Goal: Communication & Community: Answer question/provide support

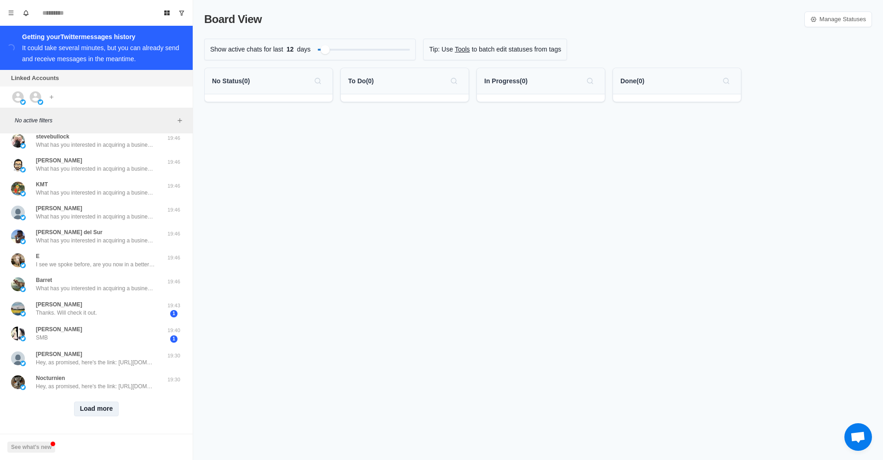
scroll to position [228, 0]
click at [110, 409] on button "Load more" at bounding box center [96, 409] width 45 height 15
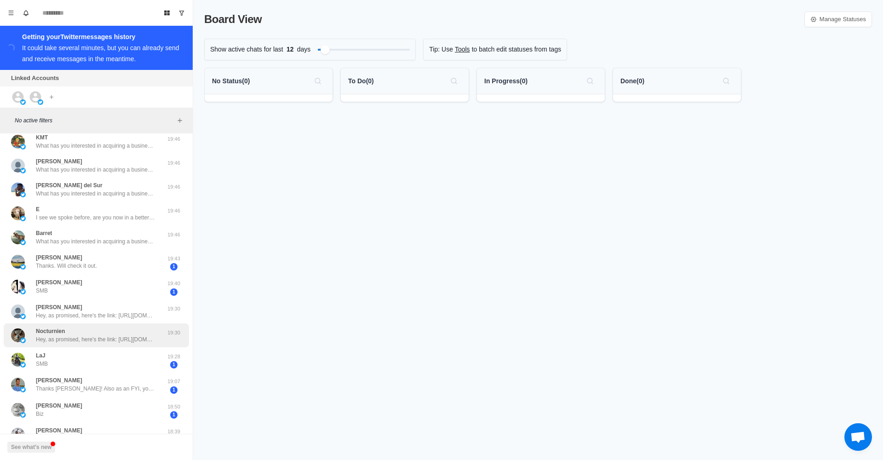
scroll to position [302, 0]
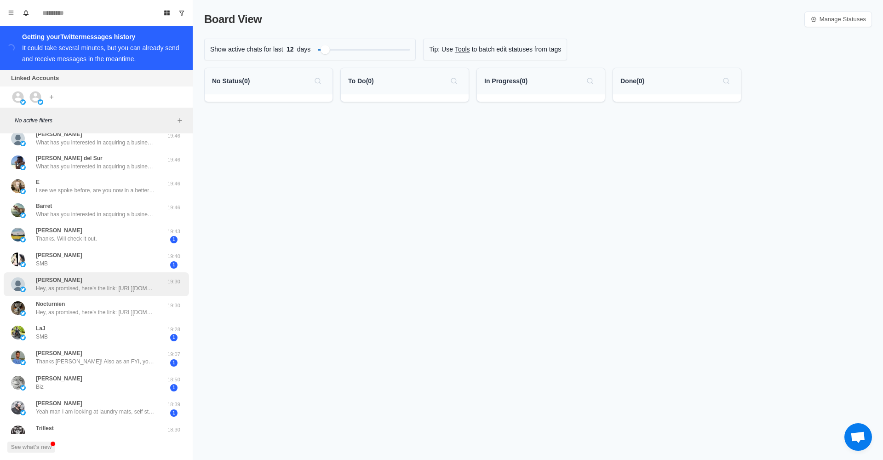
click at [116, 282] on div "B. Wright Hey, as promised, here's the link: https://drive.google.com/file/d/1h…" at bounding box center [96, 284] width 120 height 17
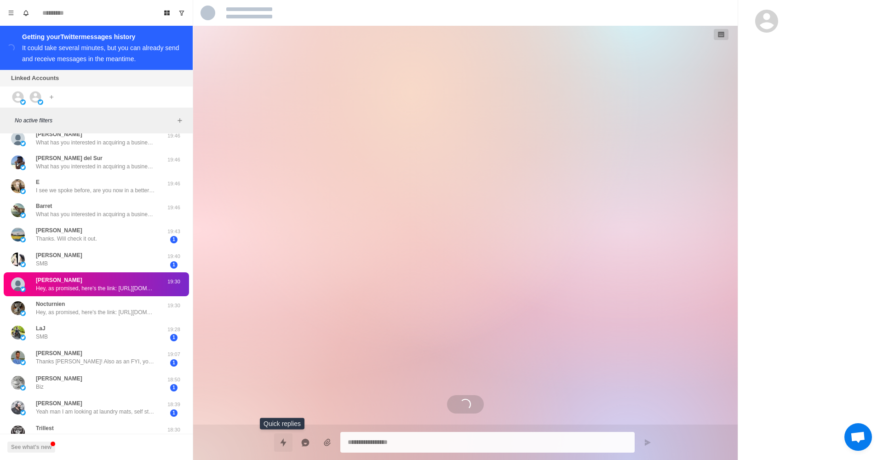
click at [282, 440] on icon "Quick replies" at bounding box center [283, 442] width 9 height 9
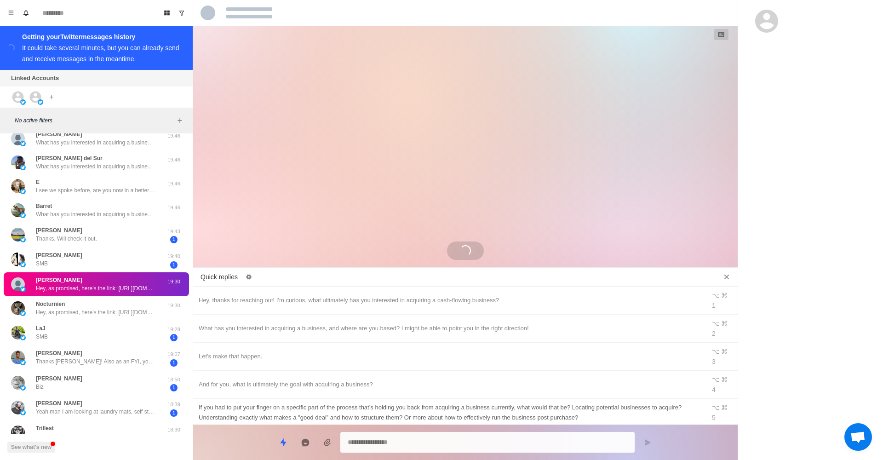
type textarea "*"
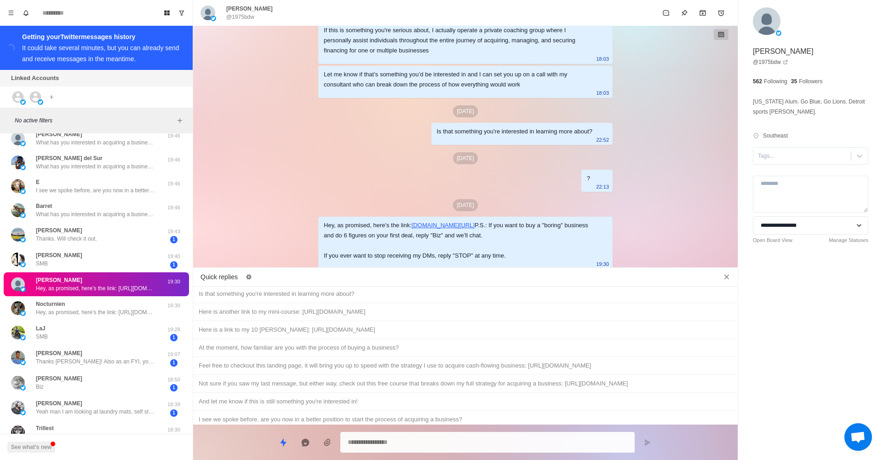
scroll to position [443, 0]
click at [367, 415] on div "I see we spoke before, are you now in a better position to start the process of…" at bounding box center [466, 420] width 534 height 10
type textarea "**********"
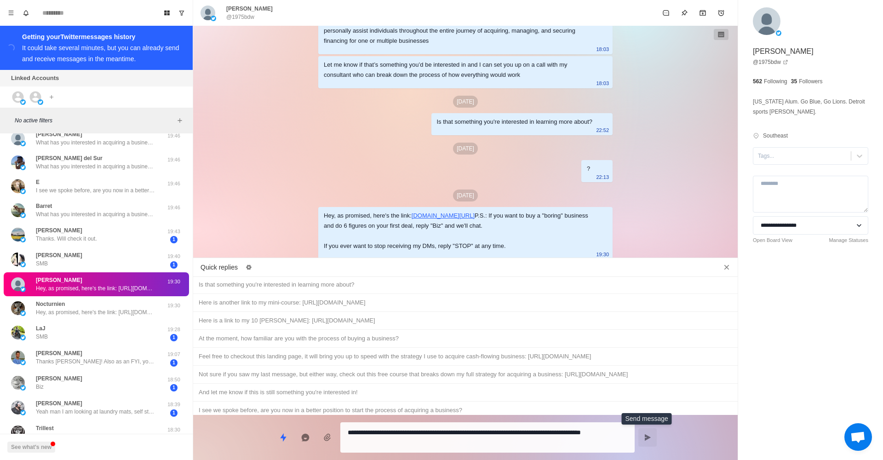
click at [647, 436] on icon "Send message" at bounding box center [648, 437] width 6 height 6
type textarea "*"
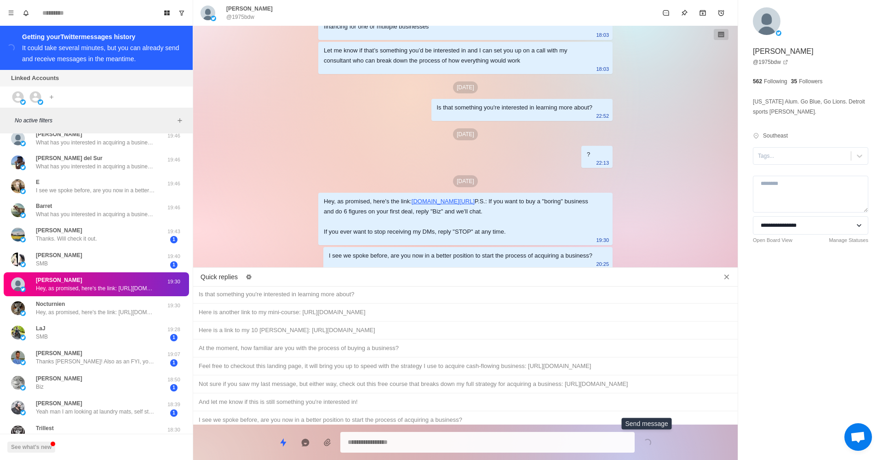
scroll to position [615, 0]
click at [118, 303] on div "Nocturnien Hey, as promised, here's the link: https://drive.google.com/file/d/1…" at bounding box center [96, 308] width 120 height 17
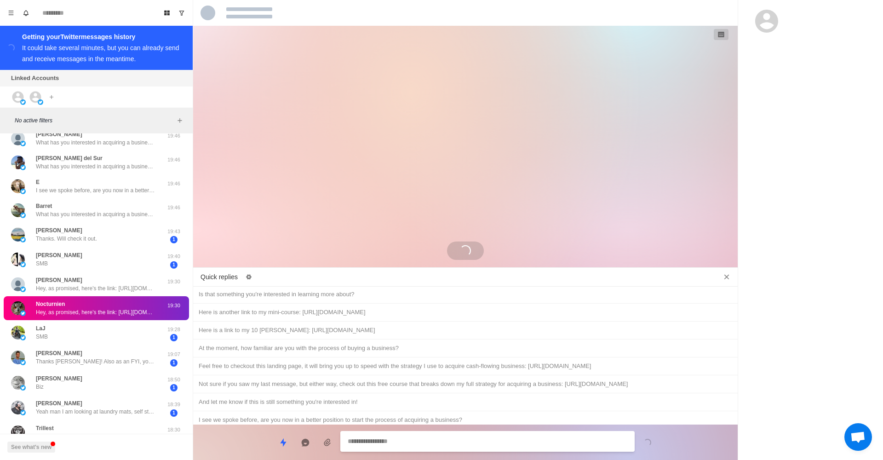
scroll to position [0, 0]
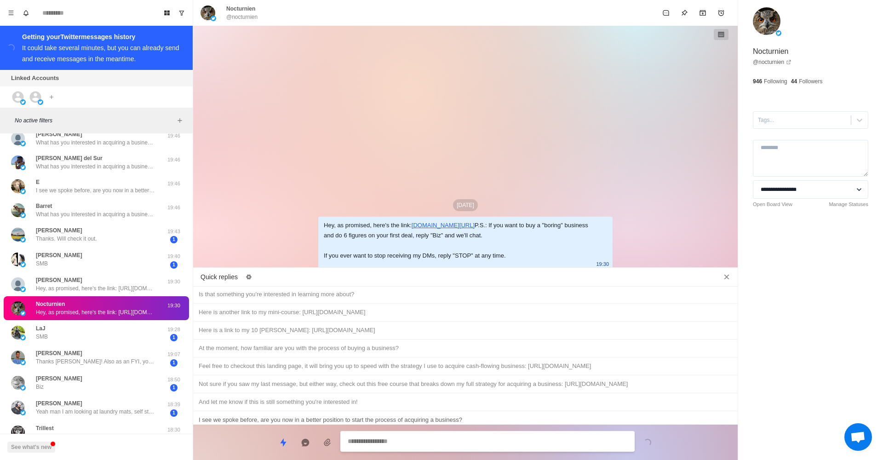
type textarea "*"
click at [472, 415] on div "I see we spoke before, are you now in a better position to start the process of…" at bounding box center [466, 420] width 534 height 10
type textarea "**********"
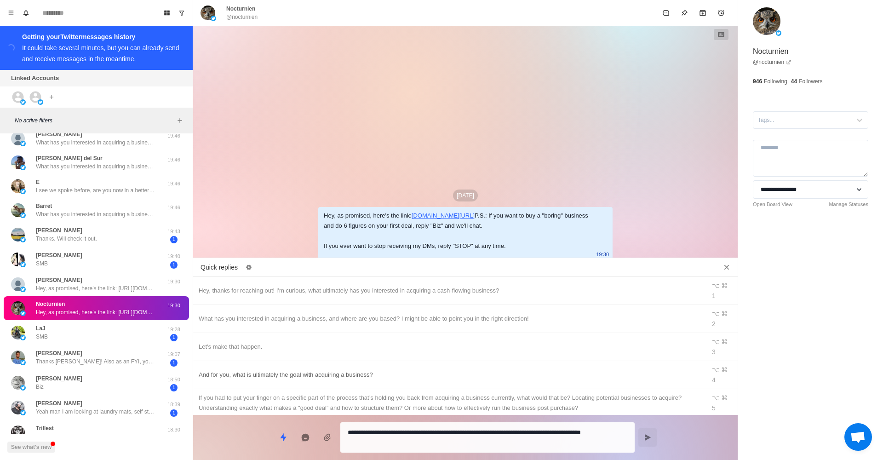
type textarea "*"
click at [372, 314] on div "What has you interested in acquiring a business, and where are you based? I mig…" at bounding box center [450, 319] width 502 height 10
type textarea "**********"
click at [645, 441] on icon "Send message" at bounding box center [647, 437] width 7 height 7
type textarea "*"
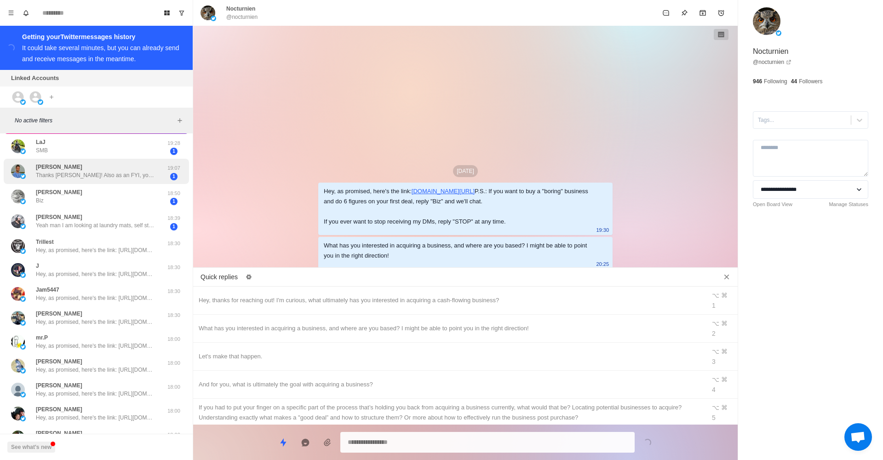
scroll to position [490, 0]
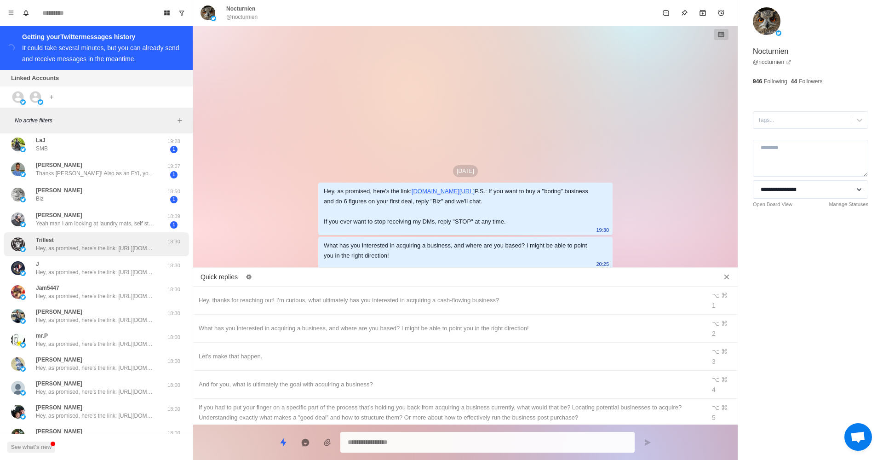
click at [117, 245] on p "Hey, as promised, here's the link: [URL][DOMAIN_NAME] P.S.: If you want to buy …" at bounding box center [96, 248] width 120 height 8
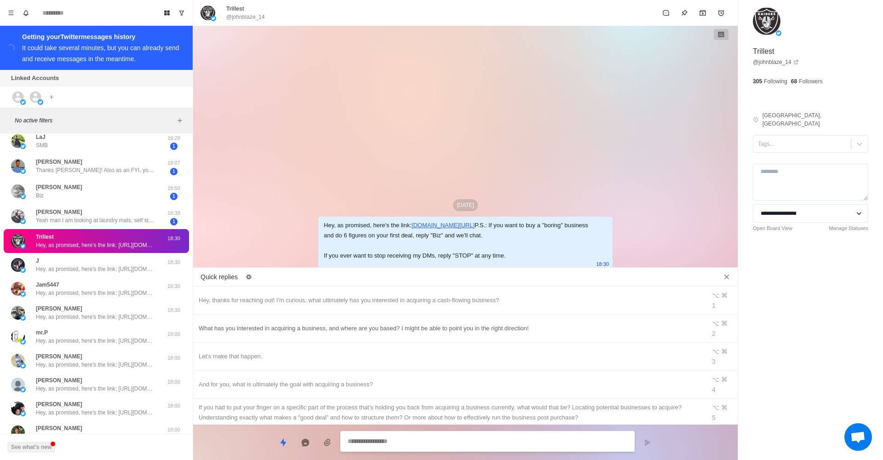
type textarea "*"
click at [355, 323] on div "What has you interested in acquiring a business, and where are you based? I mig…" at bounding box center [450, 328] width 502 height 10
type textarea "**********"
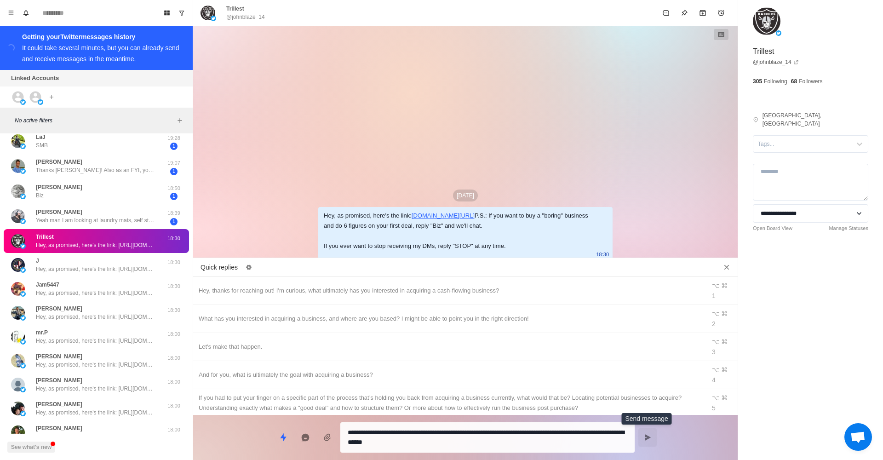
click at [646, 434] on icon "Send message" at bounding box center [647, 437] width 7 height 7
type textarea "*"
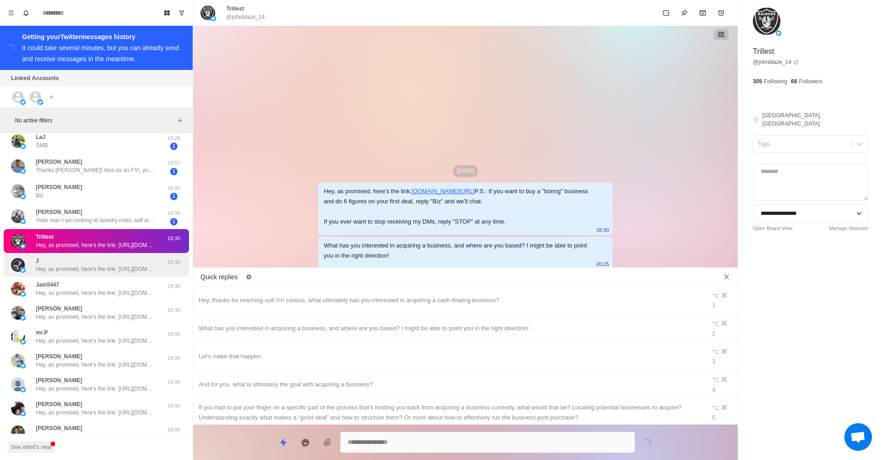
click at [151, 265] on p "Hey, as promised, here's the link: [URL][DOMAIN_NAME] P.S.: If you want to buy …" at bounding box center [96, 269] width 120 height 8
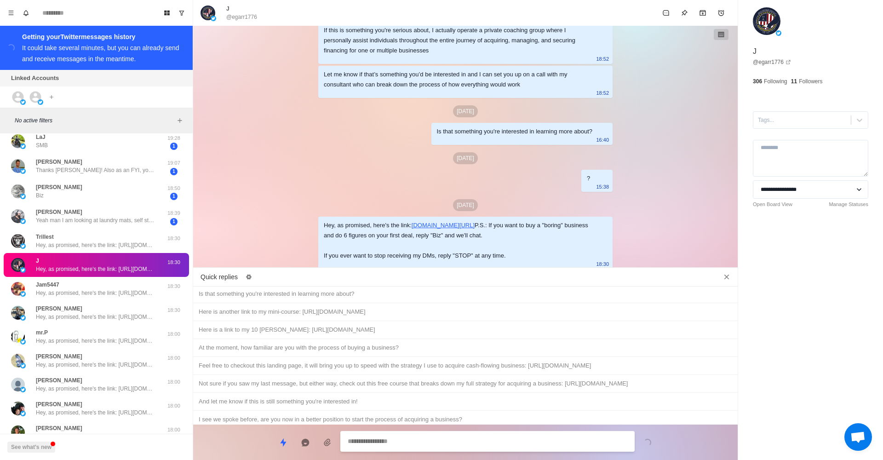
scroll to position [443, 0]
type textarea "*"
click at [336, 415] on div "I see we spoke before, are you now in a better position to start the process of…" at bounding box center [466, 420] width 534 height 10
type textarea "**********"
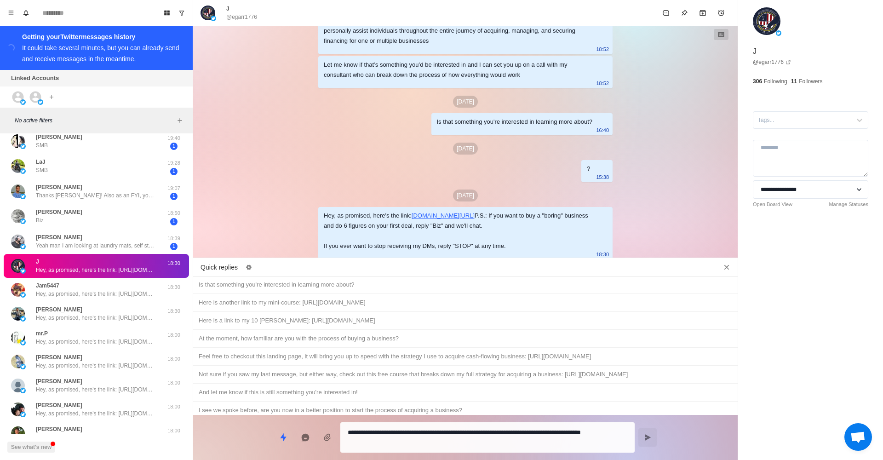
scroll to position [0, 0]
click at [652, 442] on button "Send message" at bounding box center [648, 437] width 18 height 18
type textarea "*"
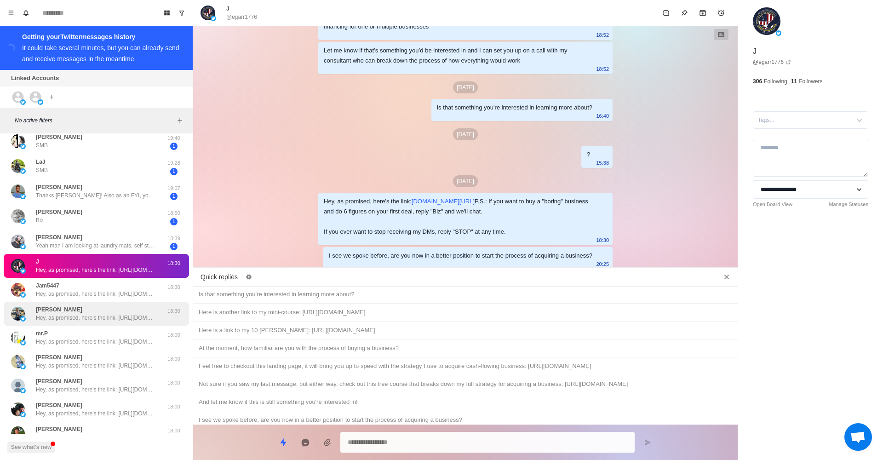
click at [145, 302] on div "Yonathan Abebe Hey, as promised, here's the link: https://drive.google.com/file…" at bounding box center [96, 314] width 185 height 24
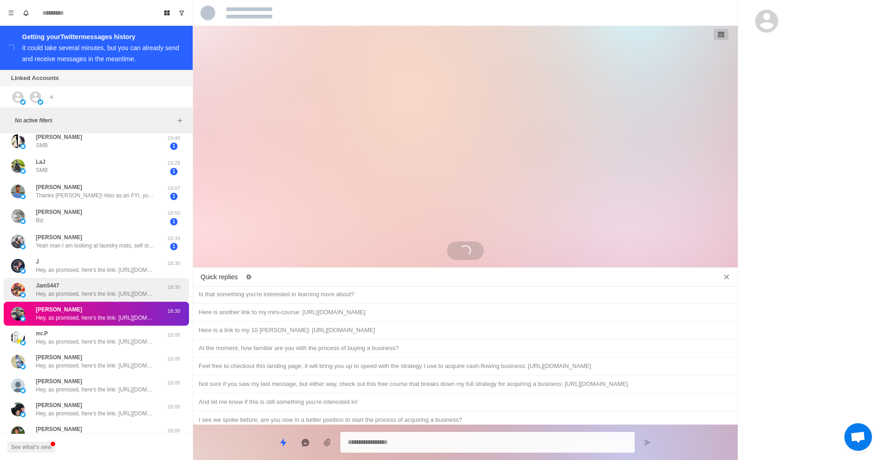
click at [148, 293] on p "Hey, as promised, here's the link: [URL][DOMAIN_NAME] P.S.: If you want to buy …" at bounding box center [96, 294] width 120 height 8
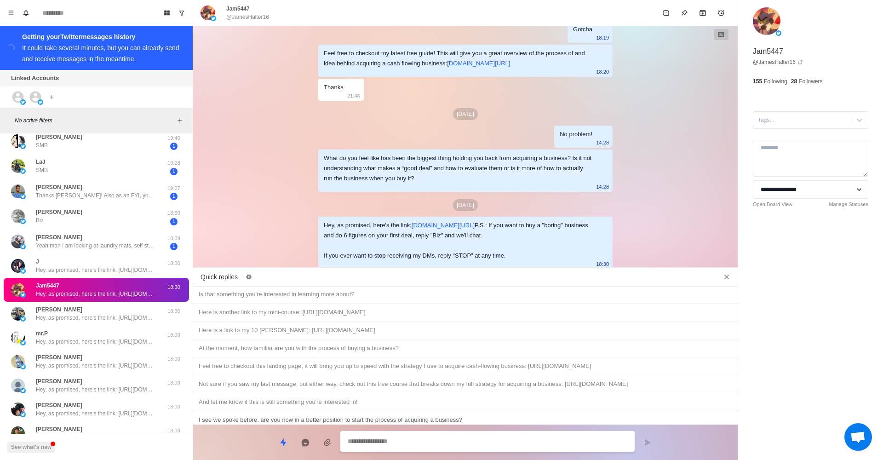
type textarea "*"
click at [424, 415] on div "I see we spoke before, are you now in a better position to start the process of…" at bounding box center [466, 420] width 534 height 10
type textarea "**********"
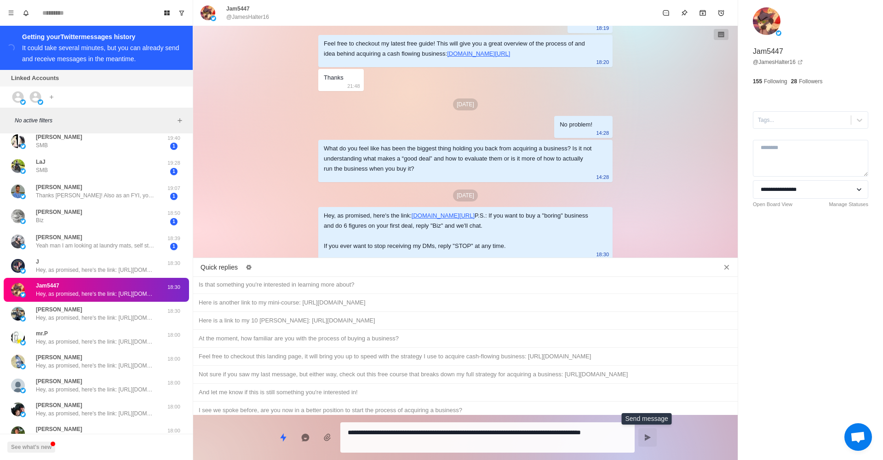
click at [646, 437] on icon "Send message" at bounding box center [648, 437] width 6 height 6
type textarea "*"
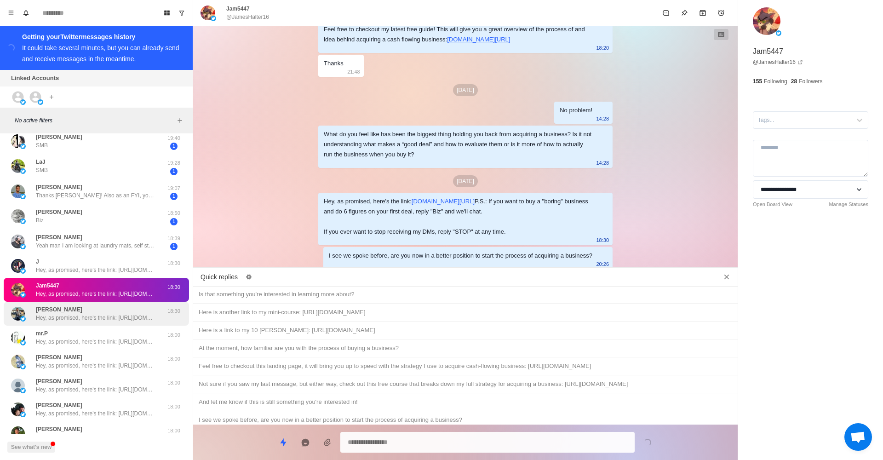
click at [90, 310] on div "Yonathan Abebe Hey, as promised, here's the link: https://drive.google.com/file…" at bounding box center [96, 314] width 120 height 17
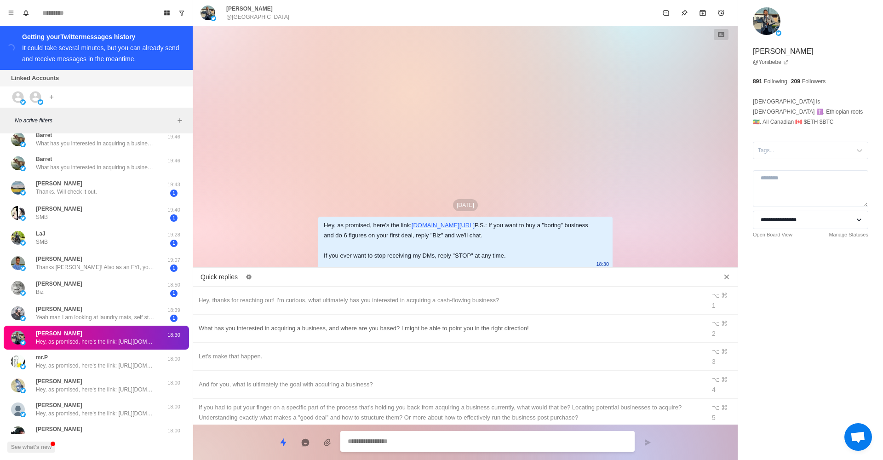
scroll to position [0, 0]
type textarea "*"
click at [333, 323] on div "What has you interested in acquiring a business, and where are you based? I mig…" at bounding box center [450, 328] width 502 height 10
type textarea "**********"
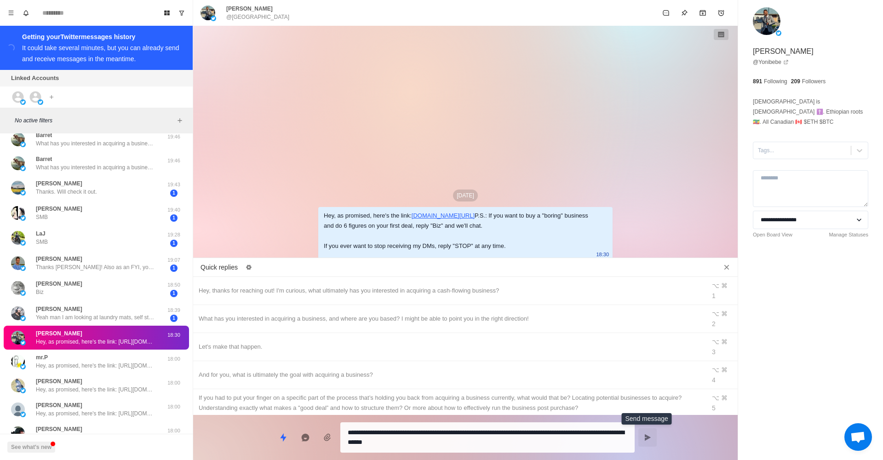
click at [646, 430] on button "Send message" at bounding box center [648, 437] width 18 height 18
type textarea "*"
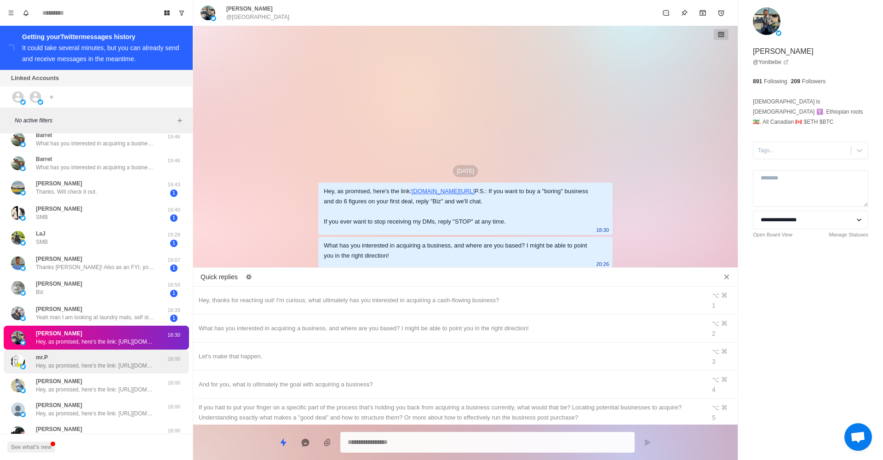
click at [120, 366] on p "Hey, as promised, here's the link: [URL][DOMAIN_NAME] P.S.: If you want to buy …" at bounding box center [96, 366] width 120 height 8
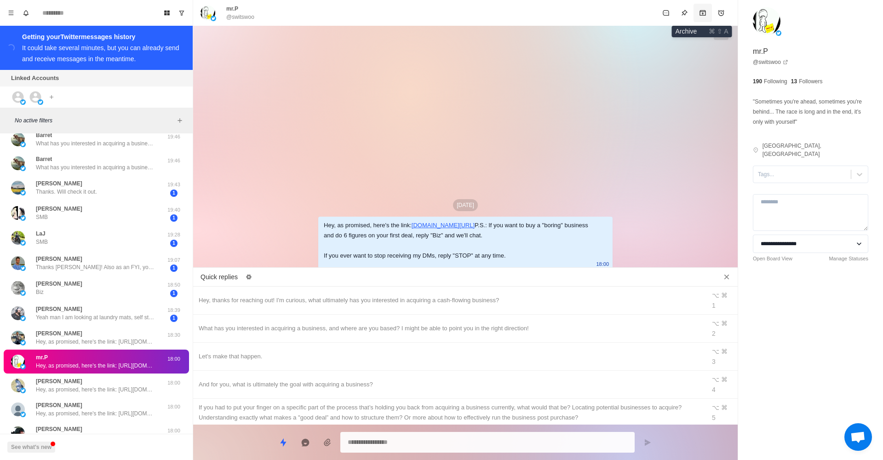
click at [702, 13] on icon "Archive" at bounding box center [702, 12] width 7 height 7
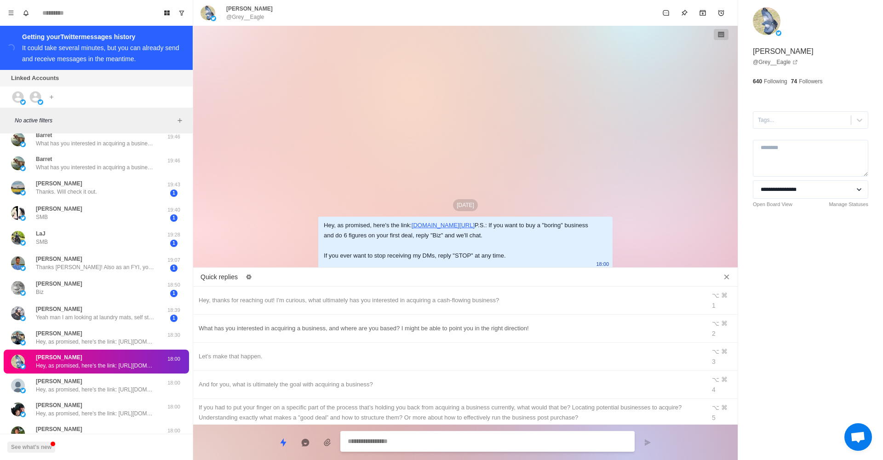
type textarea "*"
click at [315, 323] on div "What has you interested in acquiring a business, and where are you based? I mig…" at bounding box center [450, 328] width 502 height 10
type textarea "**********"
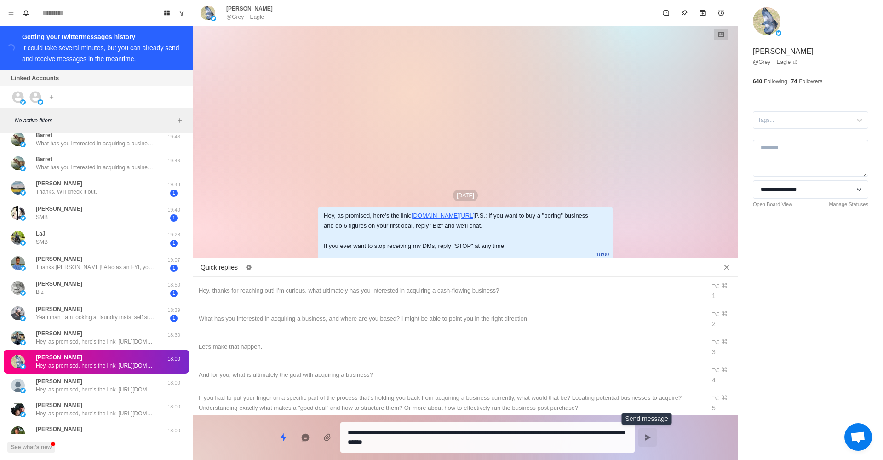
click at [645, 436] on icon "Send message" at bounding box center [647, 437] width 7 height 7
type textarea "*"
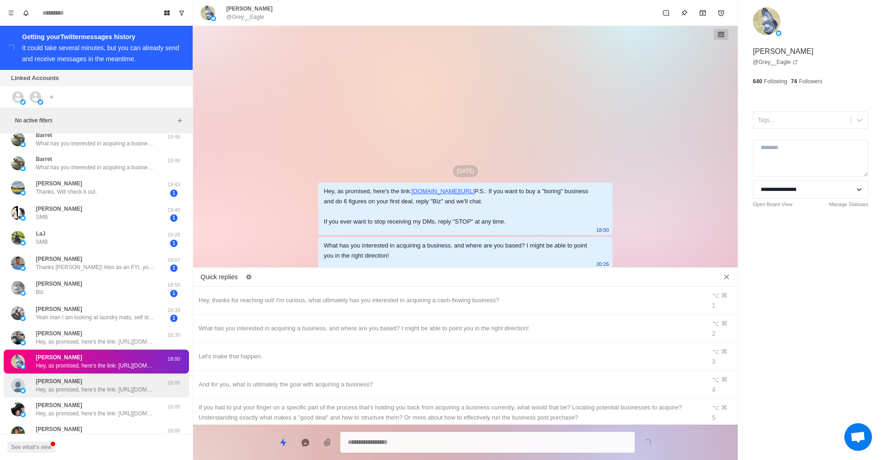
click at [110, 382] on div "Kaine Martin Hey, as promised, here's the link: https://drive.google.com/file/d…" at bounding box center [96, 385] width 120 height 17
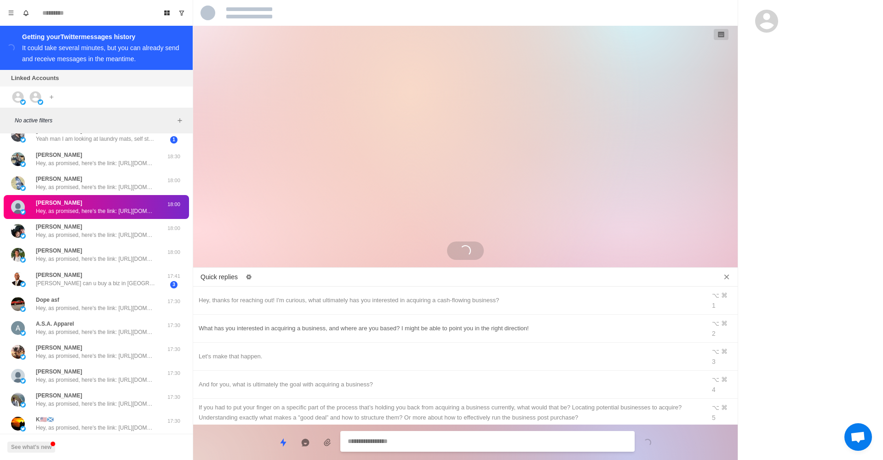
scroll to position [671, 0]
type textarea "*"
click at [275, 323] on div "What has you interested in acquiring a business, and where are you based? I mig…" at bounding box center [450, 328] width 502 height 10
type textarea "**********"
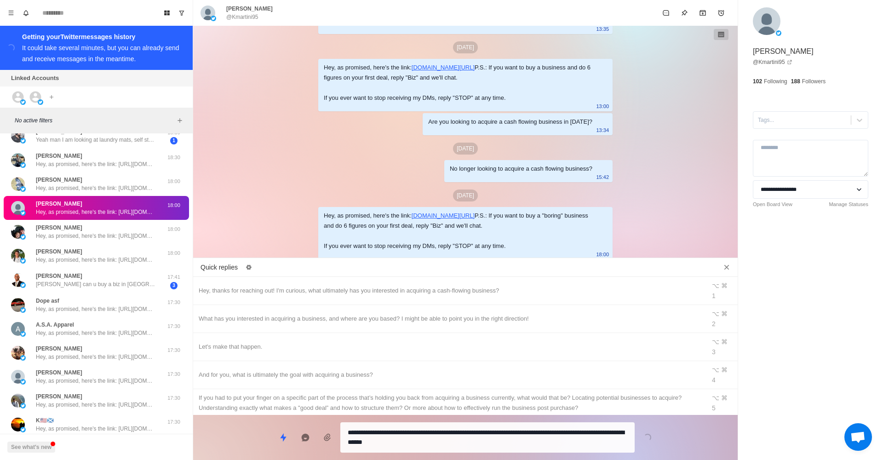
scroll to position [213, 0]
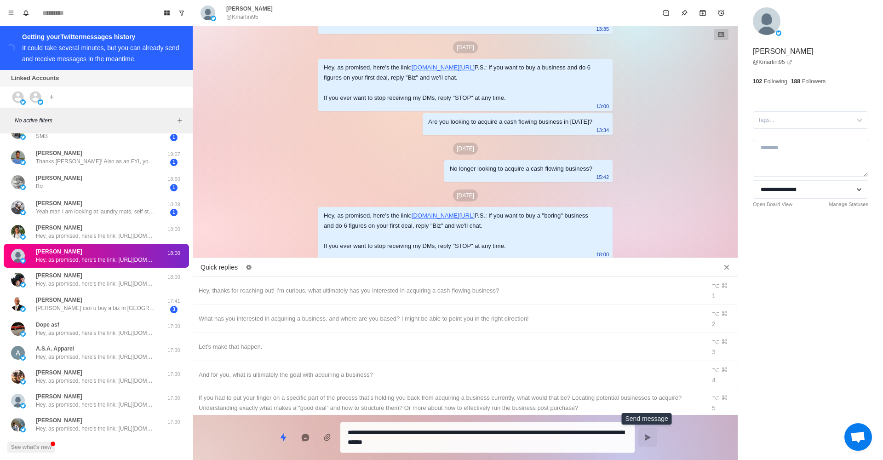
click at [647, 442] on button "Send message" at bounding box center [648, 437] width 18 height 18
type textarea "*"
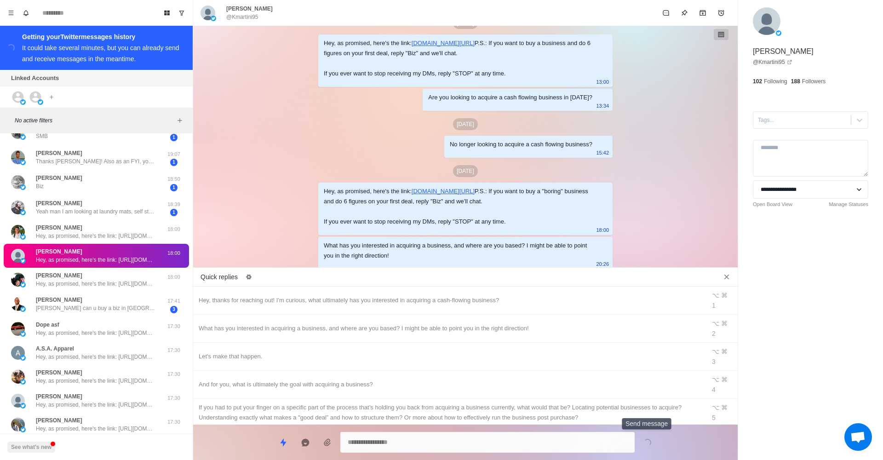
scroll to position [237, 0]
click at [129, 286] on p "Hey, as promised, here's the link: [URL][DOMAIN_NAME] P.S.: If you want to buy …" at bounding box center [96, 284] width 120 height 8
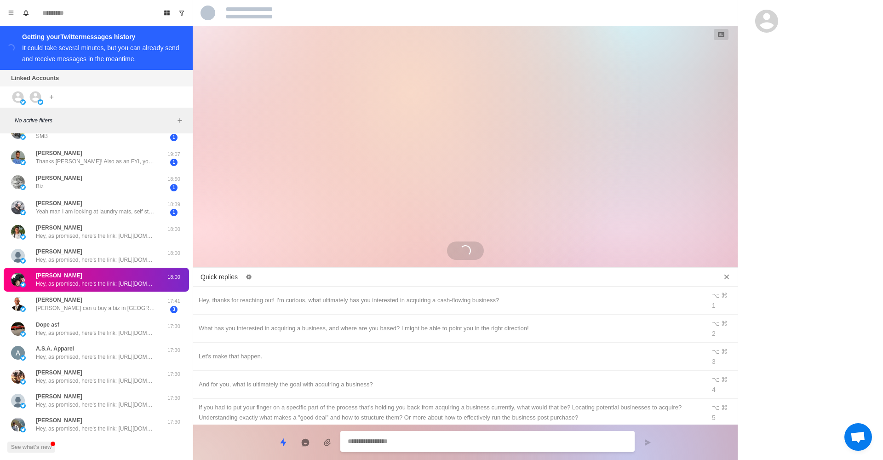
scroll to position [0, 0]
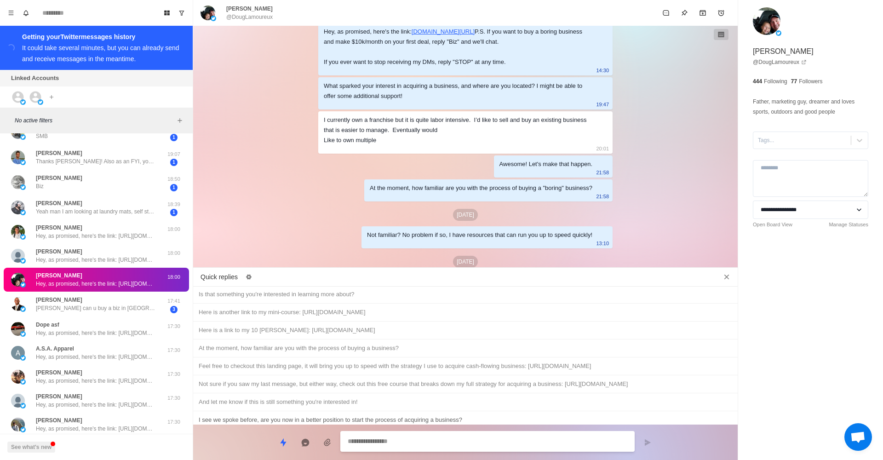
type textarea "*"
click at [328, 415] on div "I see we spoke before, are you now in a better position to start the process of…" at bounding box center [466, 420] width 534 height 10
type textarea "**********"
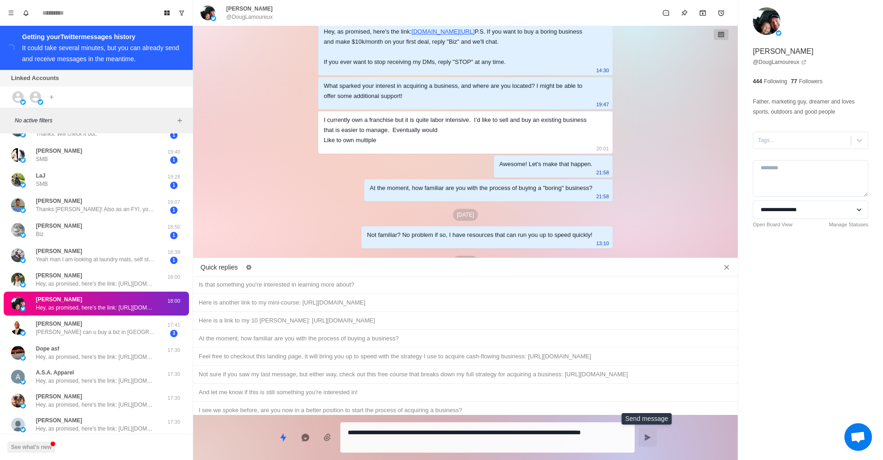
click at [646, 438] on icon "Send message" at bounding box center [647, 437] width 7 height 7
type textarea "*"
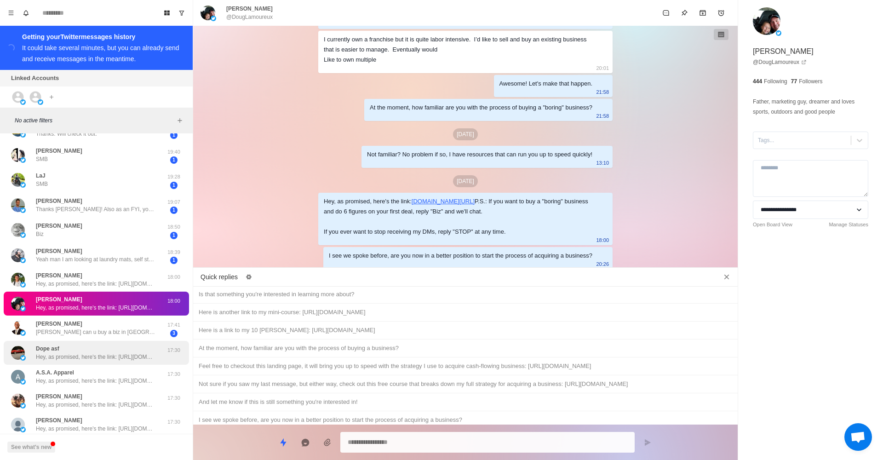
click at [108, 354] on p "Hey, as promised, here's the link: [URL][DOMAIN_NAME] P.S.: If you want to buy …" at bounding box center [96, 357] width 120 height 8
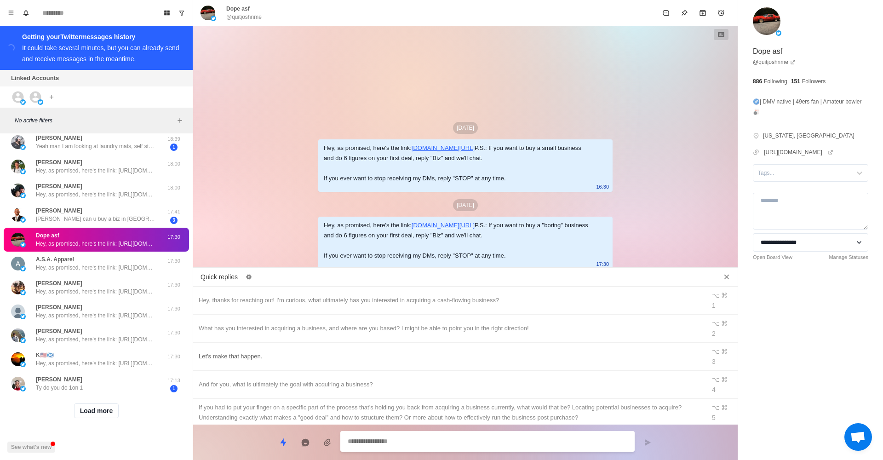
type textarea "*"
click at [268, 323] on div "What has you interested in acquiring a business, and where are you based? I mig…" at bounding box center [450, 328] width 502 height 10
type textarea "**********"
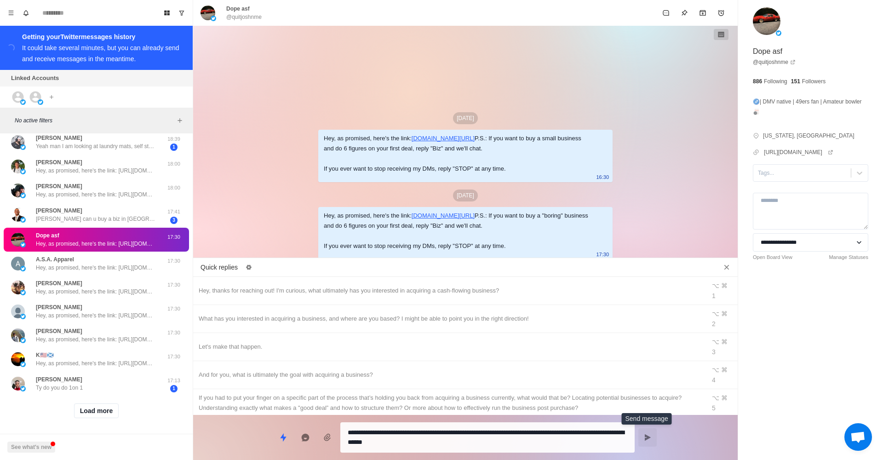
click at [645, 438] on icon "Send message" at bounding box center [647, 437] width 7 height 7
type textarea "*"
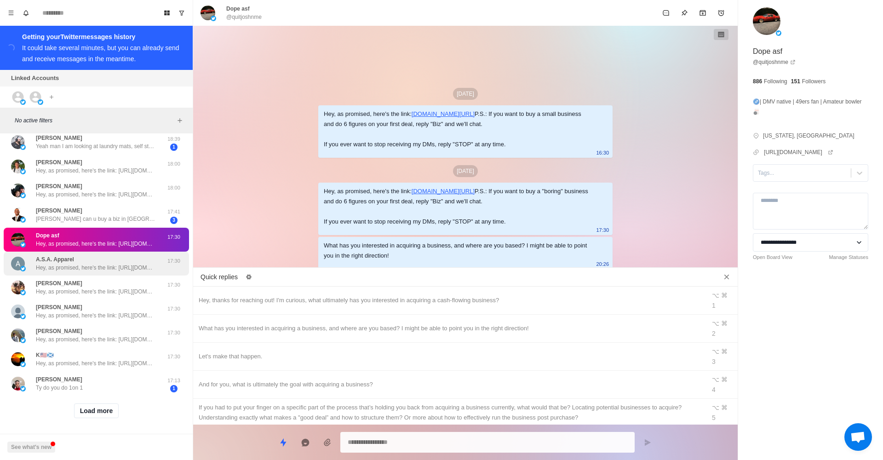
click at [111, 272] on div "A.S.A. Apparel Hey, as promised, here's the link: https://drive.google.com/file…" at bounding box center [96, 264] width 185 height 24
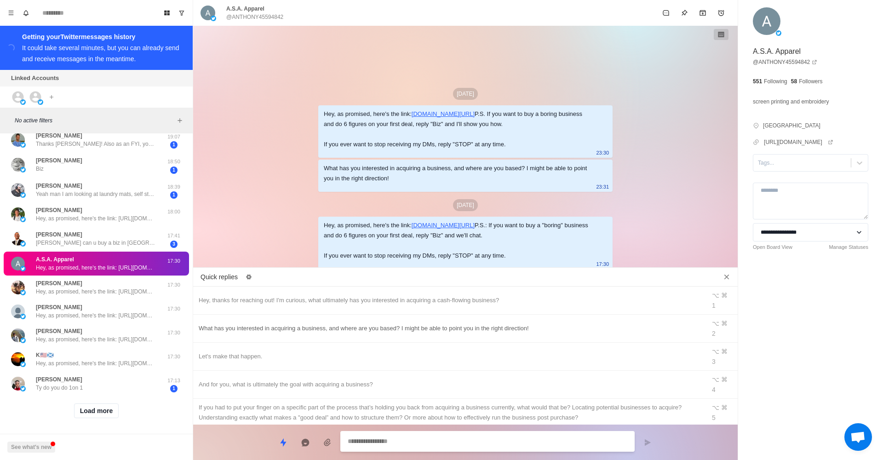
type textarea "*"
click at [299, 323] on div "What has you interested in acquiring a business, and where are you based? I mig…" at bounding box center [450, 328] width 502 height 10
type textarea "**********"
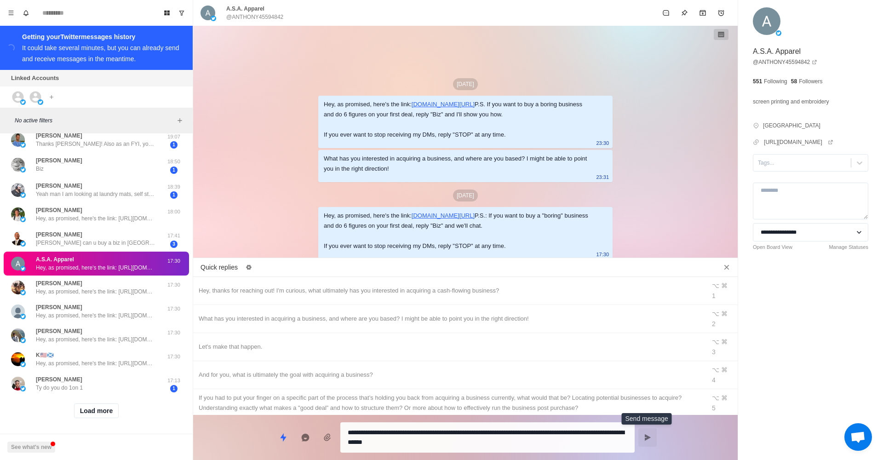
click at [646, 437] on icon "Send message" at bounding box center [648, 437] width 6 height 6
type textarea "*"
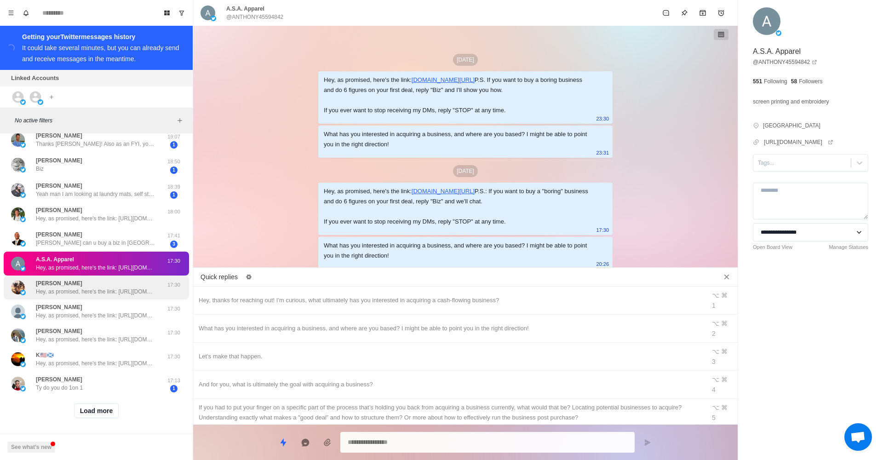
click at [136, 288] on p "Hey, as promised, here's the link: [URL][DOMAIN_NAME] P.S.: If you want to buy …" at bounding box center [96, 292] width 120 height 8
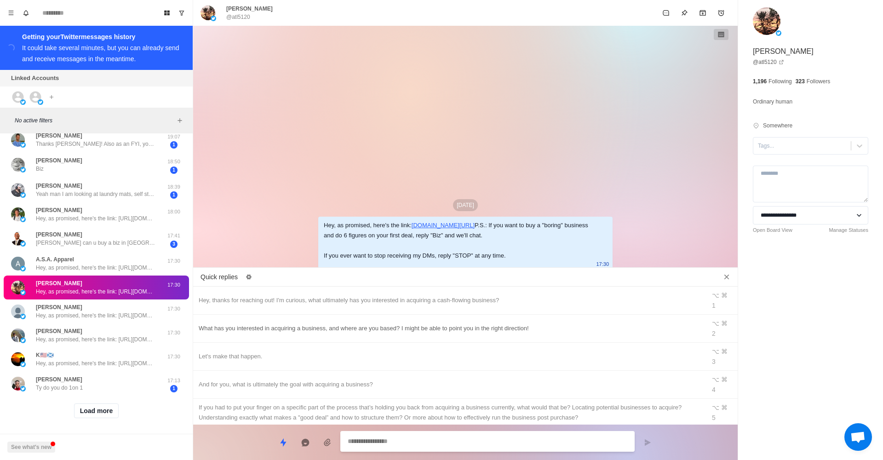
type textarea "*"
click at [256, 323] on div "What has you interested in acquiring a business, and where are you based? I mig…" at bounding box center [450, 328] width 502 height 10
type textarea "**********"
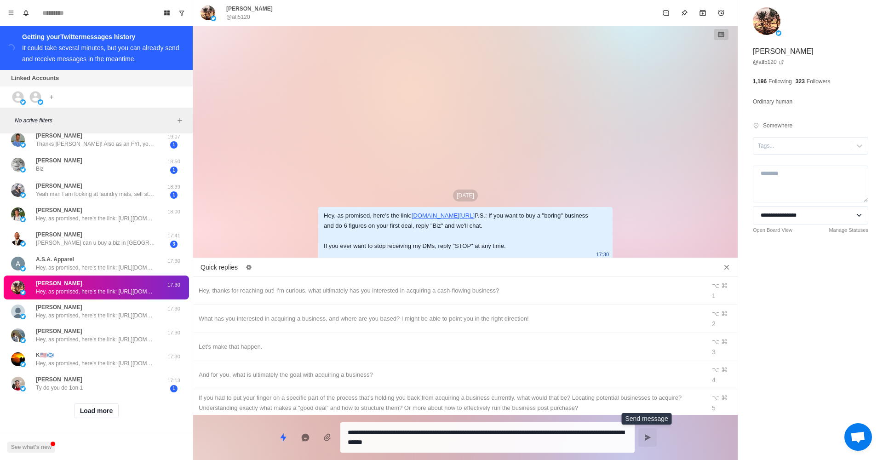
click at [648, 440] on icon "Send message" at bounding box center [647, 437] width 7 height 7
type textarea "*"
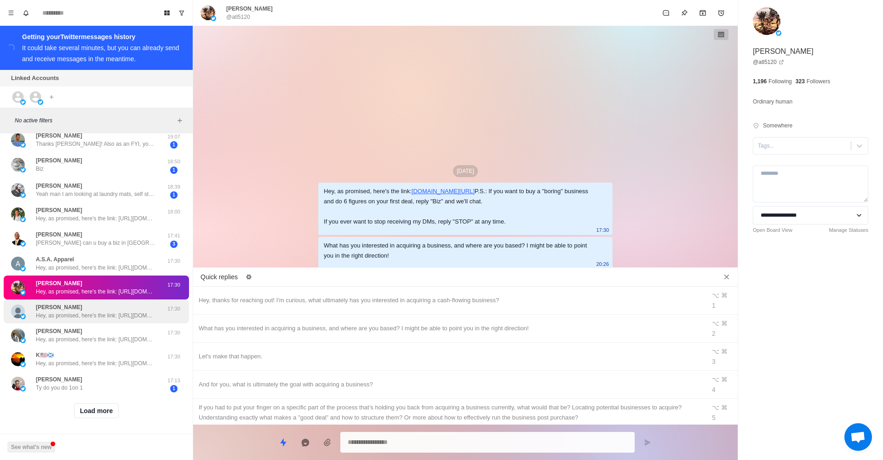
click at [129, 314] on p "Hey, as promised, here's the link: [URL][DOMAIN_NAME] P.S.: If you want to buy …" at bounding box center [96, 315] width 120 height 8
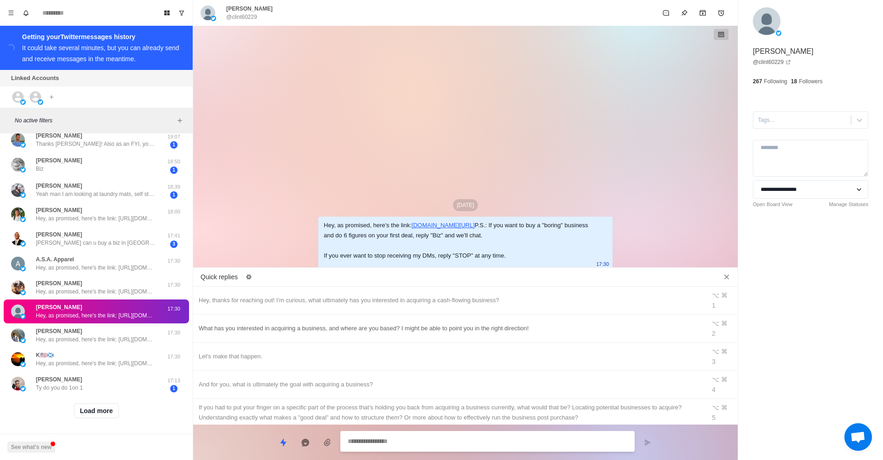
type textarea "*"
click at [289, 323] on div "What has you interested in acquiring a business, and where are you based? I mig…" at bounding box center [450, 328] width 502 height 10
type textarea "**********"
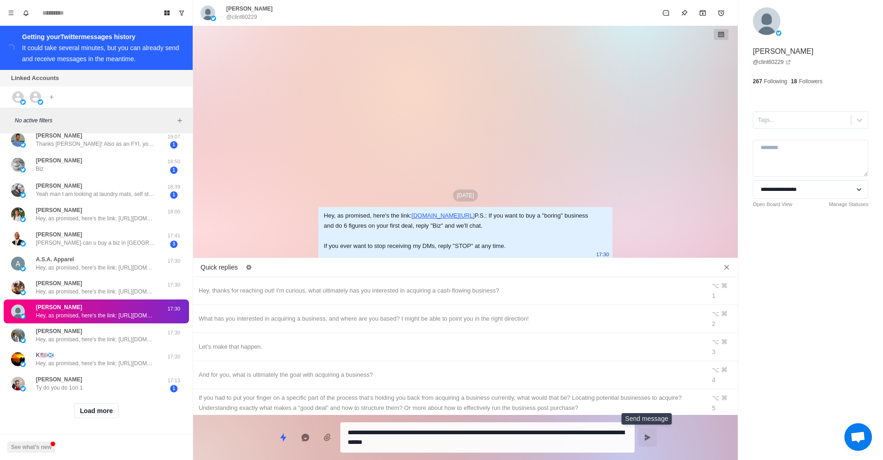
click at [652, 439] on button "Send message" at bounding box center [648, 437] width 18 height 18
type textarea "*"
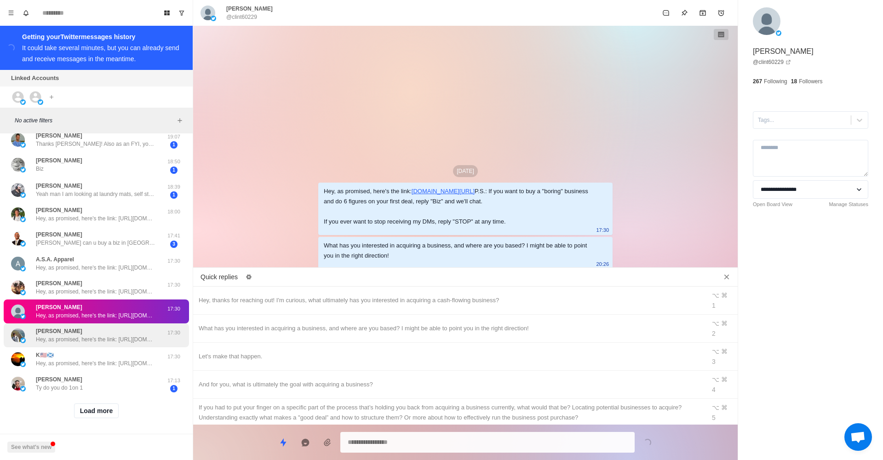
click at [118, 335] on p "Hey, as promised, here's the link: [URL][DOMAIN_NAME] P.S.: If you want to buy …" at bounding box center [96, 339] width 120 height 8
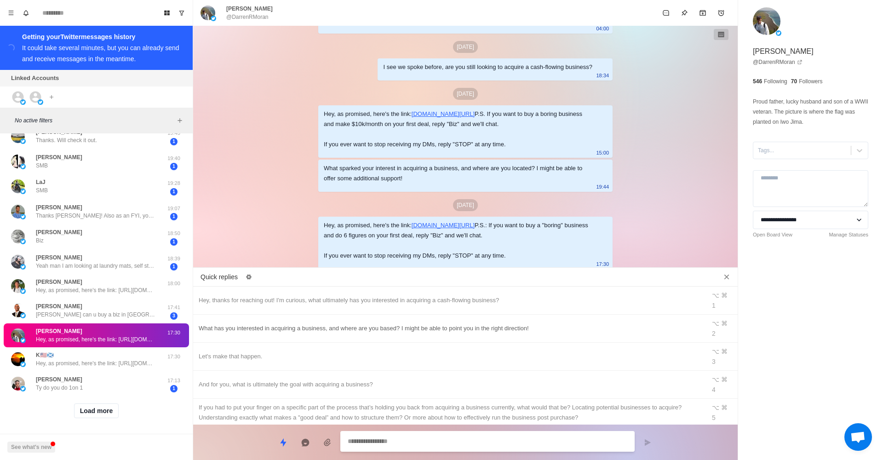
type textarea "*"
click at [330, 323] on div "What has you interested in acquiring a business, and where are you based? I mig…" at bounding box center [450, 328] width 502 height 10
type textarea "**********"
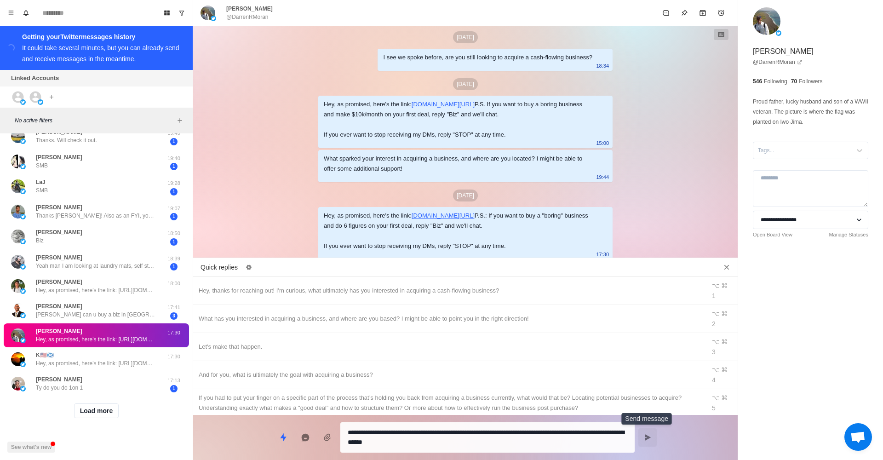
click at [644, 442] on button "Send message" at bounding box center [648, 437] width 18 height 18
type textarea "*"
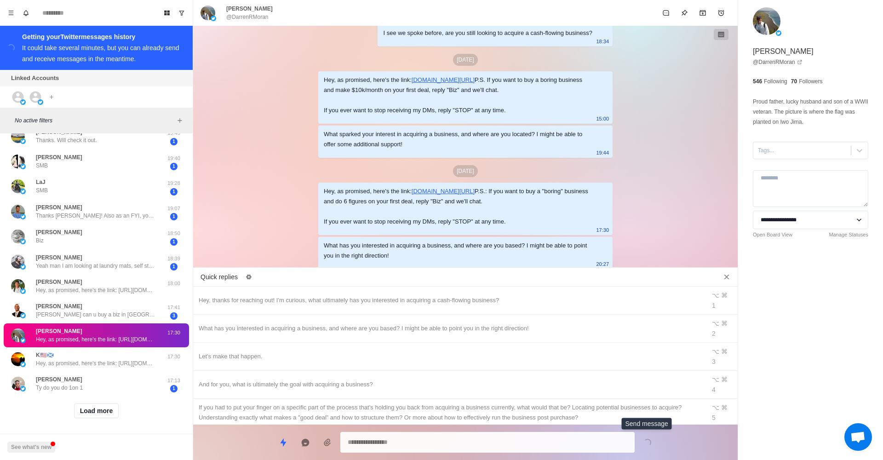
scroll to position [1503, 0]
click at [116, 347] on div "K🇺🇸🏴󠁧󠁢󠁳󠁣󠁴󠁿 Hey, as promised, here's the link: https://drive.google.com/file/d/1…" at bounding box center [96, 359] width 185 height 24
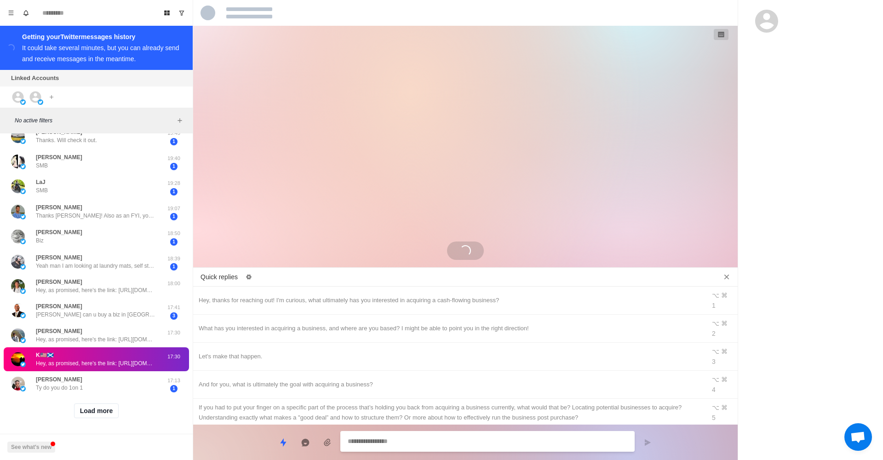
scroll to position [0, 0]
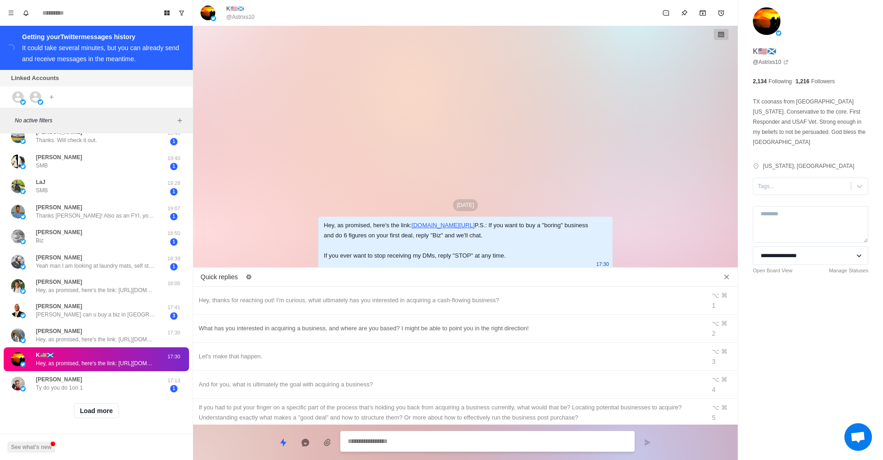
type textarea "*"
click at [282, 323] on div "What has you interested in acquiring a business, and where are you based? I mig…" at bounding box center [450, 328] width 502 height 10
type textarea "**********"
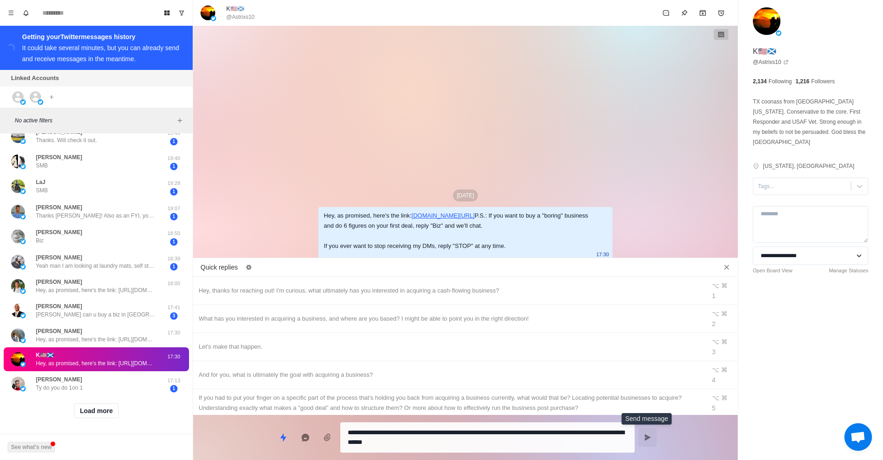
click at [647, 435] on icon "Send message" at bounding box center [647, 437] width 7 height 7
type textarea "*"
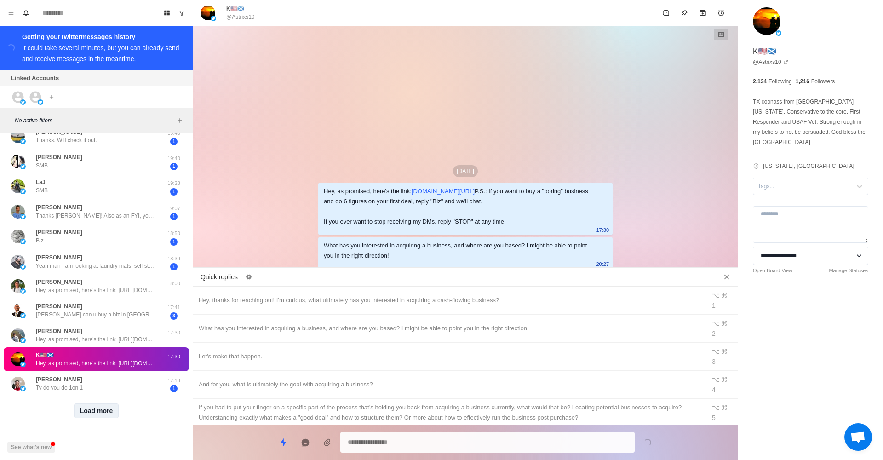
click at [106, 411] on button "Load more" at bounding box center [96, 411] width 45 height 15
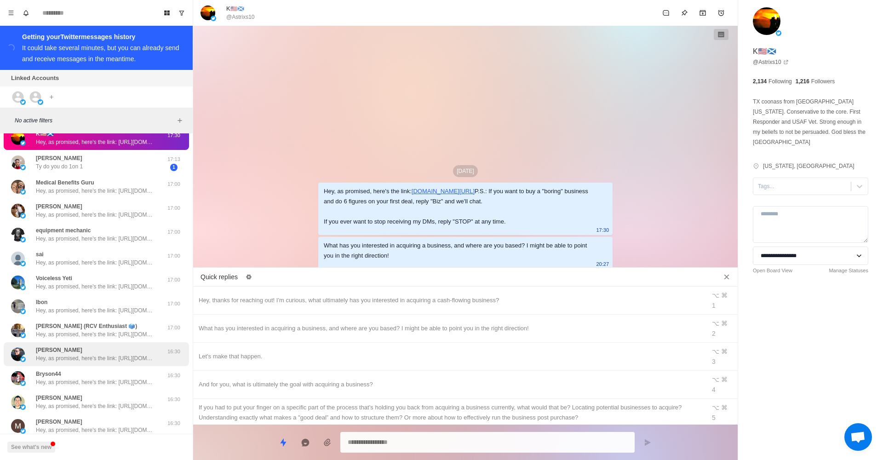
scroll to position [1006, 0]
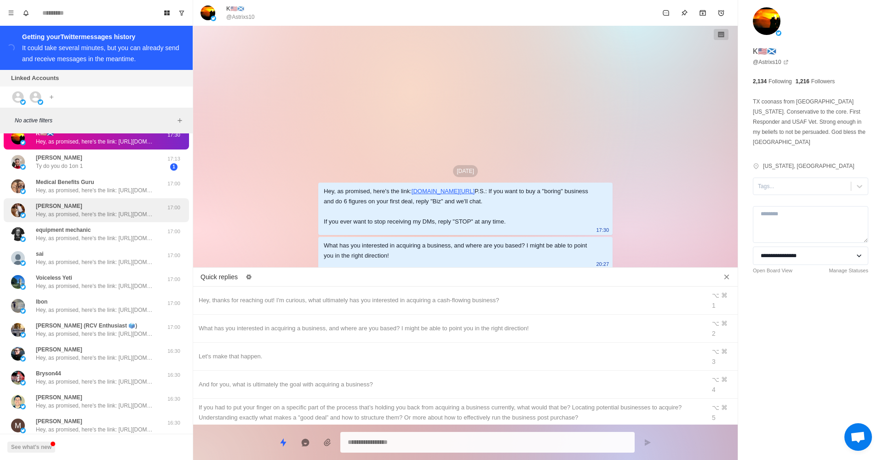
click at [116, 210] on p "Hey, as promised, here's the link: [URL][DOMAIN_NAME] P.S.: If you want to buy …" at bounding box center [96, 214] width 120 height 8
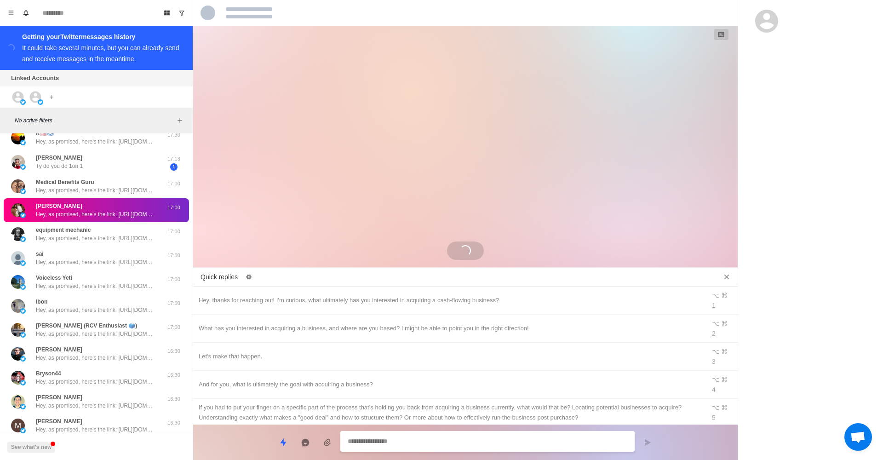
drag, startPoint x: 115, startPoint y: 192, endPoint x: 117, endPoint y: 200, distance: 7.7
click at [115, 192] on div "Medical Benefits Guru Hey, as promised, here's the link: https://drive.google.c…" at bounding box center [96, 186] width 185 height 24
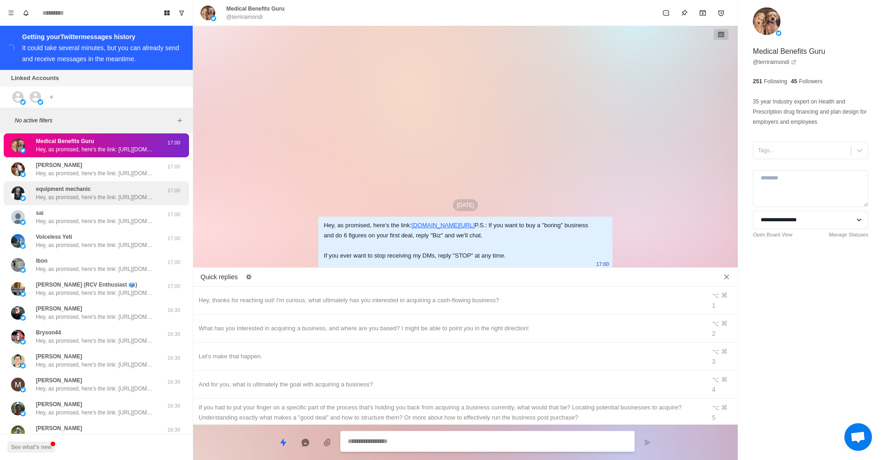
scroll to position [1056, 0]
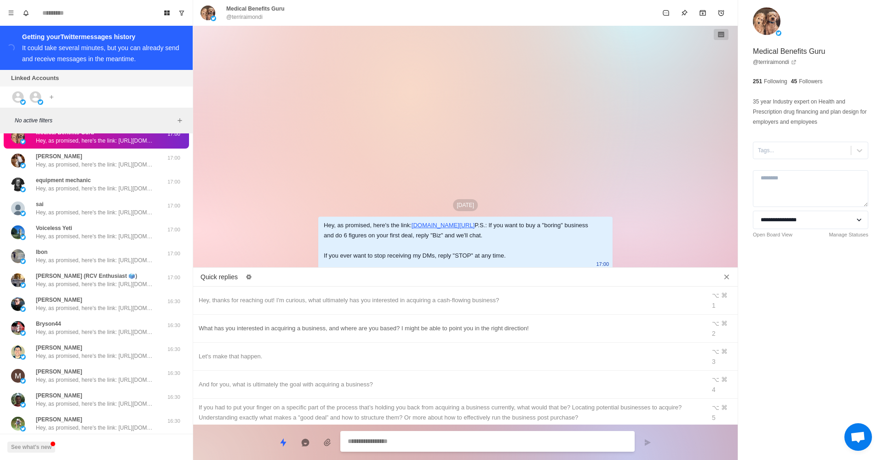
type textarea "*"
click at [418, 323] on div "What has you interested in acquiring a business, and where are you based? I mig…" at bounding box center [450, 328] width 502 height 10
type textarea "**********"
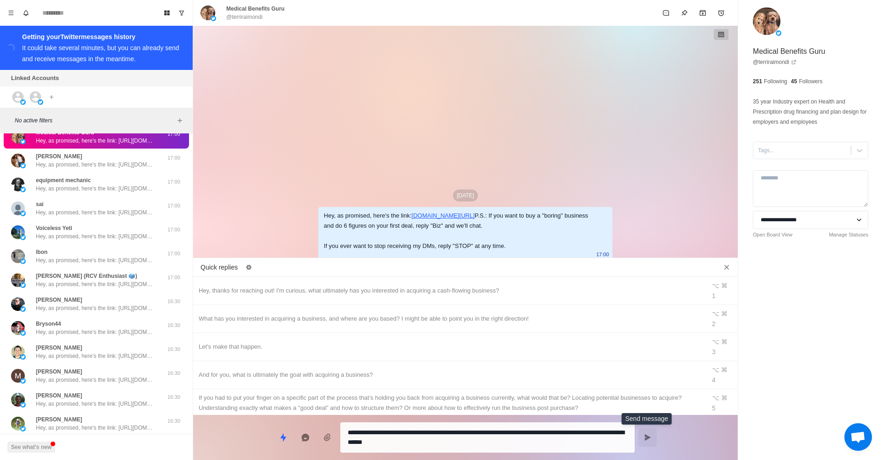
click at [656, 434] on button "Send message" at bounding box center [648, 437] width 18 height 18
type textarea "*"
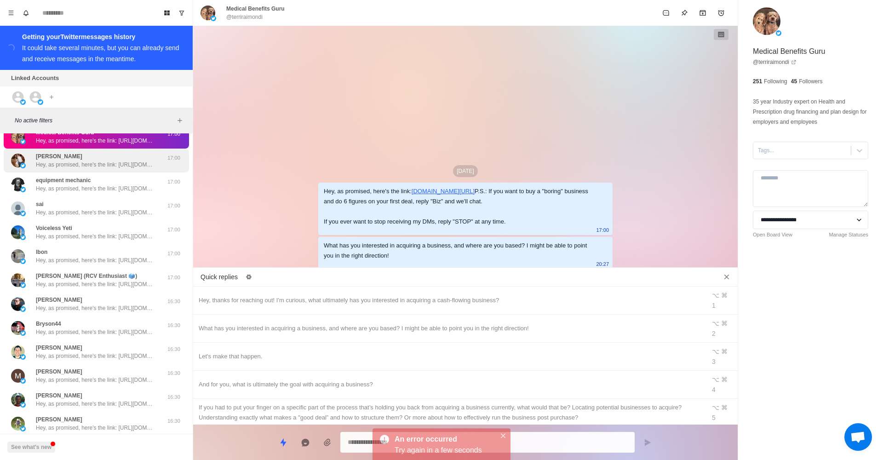
click at [90, 156] on div "TC Hargis Hey, as promised, here's the link: https://drive.google.com/file/d/1h…" at bounding box center [96, 160] width 120 height 17
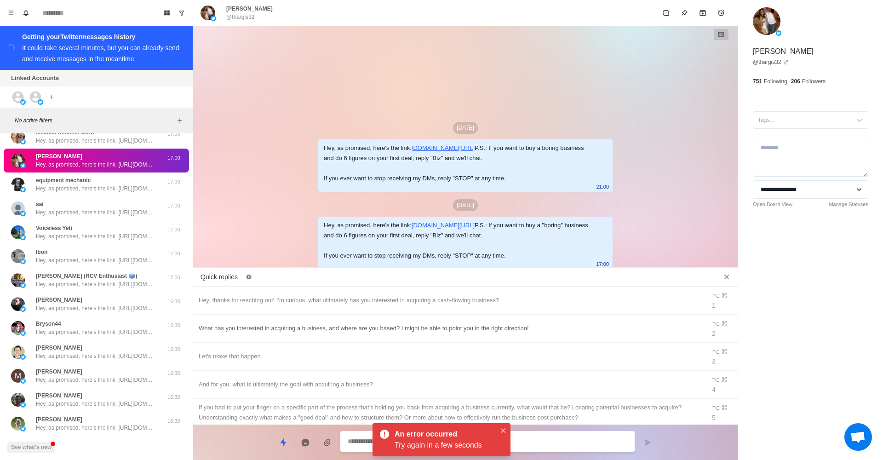
type textarea "*"
click at [389, 323] on div "What has you interested in acquiring a business, and where are you based? I mig…" at bounding box center [450, 328] width 502 height 10
type textarea "**********"
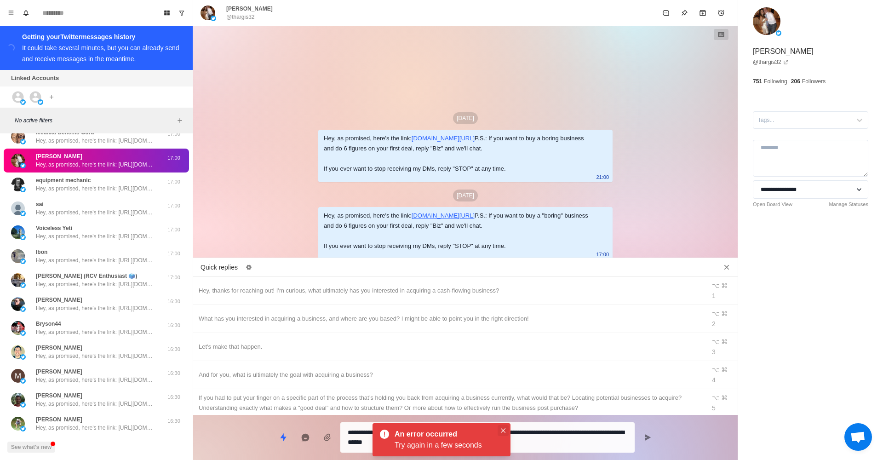
click at [504, 433] on button "Close" at bounding box center [503, 430] width 11 height 11
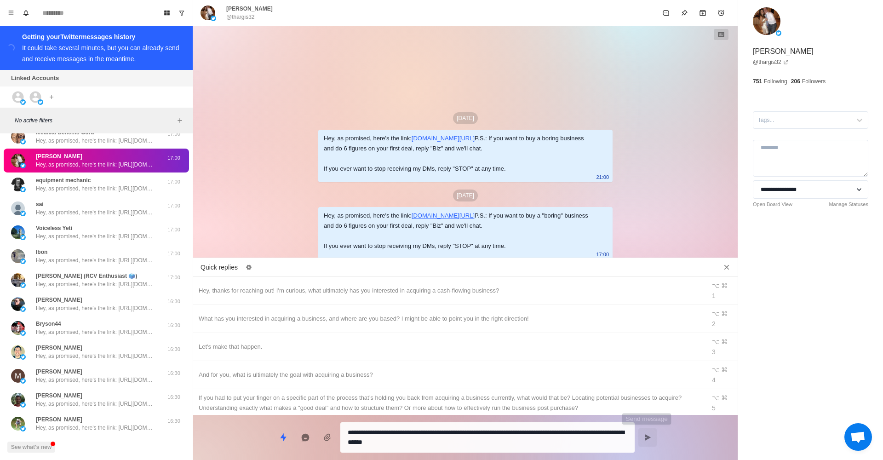
click at [652, 435] on button "Send message" at bounding box center [648, 437] width 18 height 18
type textarea "*"
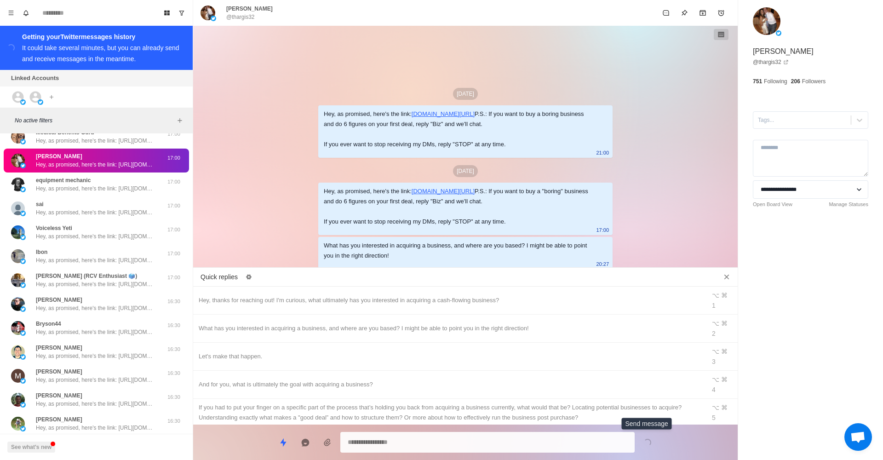
scroll to position [12, 0]
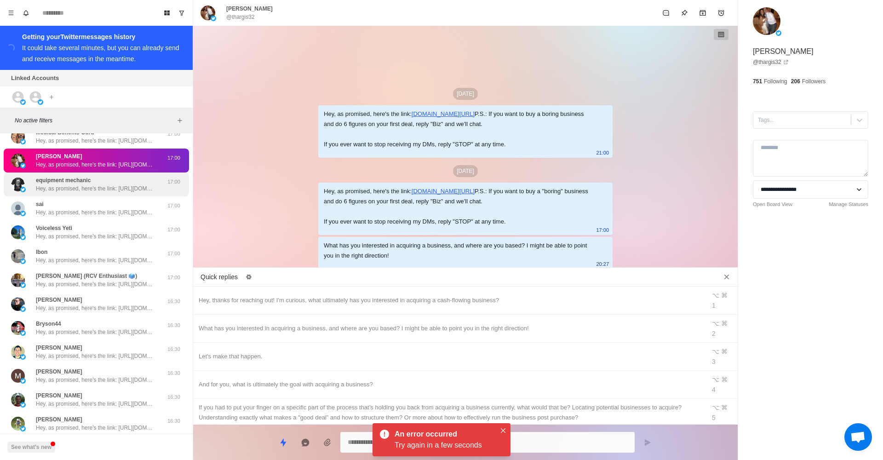
click at [111, 185] on p "Hey, as promised, here's the link: [URL][DOMAIN_NAME] P.S.: If you want to buy …" at bounding box center [96, 188] width 120 height 8
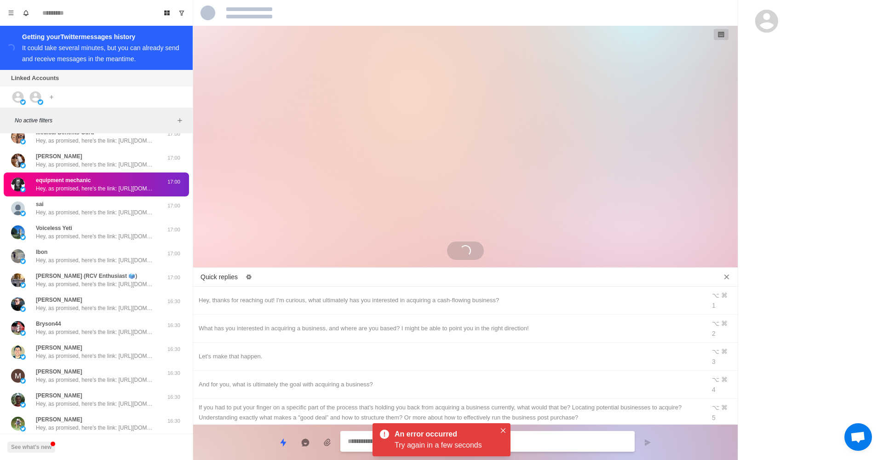
scroll to position [0, 0]
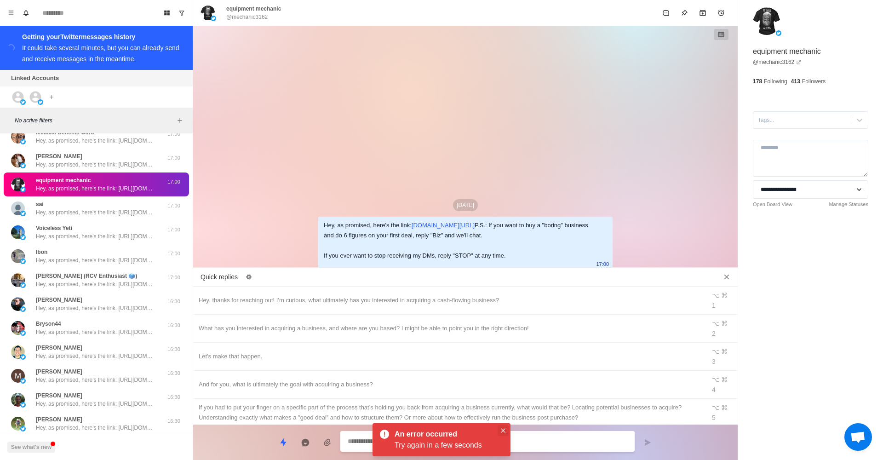
type textarea "*"
drag, startPoint x: 501, startPoint y: 430, endPoint x: 497, endPoint y: 409, distance: 21.4
click at [501, 430] on button "Close" at bounding box center [503, 430] width 11 height 11
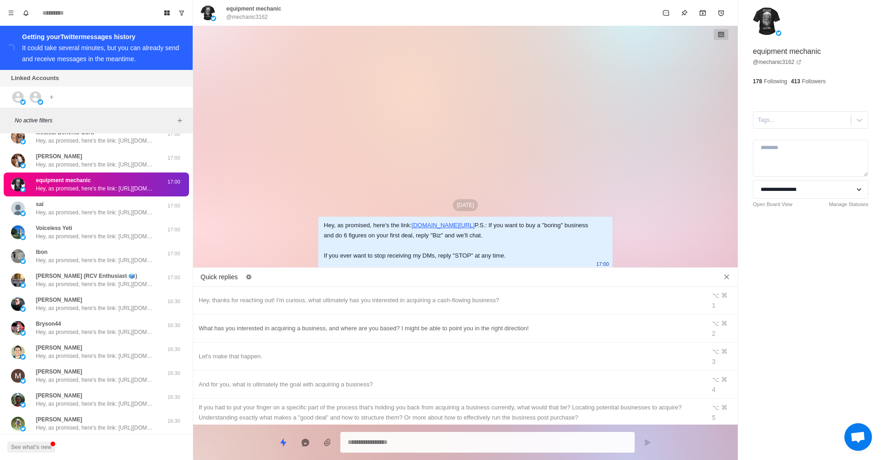
click at [430, 323] on div "What has you interested in acquiring a business, and where are you based? I mig…" at bounding box center [450, 328] width 502 height 10
type textarea "**********"
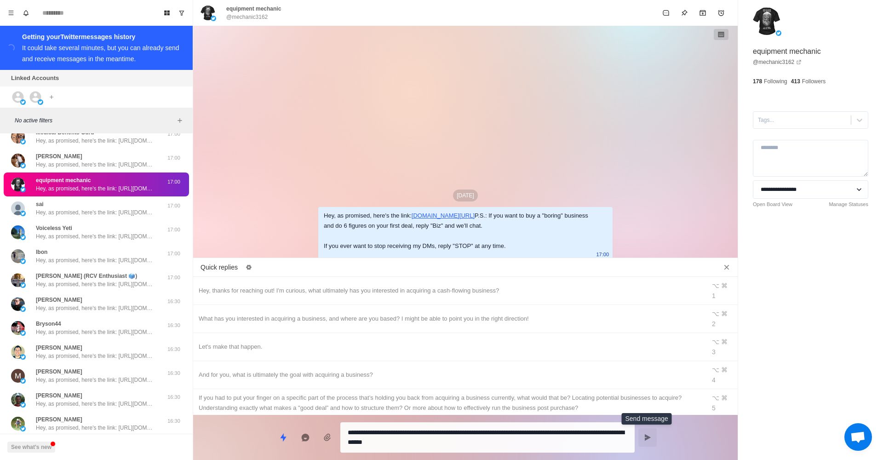
click at [649, 441] on icon "Send message" at bounding box center [647, 437] width 7 height 7
type textarea "*"
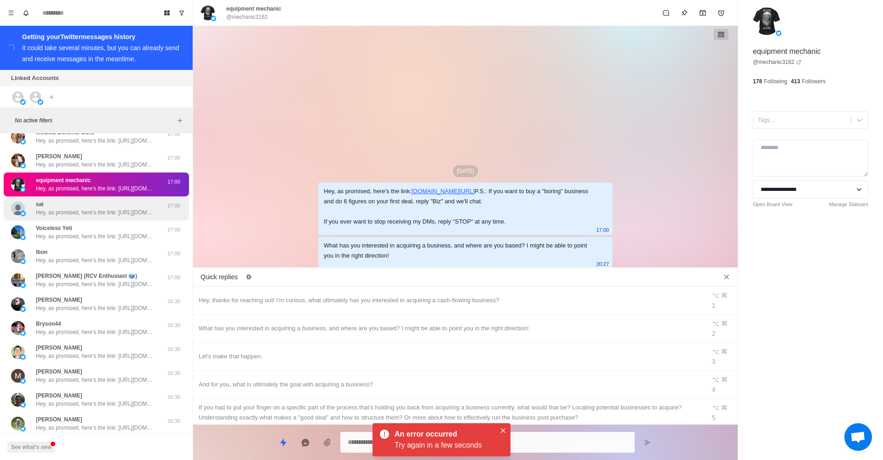
click at [142, 213] on p "Hey, as promised, here's the link: [URL][DOMAIN_NAME] P.S.: If you want to buy …" at bounding box center [96, 212] width 120 height 8
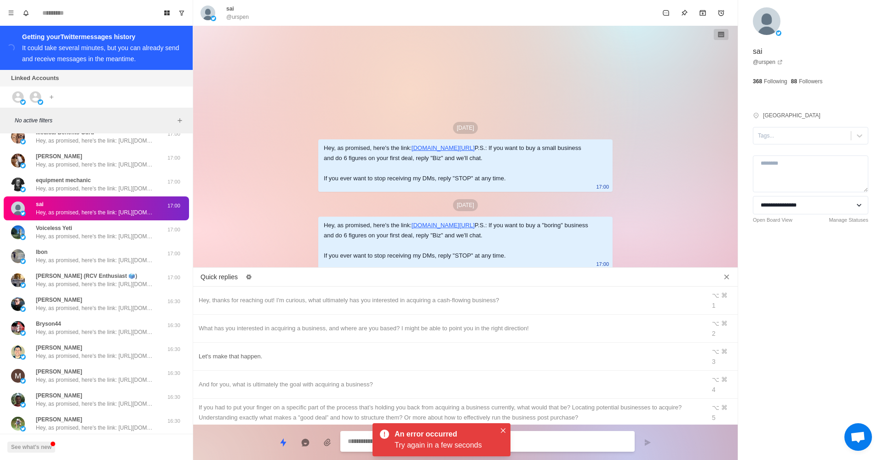
type textarea "*"
click at [543, 323] on div "What has you interested in acquiring a business, and where are you based? I mig…" at bounding box center [450, 328] width 502 height 10
type textarea "**********"
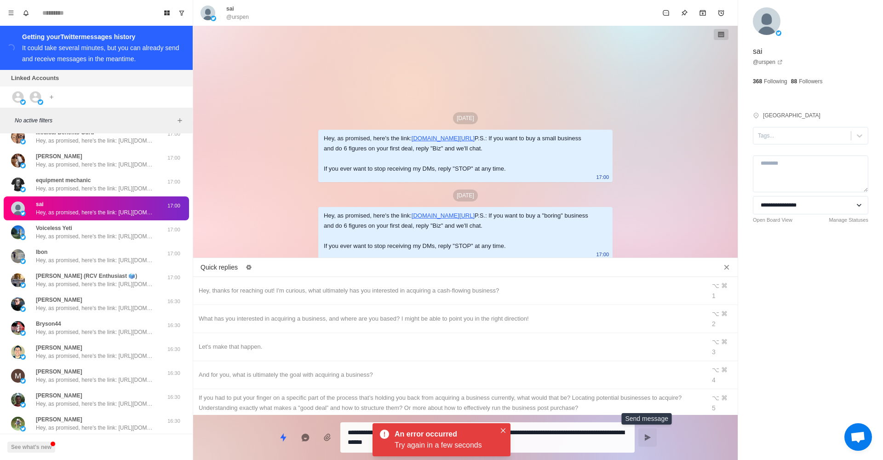
click at [651, 440] on icon "Send message" at bounding box center [647, 437] width 7 height 7
type textarea "*"
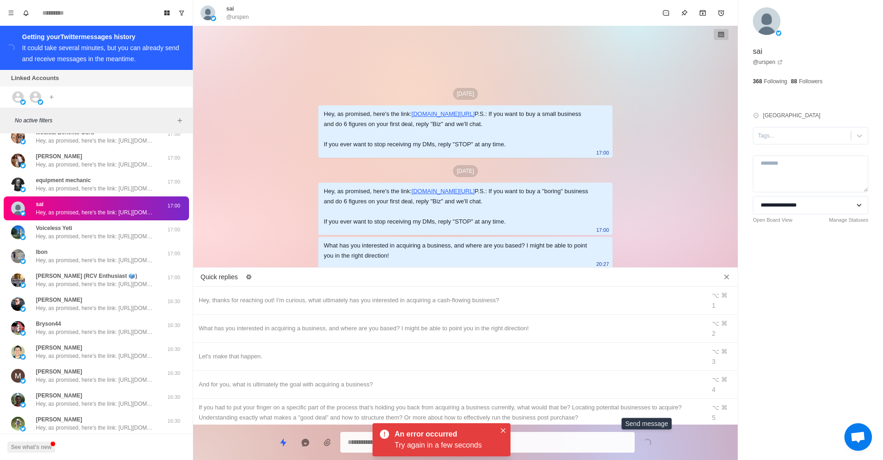
scroll to position [12, 0]
type textarea "*"
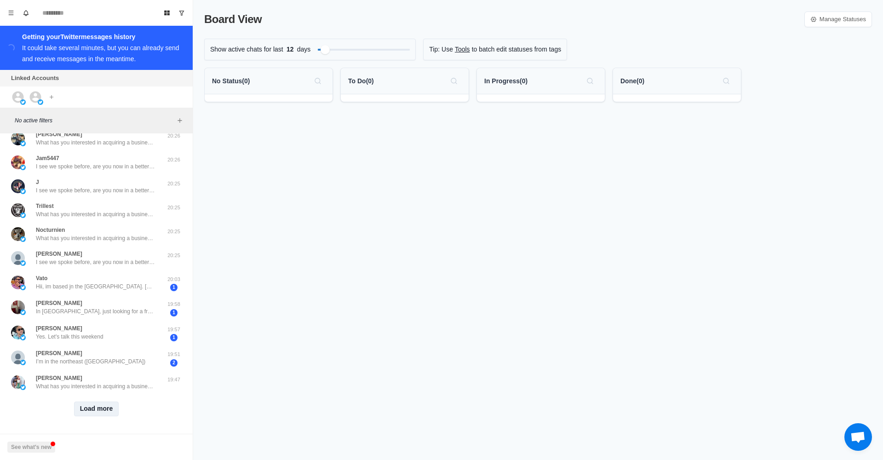
scroll to position [226, 0]
click at [89, 403] on button "Load more" at bounding box center [96, 409] width 45 height 15
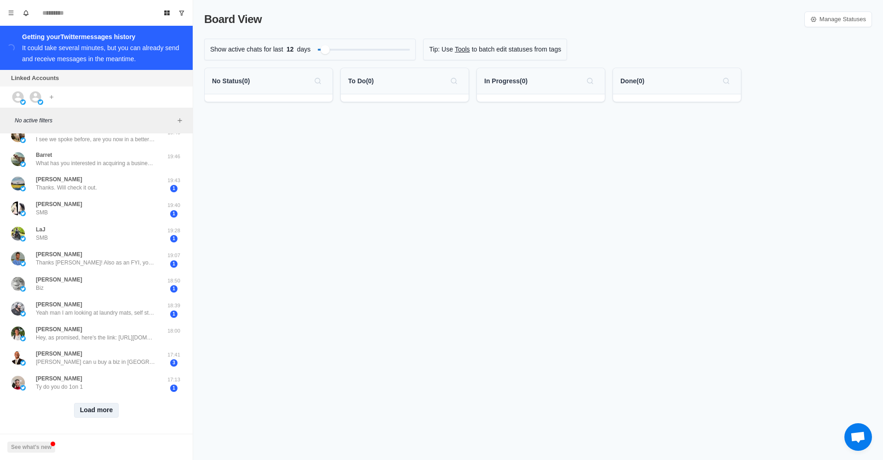
scroll to position [712, 0]
click at [112, 408] on button "Load more" at bounding box center [96, 411] width 45 height 15
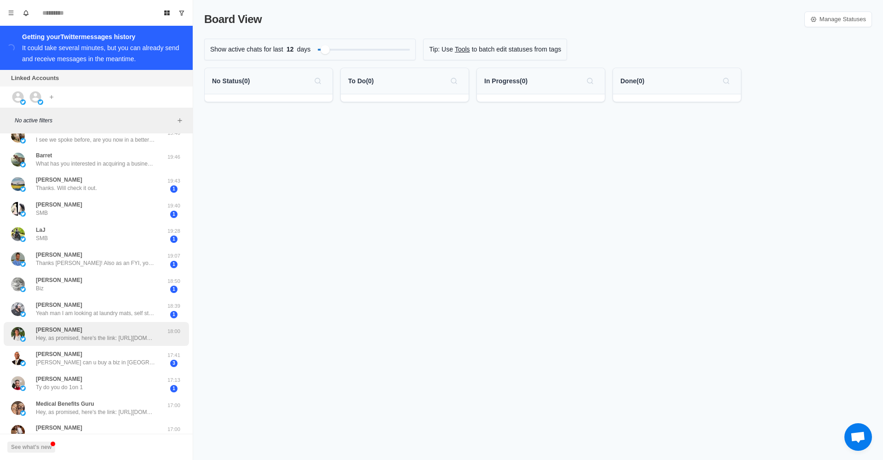
click at [124, 334] on p "Hey, as promised, here's the link: [URL][DOMAIN_NAME] P.S.: If you want to buy …" at bounding box center [96, 338] width 120 height 8
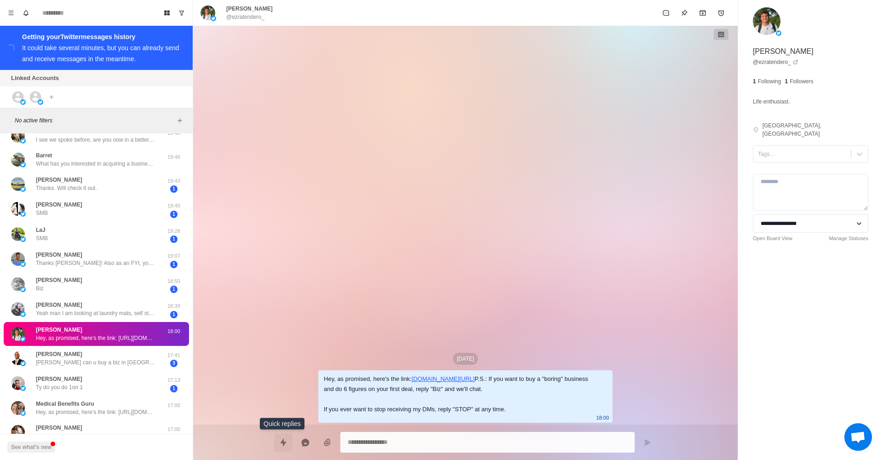
click at [283, 438] on icon "Quick replies" at bounding box center [283, 442] width 9 height 9
type textarea "*"
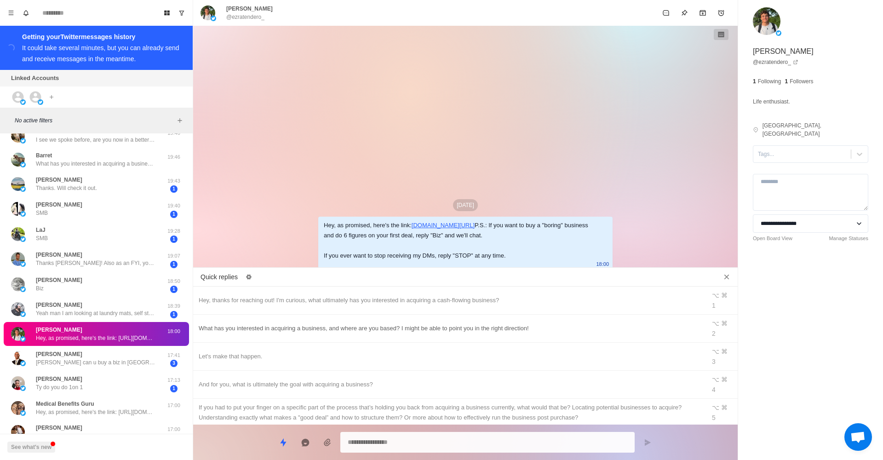
click at [352, 323] on div "What has you interested in acquiring a business, and where are you based? I mig…" at bounding box center [450, 328] width 502 height 10
type textarea "**********"
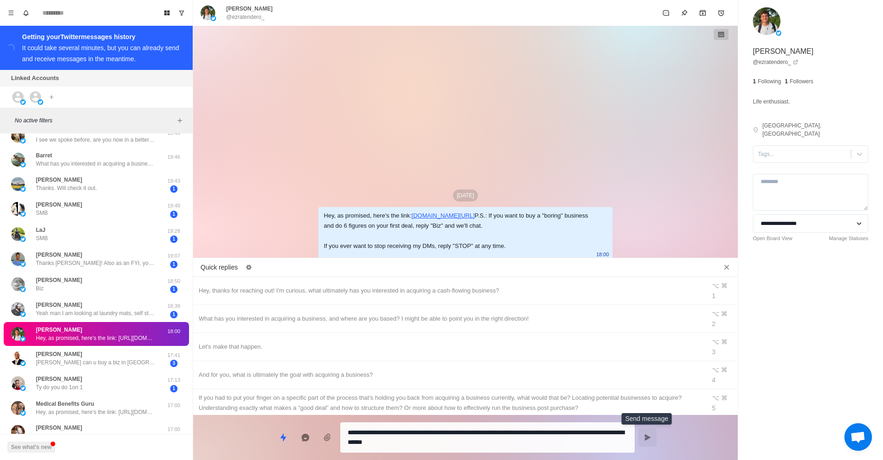
click at [642, 443] on button "Send message" at bounding box center [648, 437] width 18 height 18
type textarea "*"
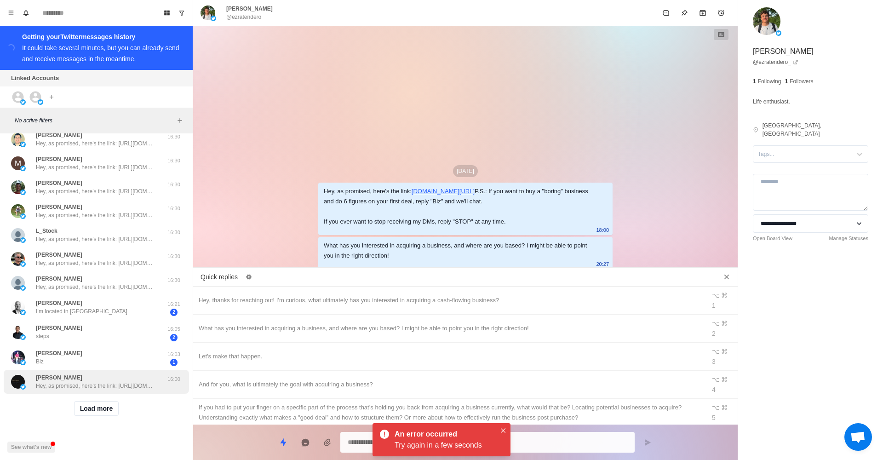
scroll to position [1193, 0]
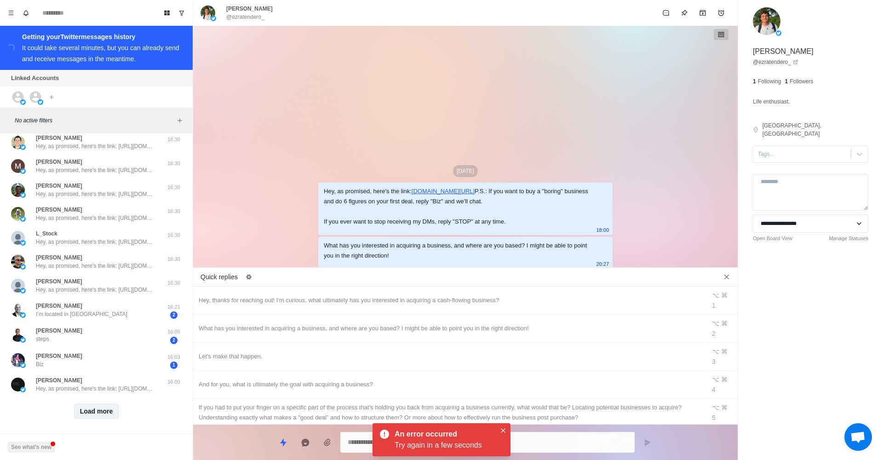
click at [97, 406] on button "Load more" at bounding box center [96, 411] width 45 height 15
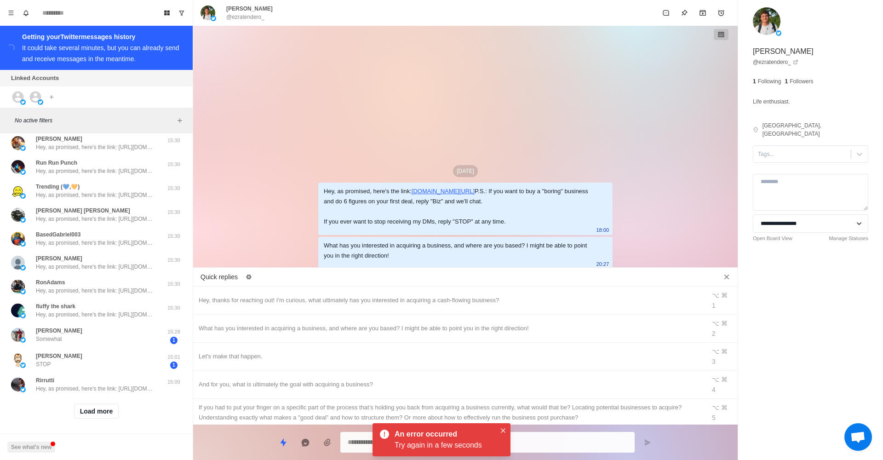
scroll to position [1673, 0]
click at [88, 410] on button "Load more" at bounding box center [96, 411] width 45 height 15
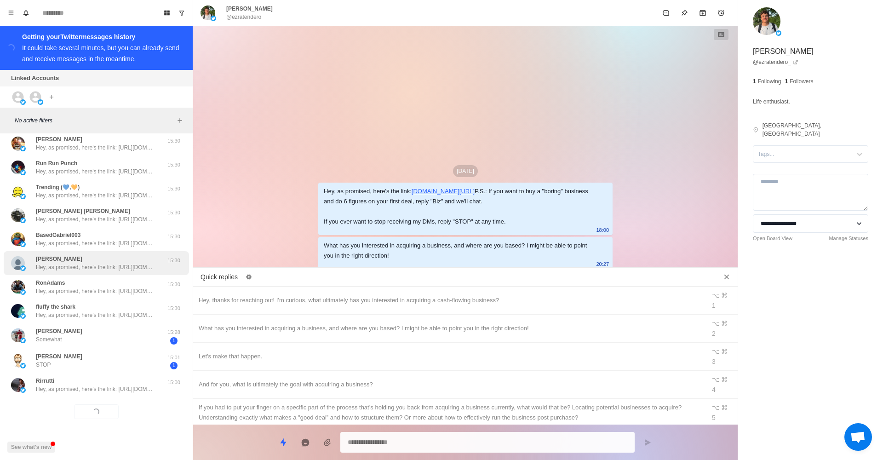
scroll to position [0, 0]
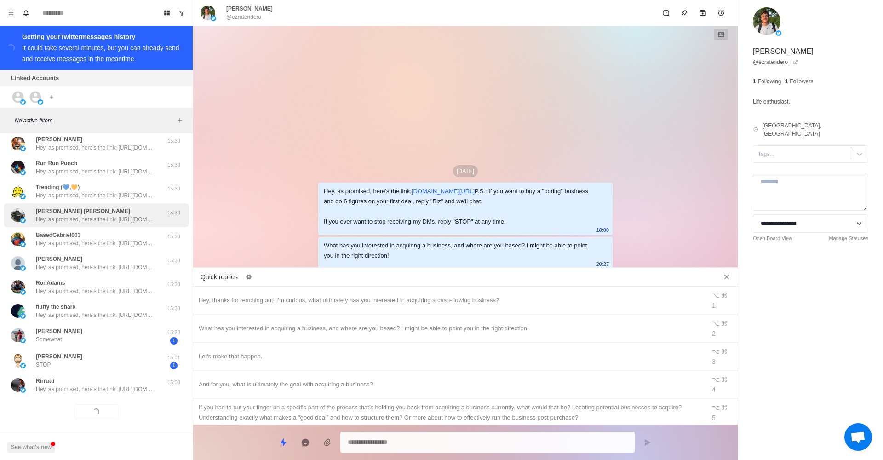
click at [104, 203] on div "Jones Rusty Ramsey Hey, as promised, here's the link: https://drive.google.com/…" at bounding box center [96, 215] width 185 height 24
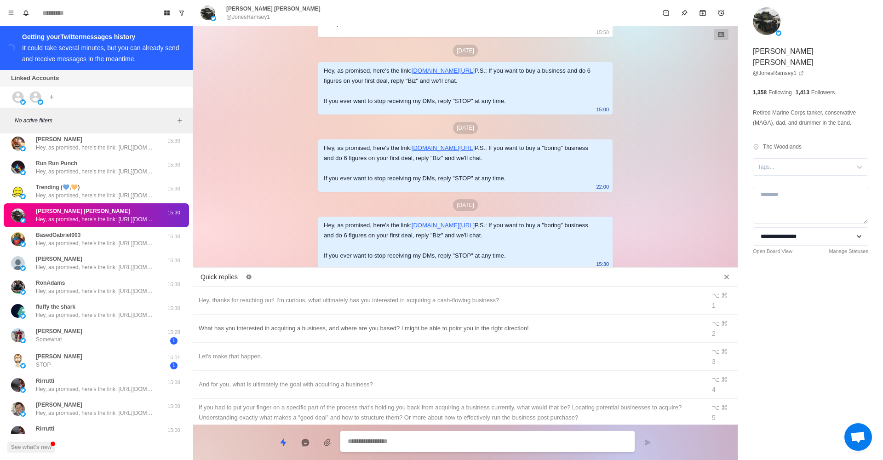
scroll to position [348, 0]
type textarea "*"
click at [375, 323] on div "What has you interested in acquiring a business, and where are you based? I mig…" at bounding box center [450, 328] width 502 height 10
type textarea "**********"
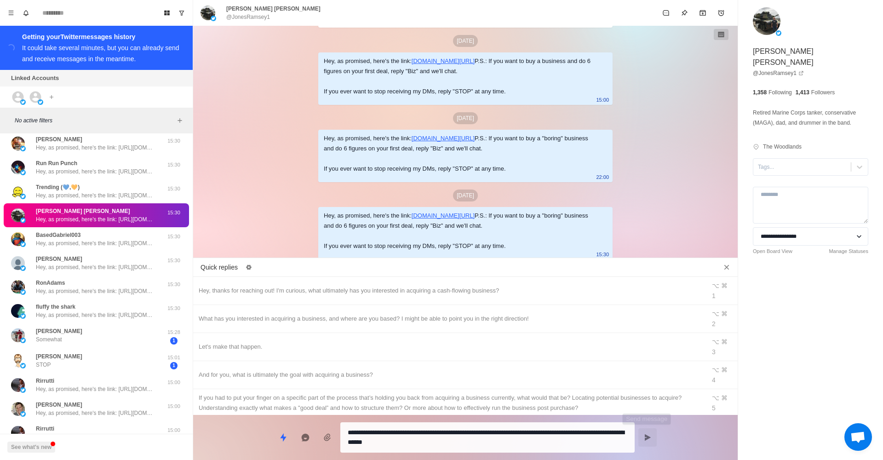
click at [642, 444] on button "Send message" at bounding box center [648, 437] width 18 height 18
type textarea "*"
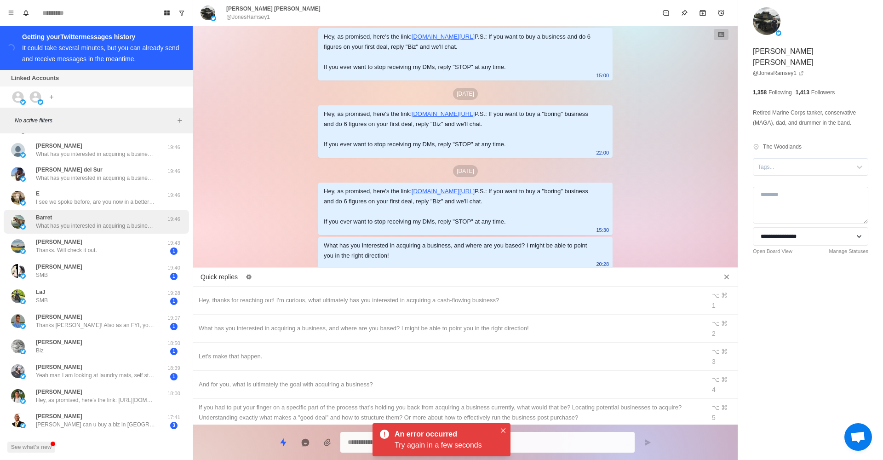
scroll to position [725, 0]
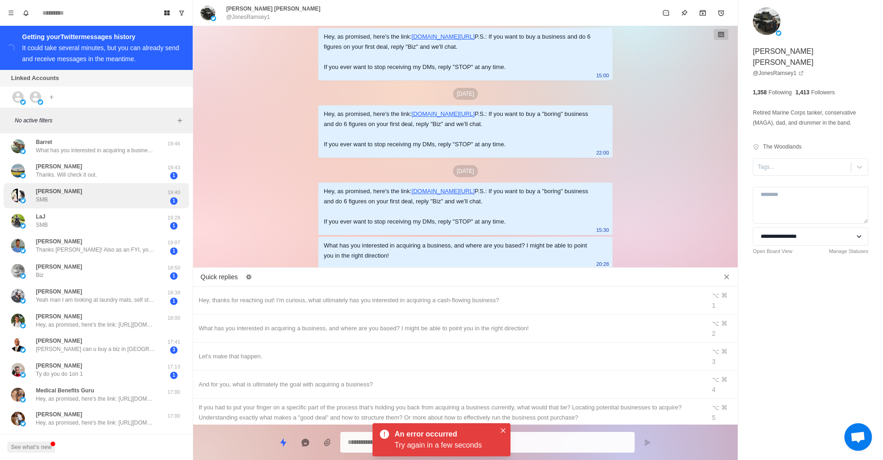
click at [123, 202] on div "[PERSON_NAME]" at bounding box center [86, 196] width 151 height 18
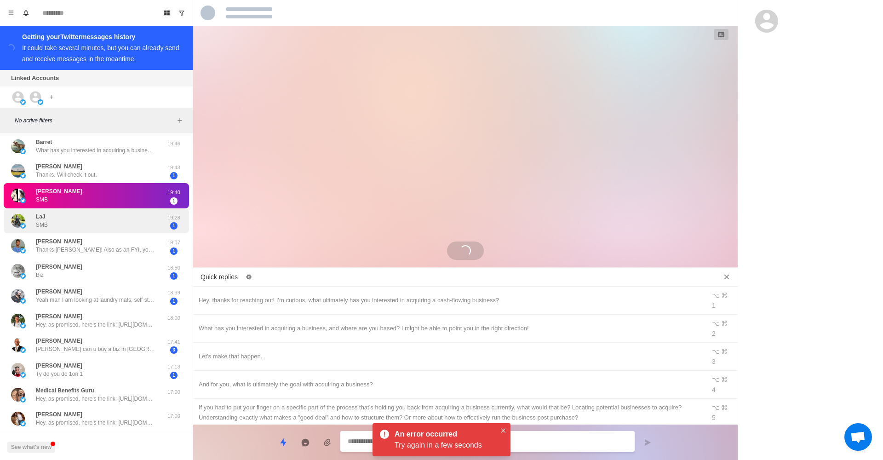
scroll to position [0, 0]
drag, startPoint x: 502, startPoint y: 429, endPoint x: 507, endPoint y: 421, distance: 10.1
click at [501, 429] on icon "Close" at bounding box center [503, 430] width 5 height 5
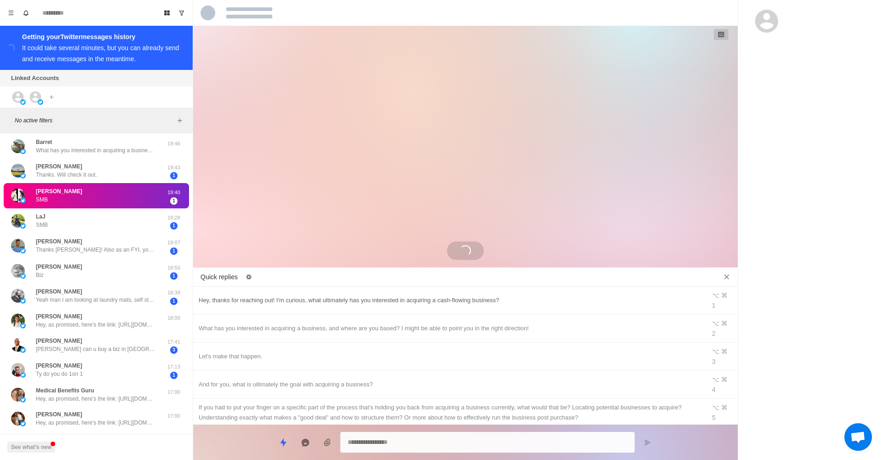
type textarea "*"
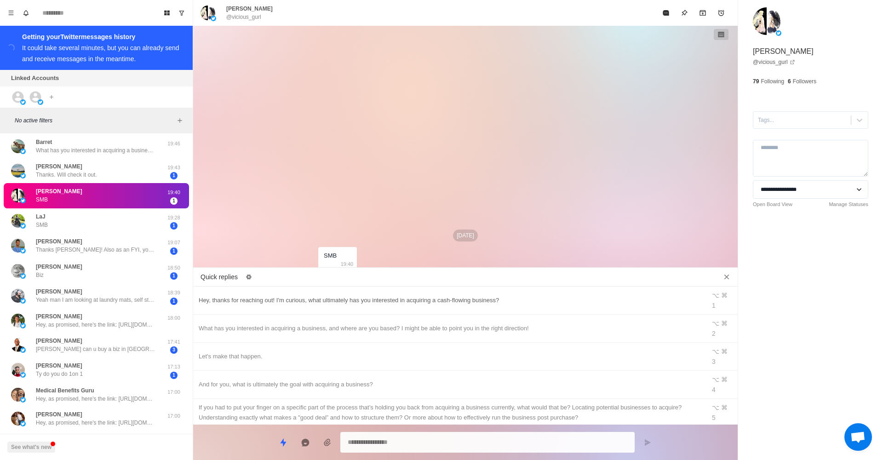
click at [486, 298] on div "Hey, thanks for reaching out! I'm curious, what ultimately has you interested i…" at bounding box center [450, 300] width 502 height 10
type textarea "**********"
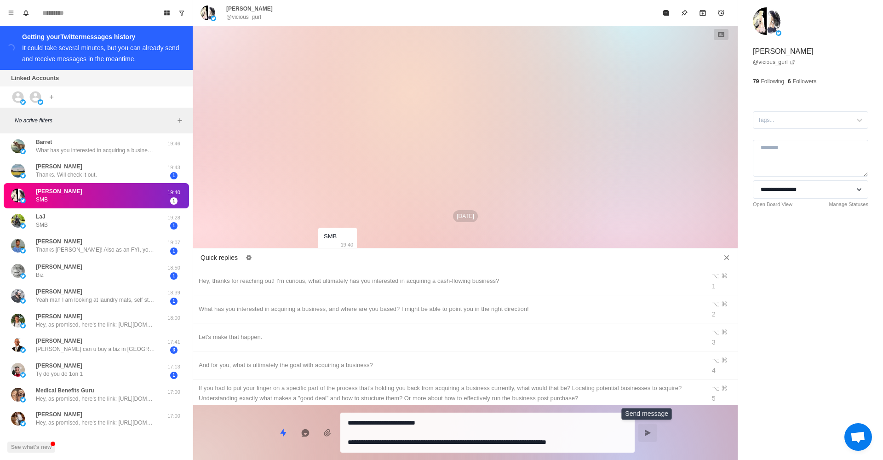
click at [653, 433] on button "Send message" at bounding box center [648, 433] width 18 height 18
type textarea "*"
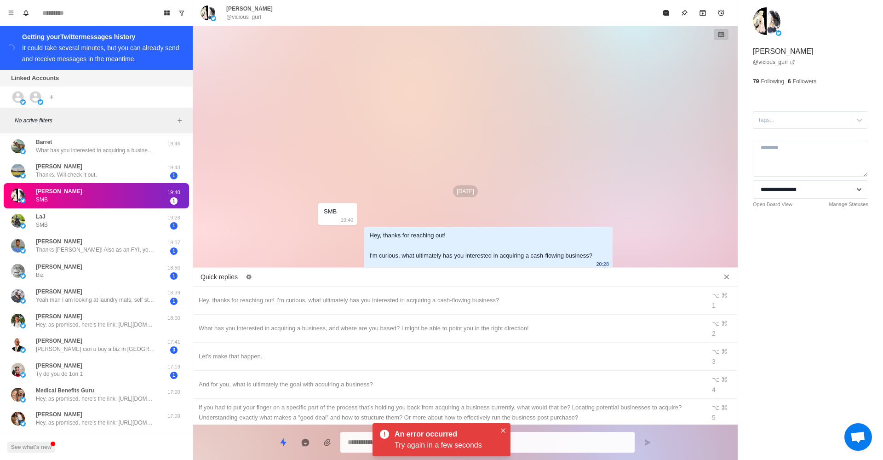
drag, startPoint x: 729, startPoint y: 272, endPoint x: 611, endPoint y: 325, distance: 130.0
click at [729, 272] on button "Close quick replies" at bounding box center [727, 277] width 15 height 15
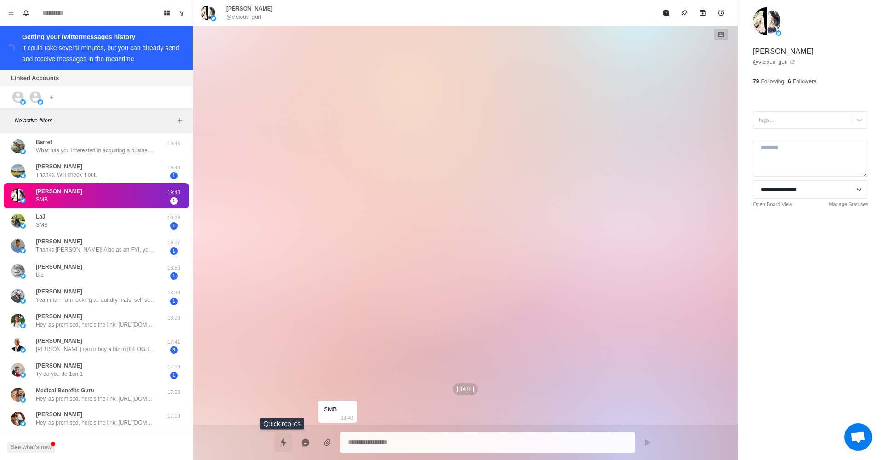
drag, startPoint x: 279, startPoint y: 444, endPoint x: 282, endPoint y: 436, distance: 8.6
click at [278, 444] on button "Quick replies" at bounding box center [283, 442] width 18 height 18
type textarea "*"
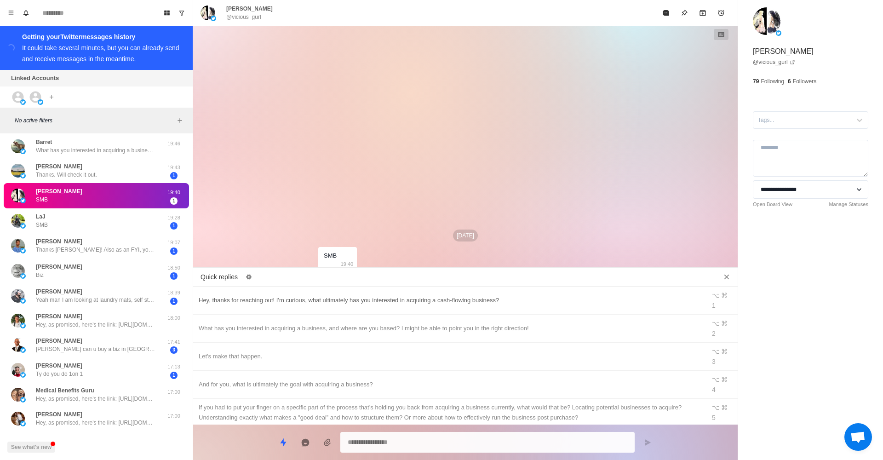
click at [317, 290] on div "Hey, thanks for reaching out! I'm curious, what ultimately has you interested i…" at bounding box center [465, 301] width 545 height 28
type textarea "**********"
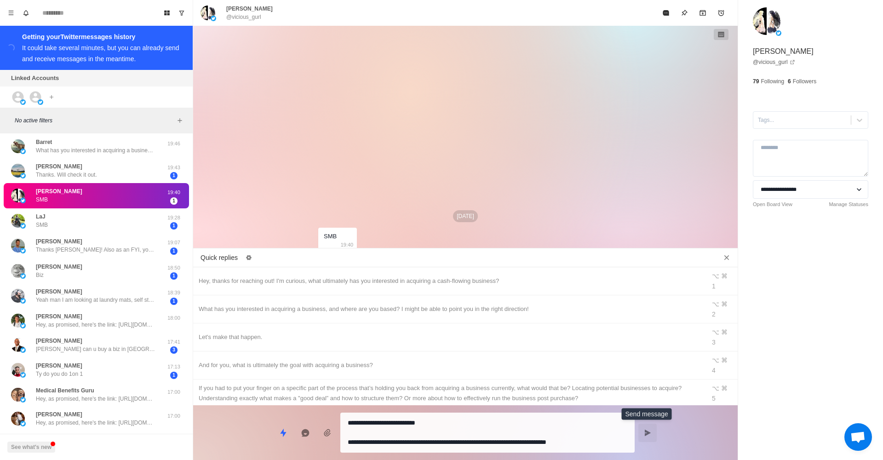
click at [656, 429] on button "Send message" at bounding box center [648, 433] width 18 height 18
type textarea "*"
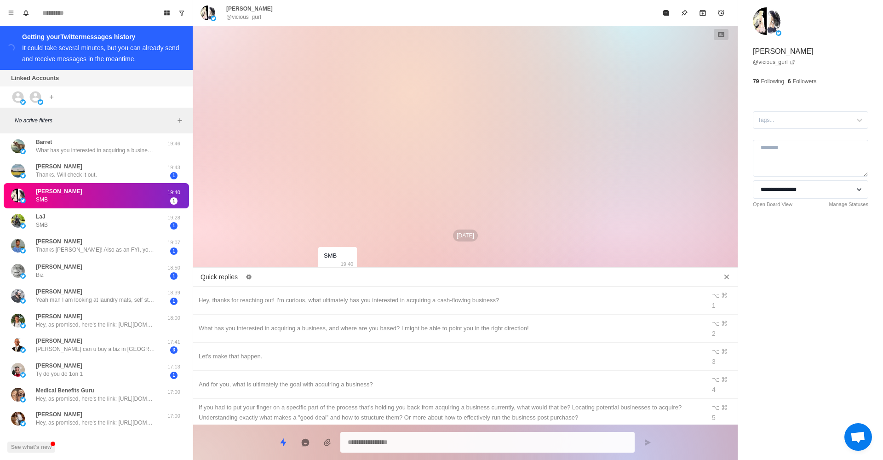
type textarea "*"
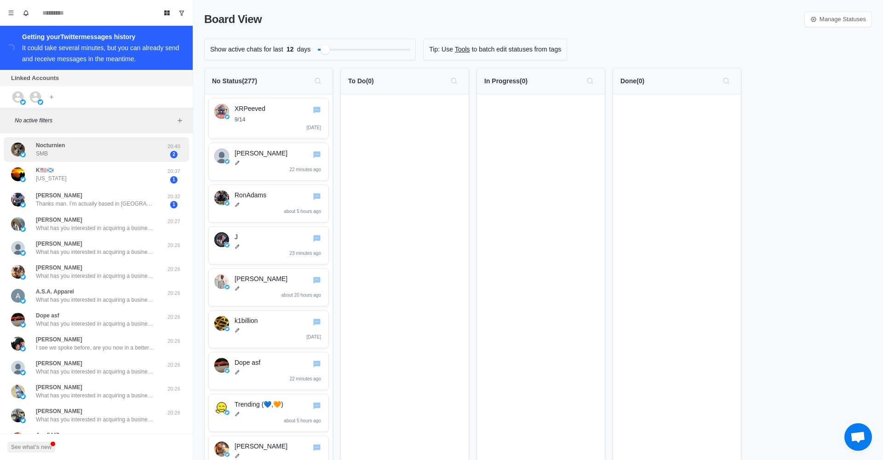
click at [103, 156] on div "Nocturnien SMB" at bounding box center [86, 150] width 151 height 18
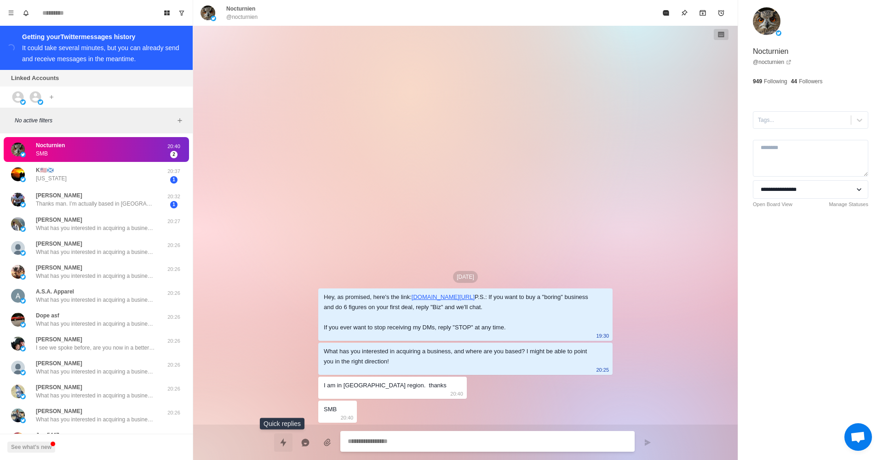
type textarea "*"
type textarea "**"
type textarea "*"
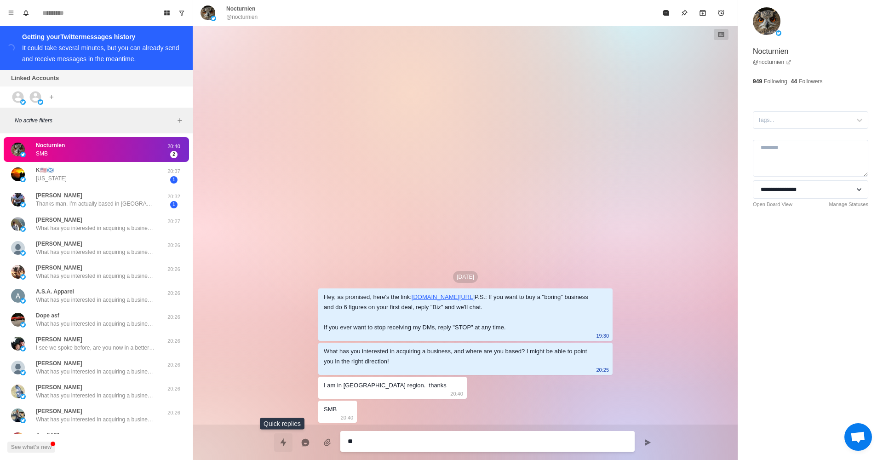
type textarea "***"
type textarea "*"
type textarea "****"
type textarea "*"
type textarea "*****"
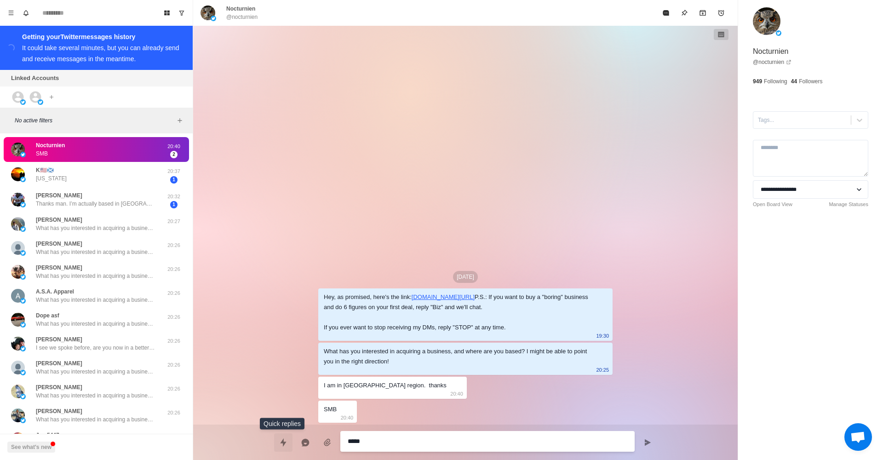
type textarea "*"
type textarea "******"
type textarea "*"
type textarea "*******"
type textarea "*"
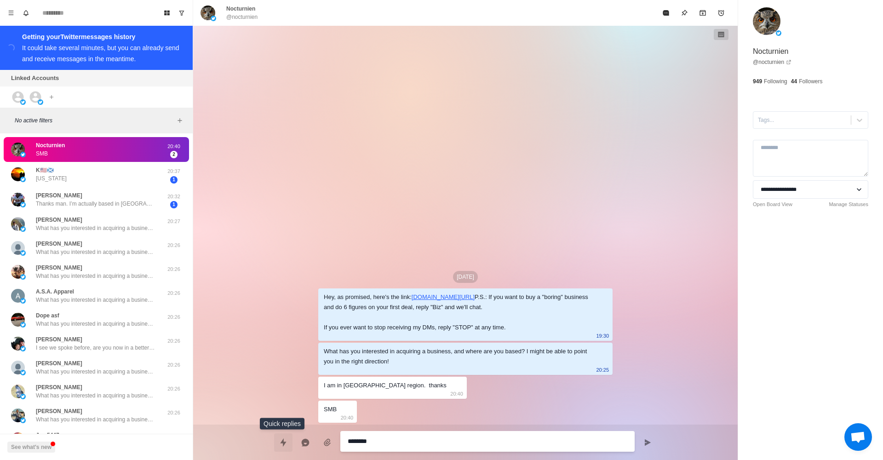
type textarea "*******"
type textarea "*"
type textarea "********"
type textarea "*"
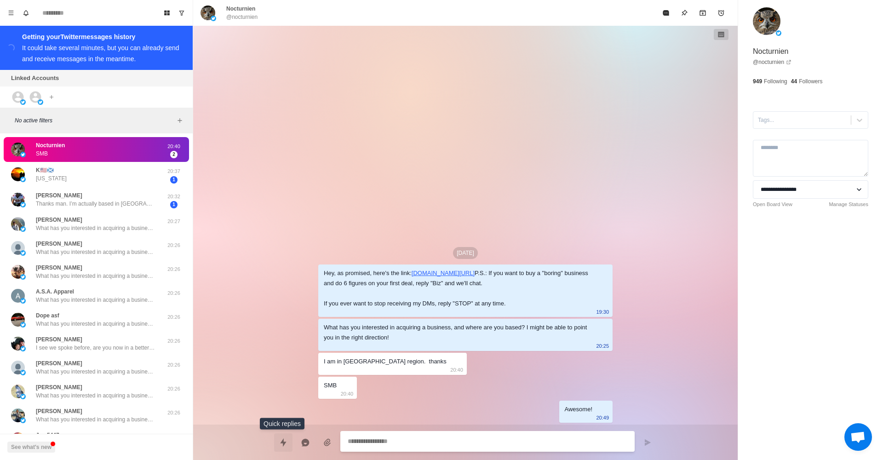
click at [287, 441] on icon "Quick replies" at bounding box center [283, 442] width 9 height 9
type textarea "*"
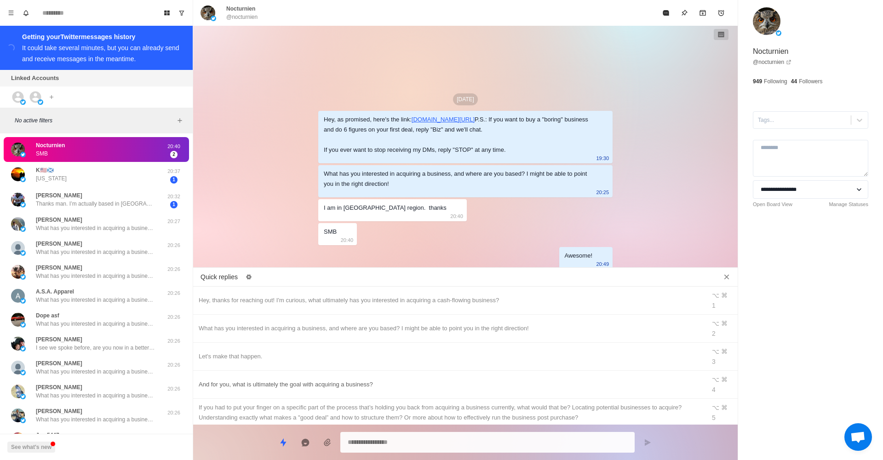
click at [240, 380] on div "And for you, what is ultimately the goal with acquiring a business?" at bounding box center [450, 385] width 502 height 10
type textarea "**********"
click at [648, 442] on icon "Send message" at bounding box center [648, 442] width 6 height 6
type textarea "*"
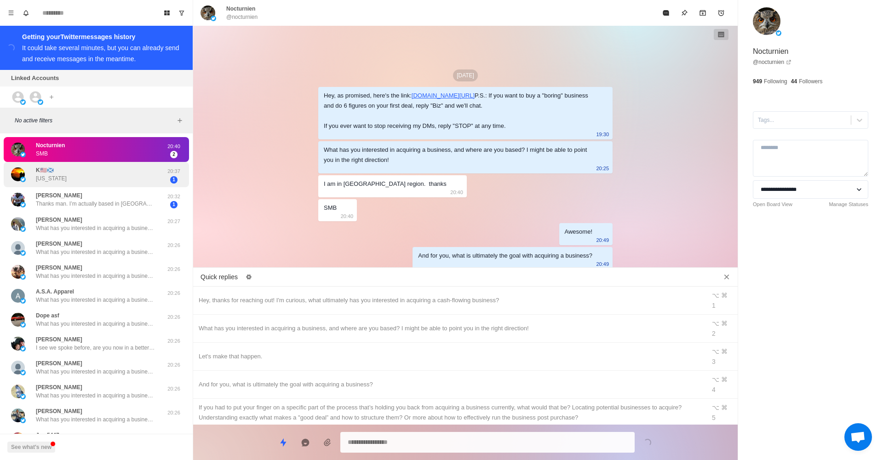
click at [124, 176] on div "K🇺🇸🏴󠁧󠁢󠁳󠁣󠁴󠁿 Texas" at bounding box center [86, 175] width 151 height 18
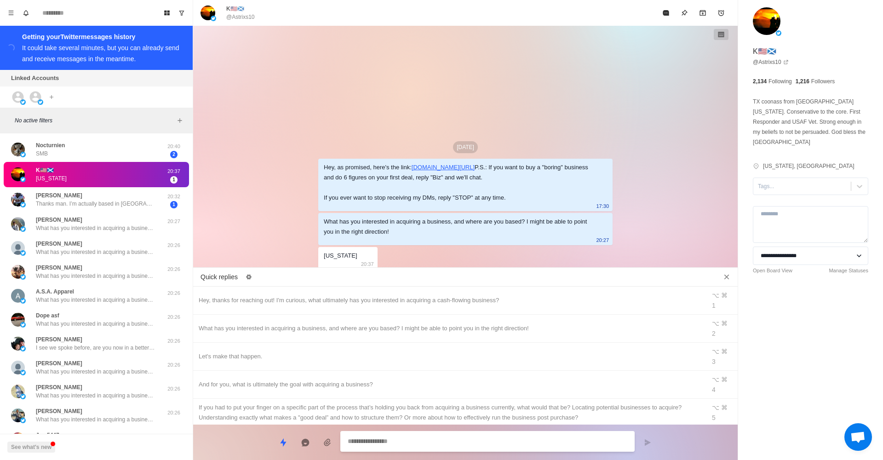
type textarea "*"
type textarea "**"
type textarea "*"
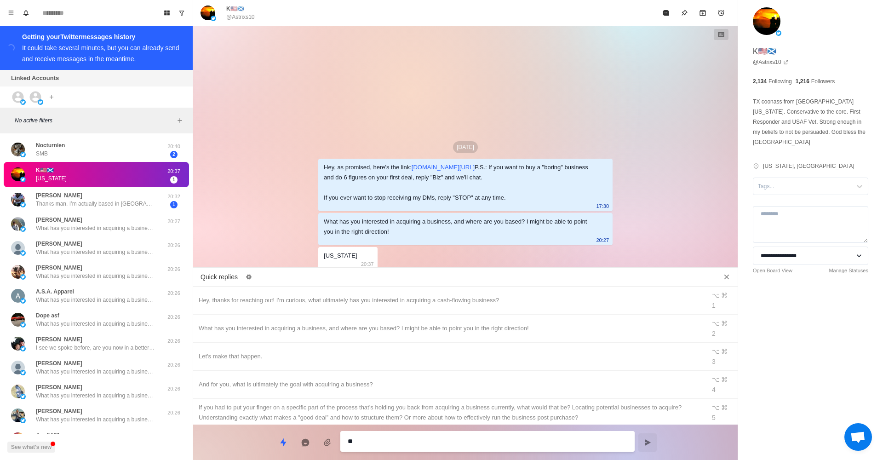
type textarea "***"
type textarea "*"
type textarea "****"
type textarea "*"
type textarea "*****"
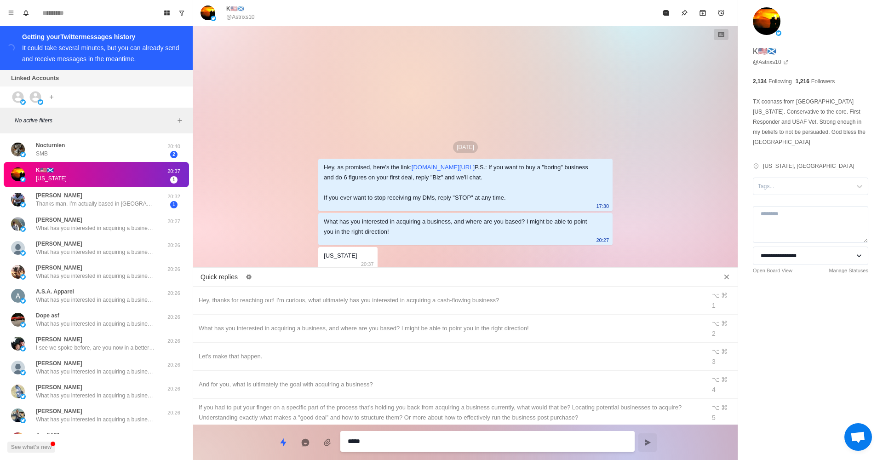
type textarea "*"
type textarea "******"
type textarea "*"
type textarea "*******"
type textarea "*"
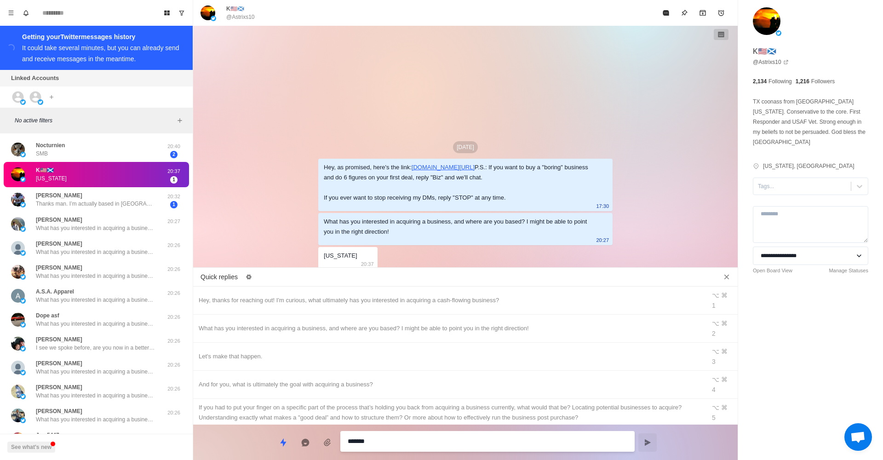
type textarea "********"
type textarea "*"
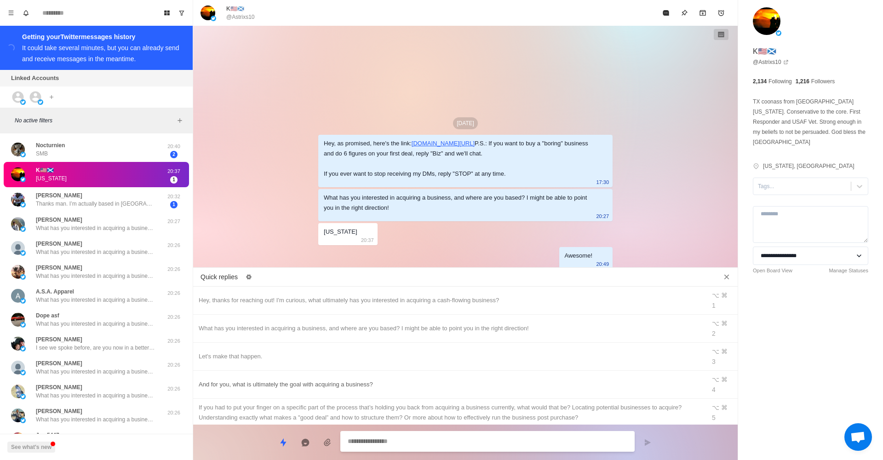
type textarea "*"
click at [401, 380] on div "And for you, what is ultimately the goal with acquiring a business?" at bounding box center [450, 385] width 502 height 10
type textarea "**********"
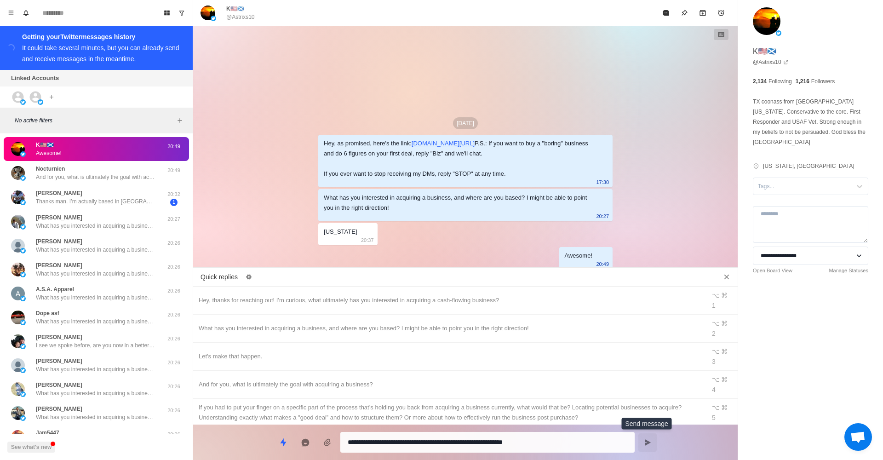
click at [652, 445] on button "Send message" at bounding box center [648, 442] width 18 height 18
type textarea "*"
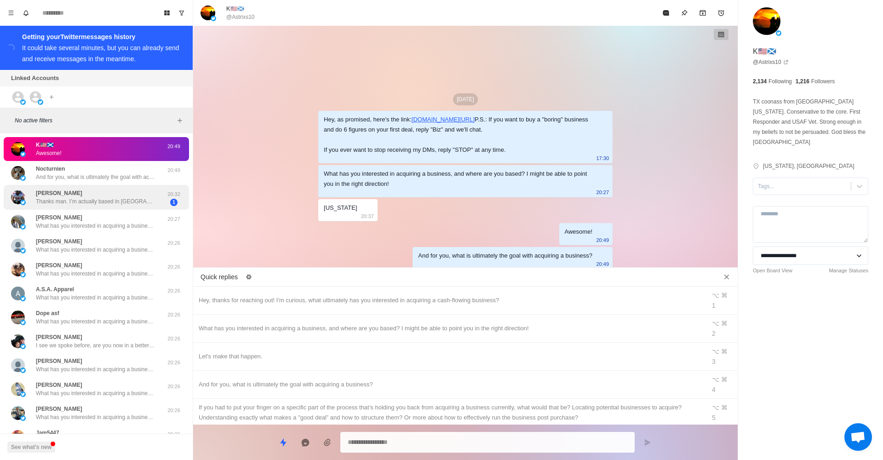
click at [144, 205] on p "Thanks man. I’m actually based in Italy at the moment." at bounding box center [96, 201] width 120 height 8
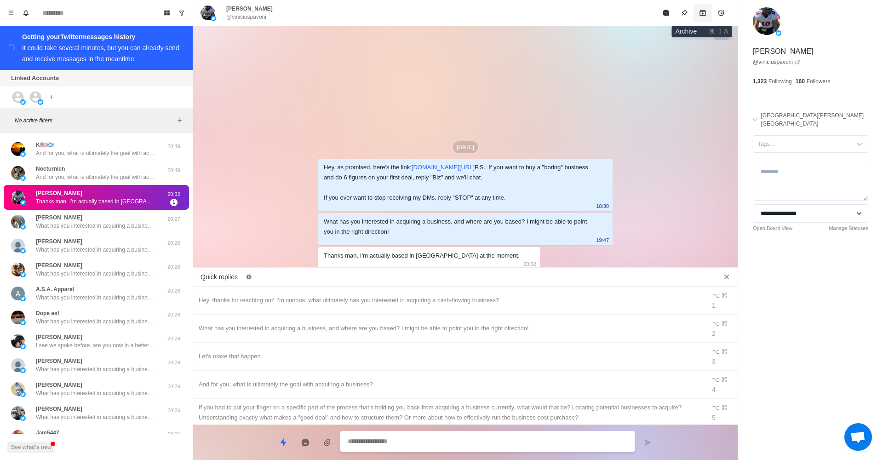
click at [702, 14] on icon "Archive" at bounding box center [702, 12] width 7 height 7
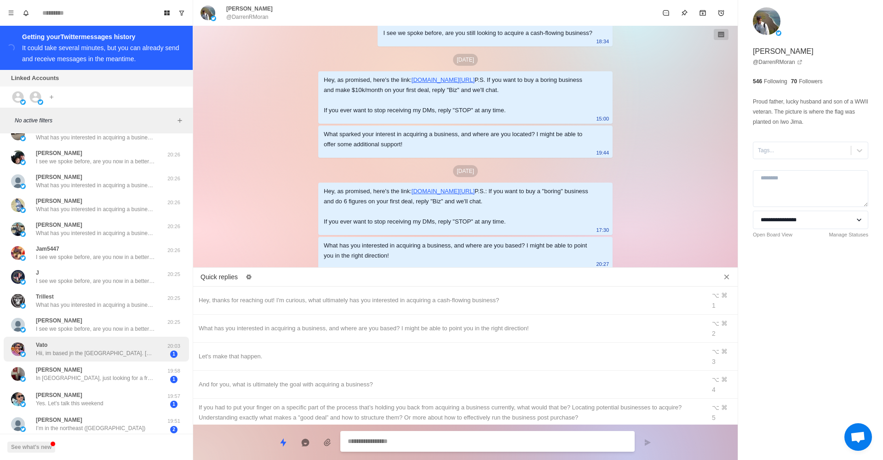
scroll to position [0, 0]
click at [125, 344] on div "Vato Hii, im based jn the UK. West Midlands. I want to build a better life for …" at bounding box center [96, 349] width 120 height 17
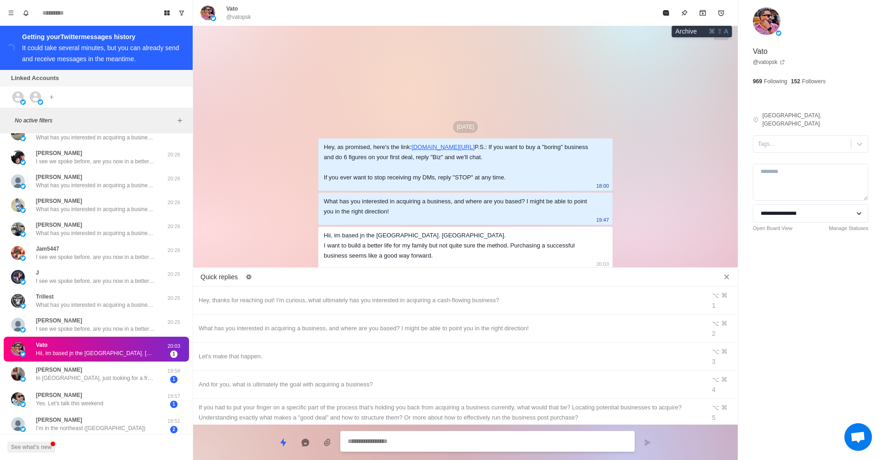
click at [702, 13] on icon "Archive" at bounding box center [702, 12] width 7 height 7
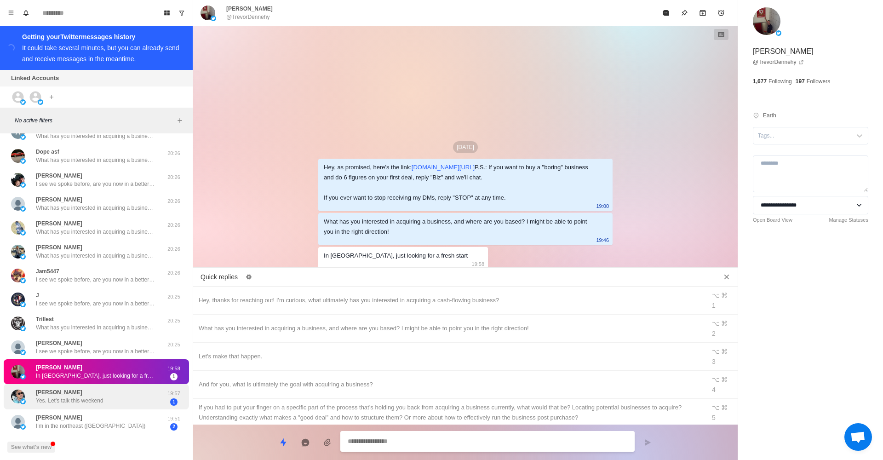
click at [140, 388] on div "CHARLES WIGINGTON Yes. Let's talk this weekend" at bounding box center [86, 397] width 151 height 18
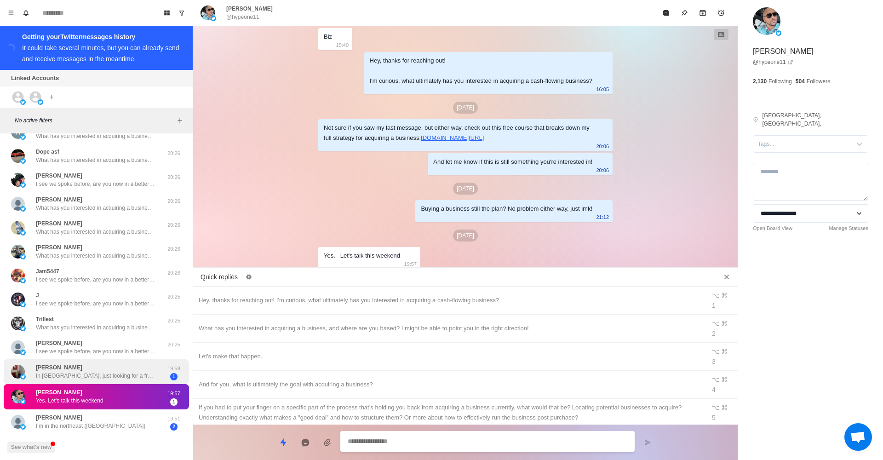
scroll to position [137, 0]
click at [113, 373] on p "In Republic of Ireland, just looking for a fresh start" at bounding box center [96, 376] width 120 height 8
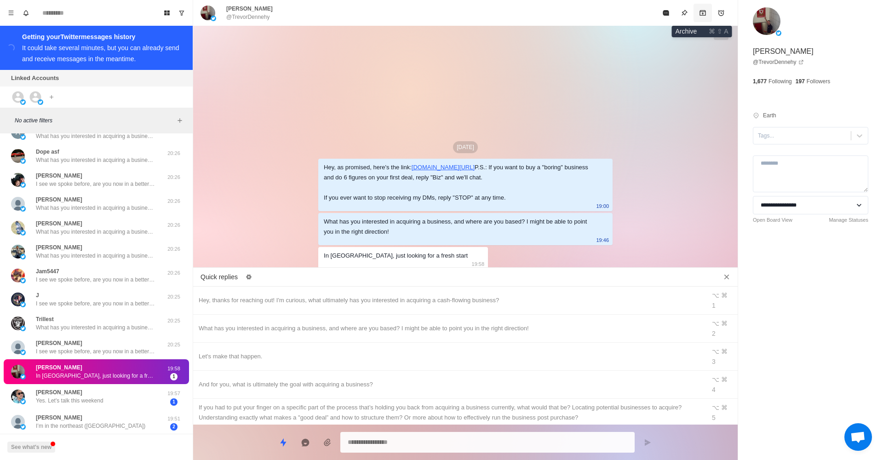
click at [708, 14] on button "Archive" at bounding box center [703, 13] width 18 height 18
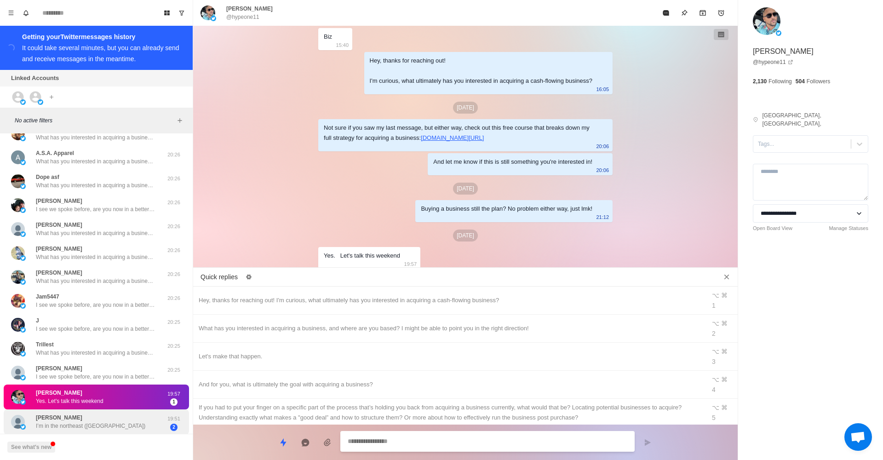
scroll to position [0, 0]
click at [121, 419] on div "Sarah Pepin I’m in the northeast (MA)" at bounding box center [86, 422] width 151 height 18
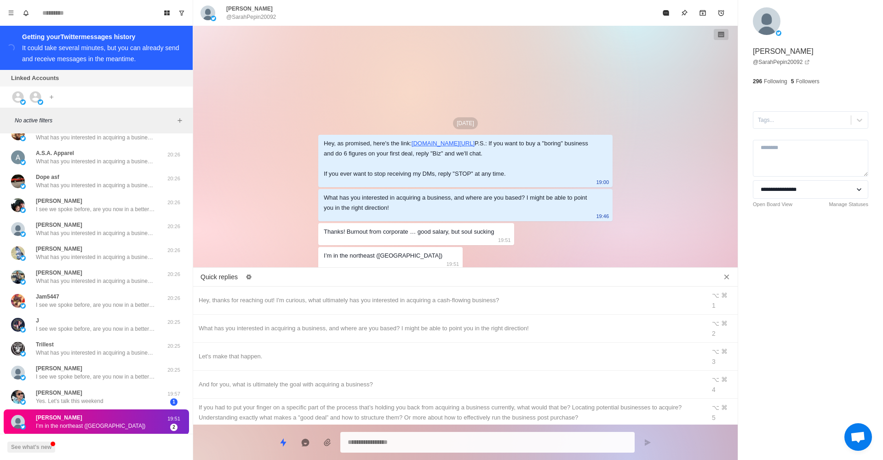
drag, startPoint x: 150, startPoint y: 460, endPoint x: 163, endPoint y: 460, distance: 13.3
click at [163, 460] on div "See what's new" at bounding box center [96, 447] width 193 height 26
click at [136, 379] on p "I see we spoke before, are you now in a better position to start the process of…" at bounding box center [96, 377] width 120 height 8
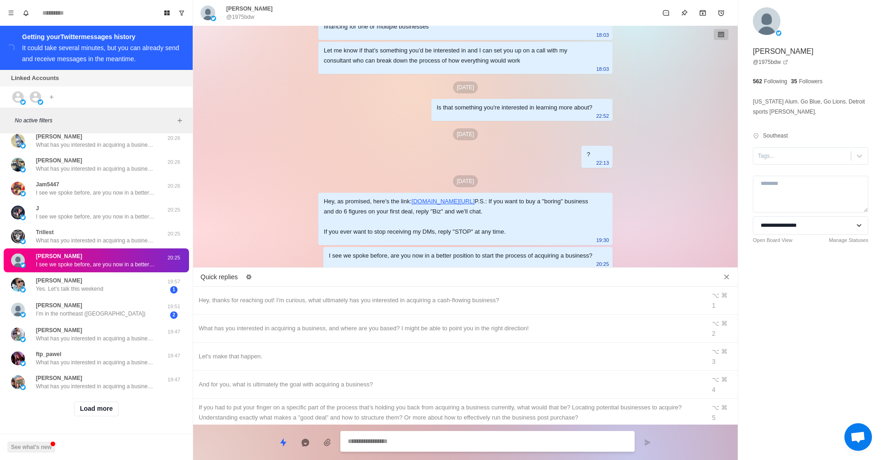
scroll to position [224, 0]
click at [85, 408] on button "Load more" at bounding box center [96, 409] width 45 height 15
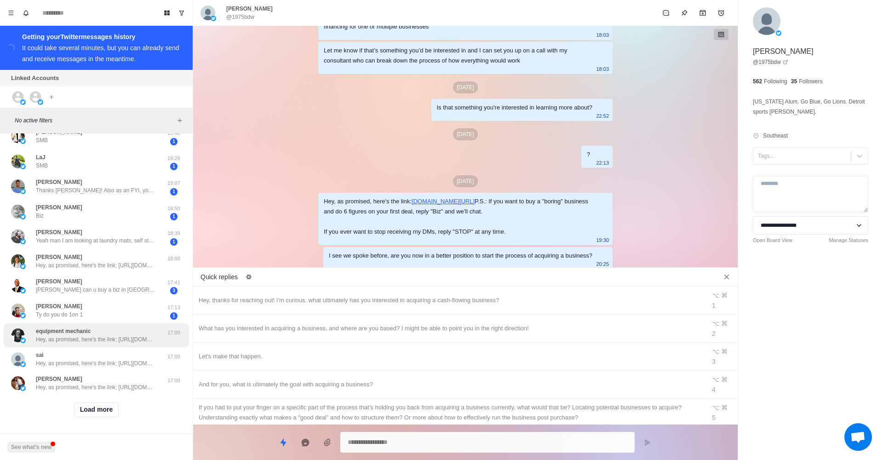
scroll to position [710, 0]
click at [112, 340] on p "Hey, as promised, here's the link: [URL][DOMAIN_NAME] P.S.: If you want to buy …" at bounding box center [96, 340] width 120 height 8
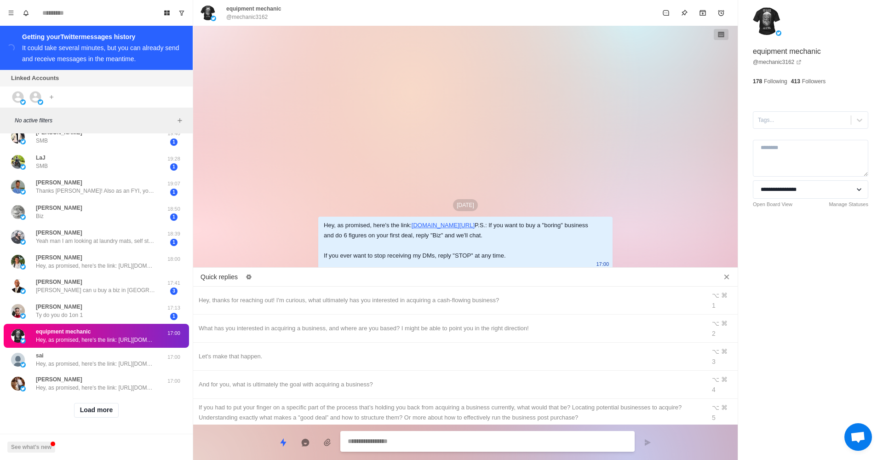
scroll to position [0, 0]
type textarea "*"
click at [333, 318] on div "What has you interested in acquiring a business, and where are you based? I mig…" at bounding box center [465, 329] width 545 height 28
type textarea "**********"
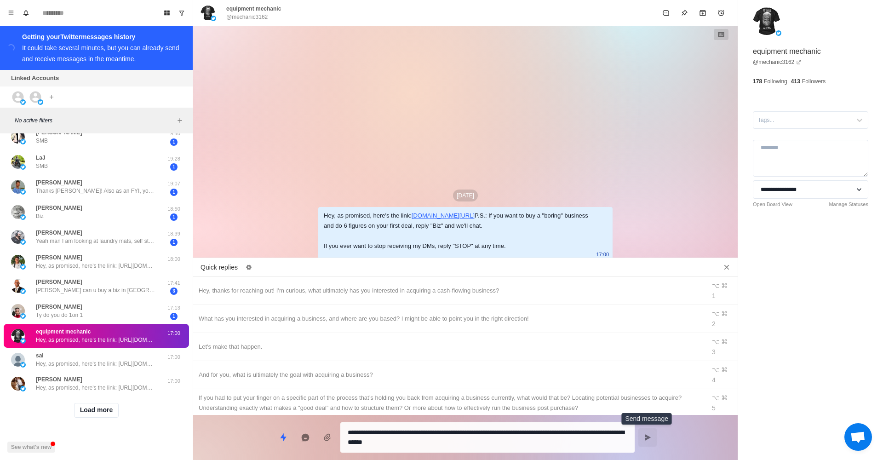
click at [640, 438] on button "Send message" at bounding box center [648, 437] width 18 height 18
type textarea "*"
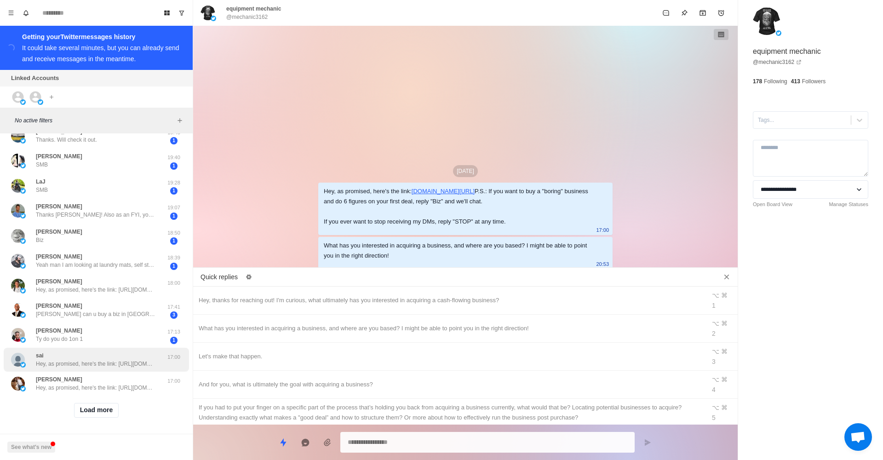
click at [141, 365] on p "Hey, as promised, here's the link: [URL][DOMAIN_NAME] P.S.: If you want to buy …" at bounding box center [96, 364] width 120 height 8
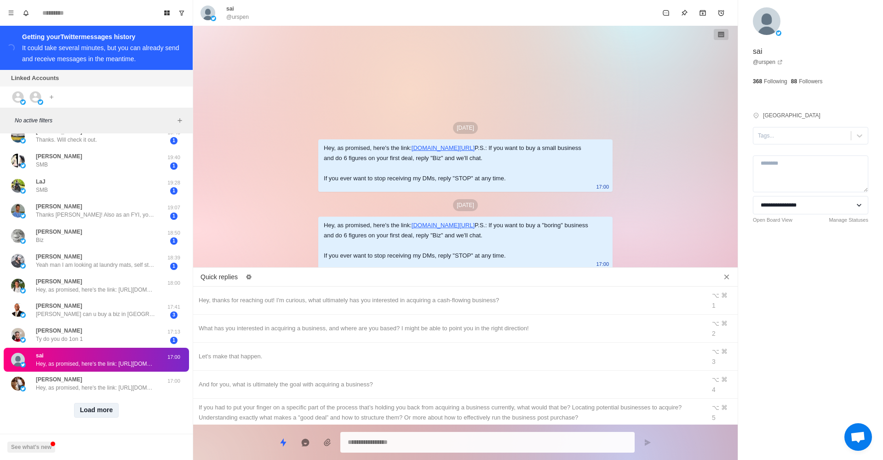
click at [117, 410] on button "Load more" at bounding box center [96, 410] width 45 height 15
type textarea "*"
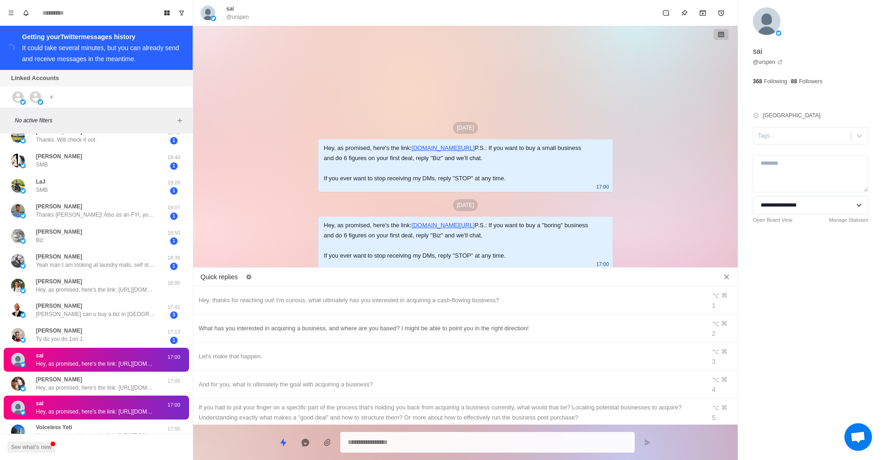
click at [256, 323] on div "What has you interested in acquiring a business, and where are you based? I mig…" at bounding box center [450, 328] width 502 height 10
type textarea "**********"
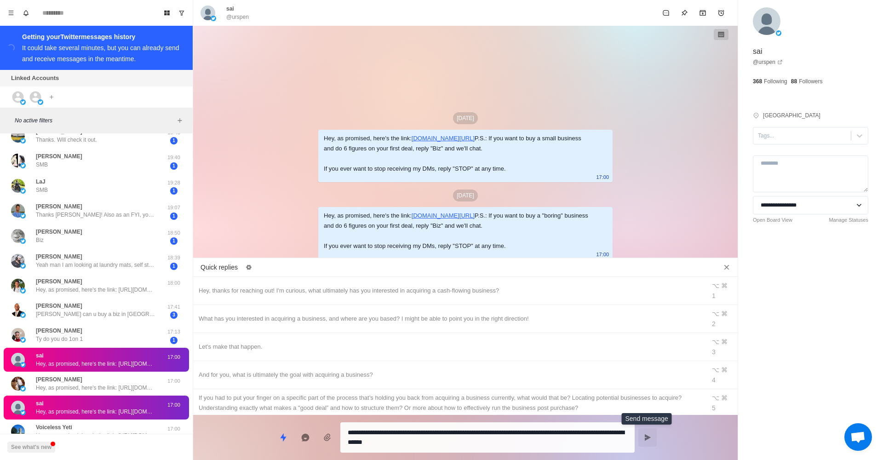
drag, startPoint x: 653, startPoint y: 437, endPoint x: 647, endPoint y: 436, distance: 6.5
click at [653, 437] on button "Send message" at bounding box center [648, 437] width 18 height 18
type textarea "*"
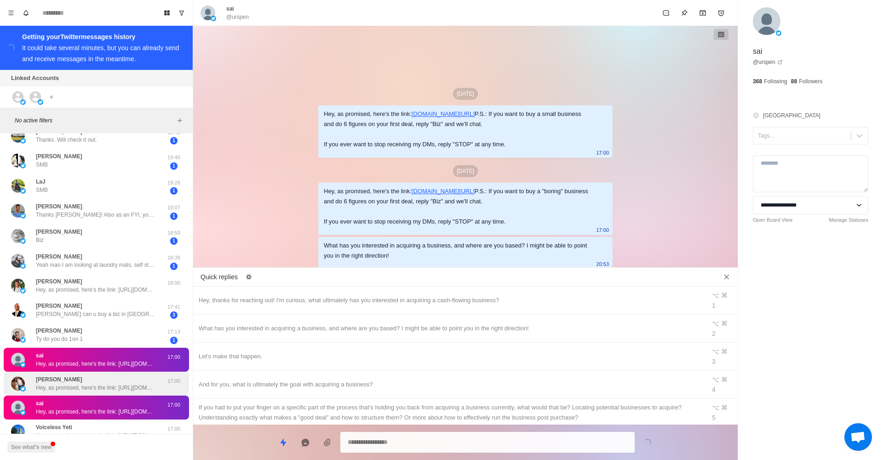
drag, startPoint x: 96, startPoint y: 384, endPoint x: 90, endPoint y: 385, distance: 6.1
click at [96, 384] on p "Hey, as promised, here's the link: [URL][DOMAIN_NAME] P.S.: If you want to buy …" at bounding box center [96, 388] width 120 height 8
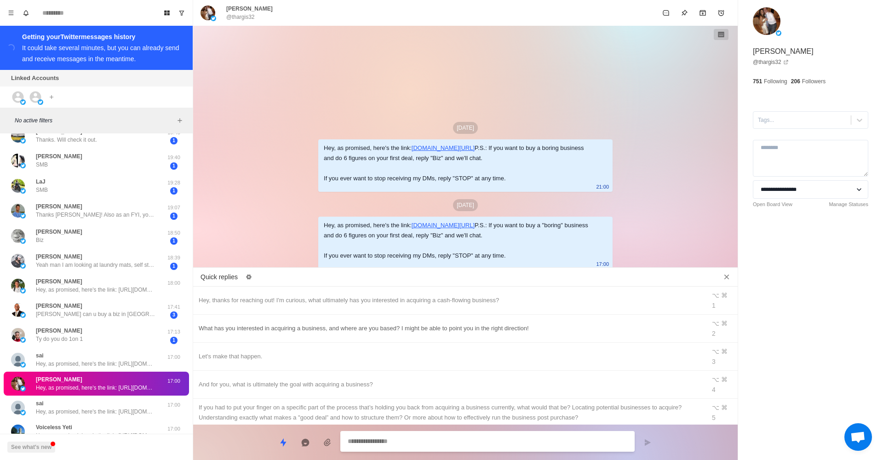
type textarea "*"
click at [480, 323] on div "What has you interested in acquiring a business, and where are you based? I mig…" at bounding box center [450, 328] width 502 height 10
type textarea "**********"
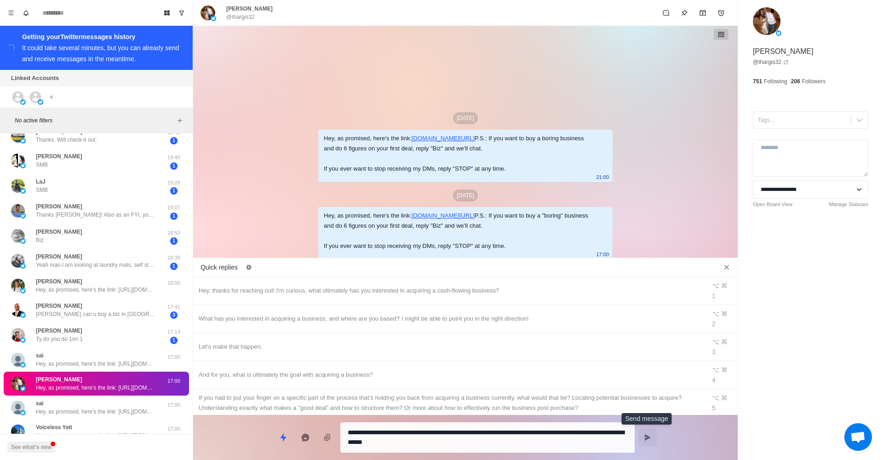
click at [654, 436] on button "Send message" at bounding box center [648, 437] width 18 height 18
type textarea "*"
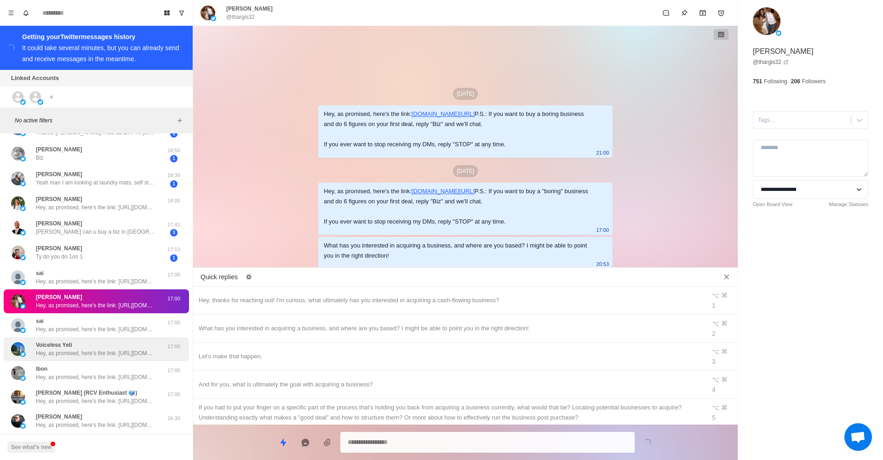
scroll to position [793, 0]
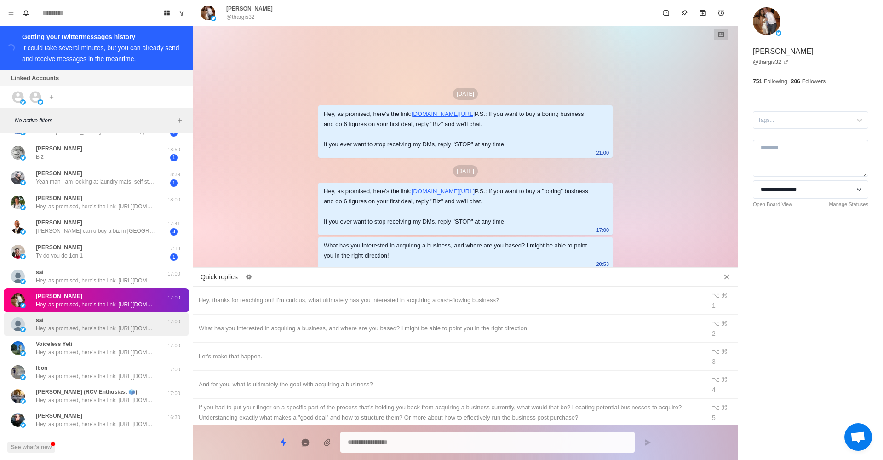
click at [134, 334] on div "sai Hey, as promised, here's the link: https://drive.google.com/file/d/1hg1YAmC…" at bounding box center [96, 324] width 185 height 24
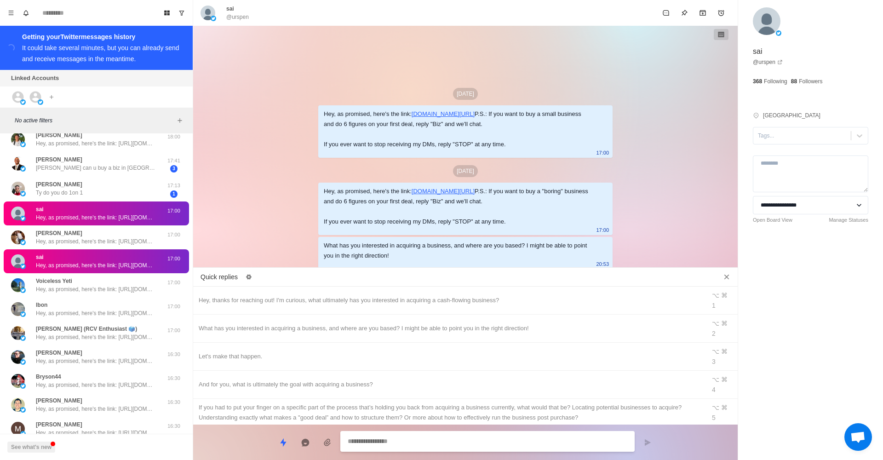
scroll to position [857, 0]
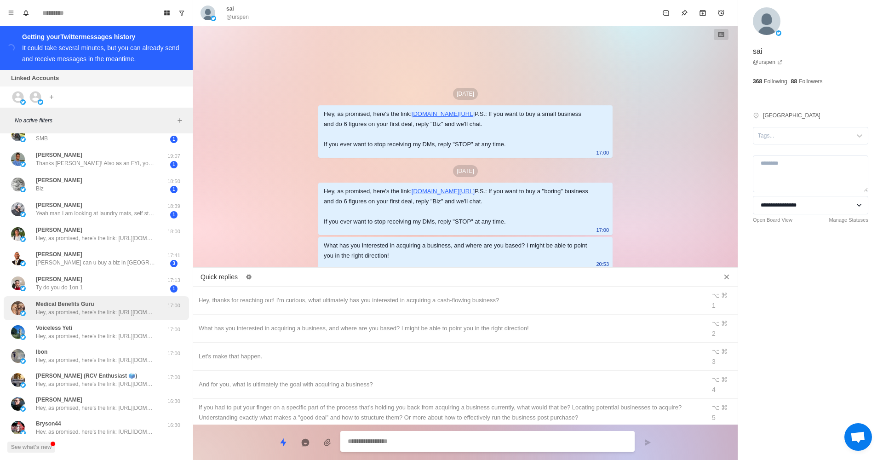
click at [136, 314] on p "Hey, as promised, here's the link: [URL][DOMAIN_NAME] P.S.: If you want to buy …" at bounding box center [96, 312] width 120 height 8
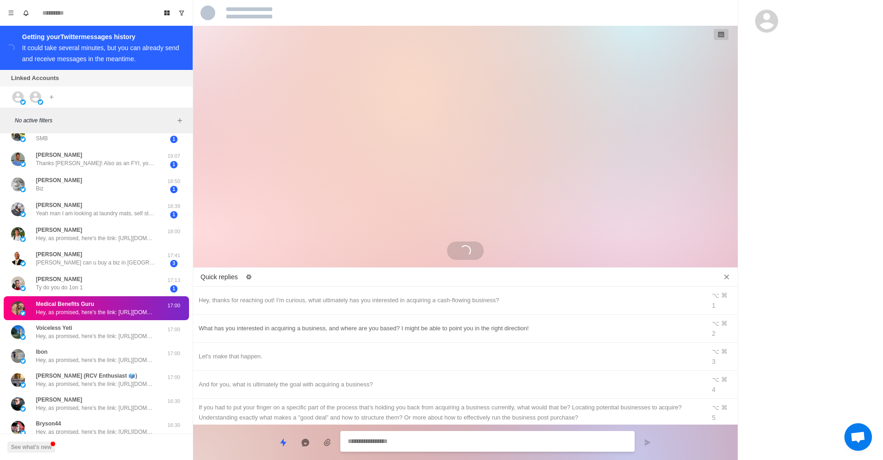
scroll to position [0, 0]
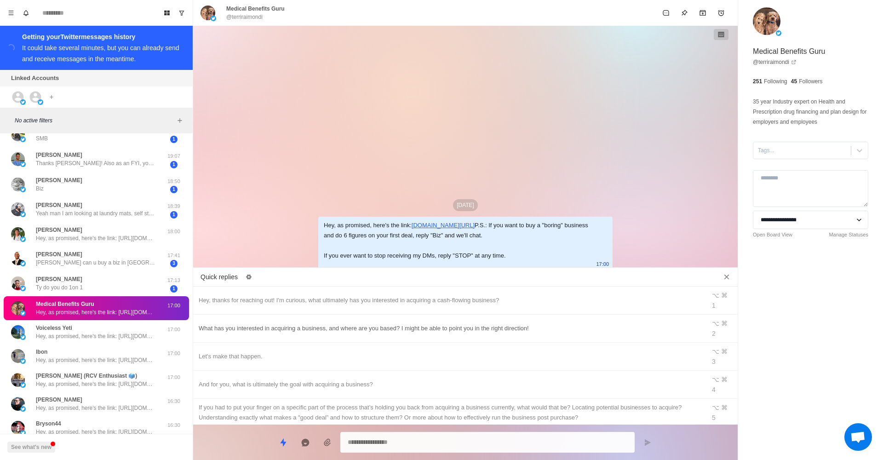
type textarea "*"
click at [337, 323] on div "What has you interested in acquiring a business, and where are you based? I mig…" at bounding box center [450, 328] width 502 height 10
type textarea "**********"
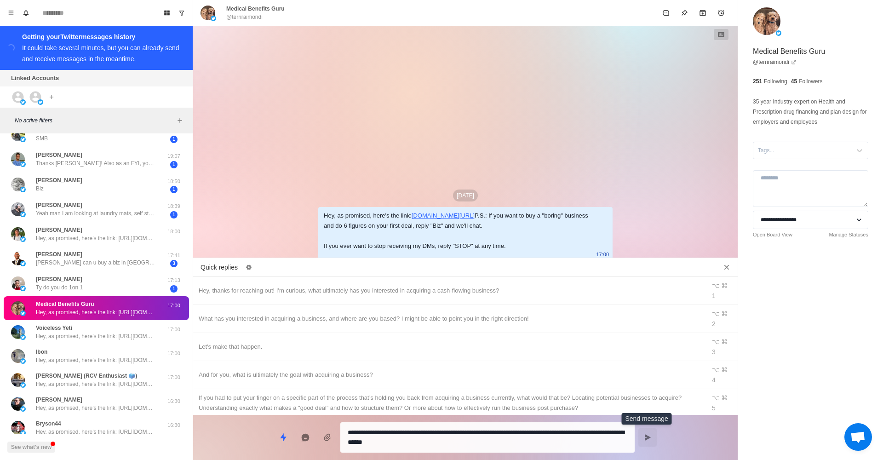
click at [649, 436] on icon "Send message" at bounding box center [647, 437] width 7 height 7
type textarea "*"
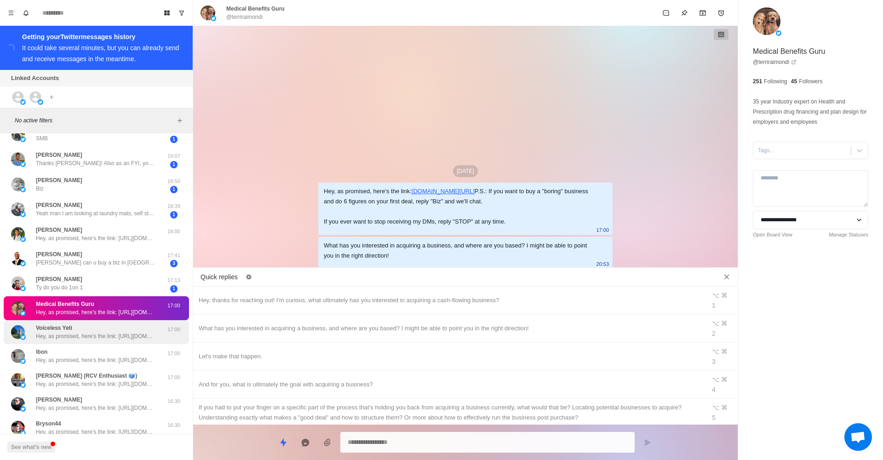
click at [158, 334] on div "Voiceless Yeti Hey, as promised, here's the link: https://drive.google.com/file…" at bounding box center [86, 332] width 151 height 17
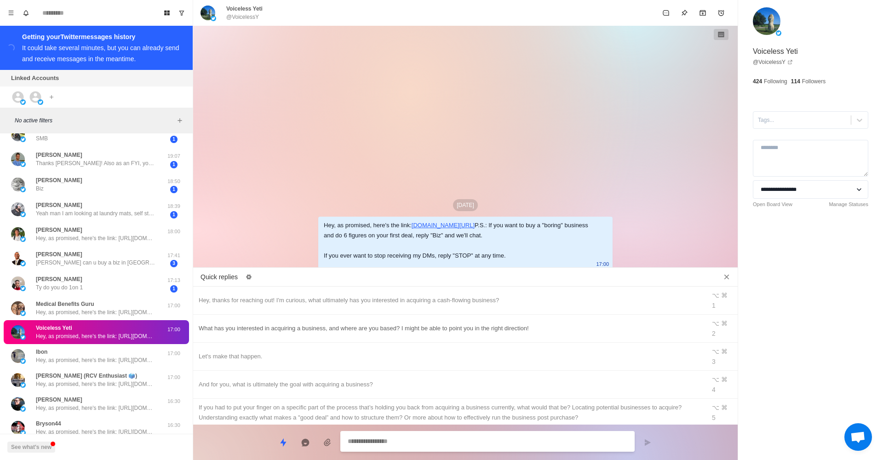
type textarea "*"
click at [385, 323] on div "What has you interested in acquiring a business, and where are you based? I mig…" at bounding box center [450, 328] width 502 height 10
type textarea "**********"
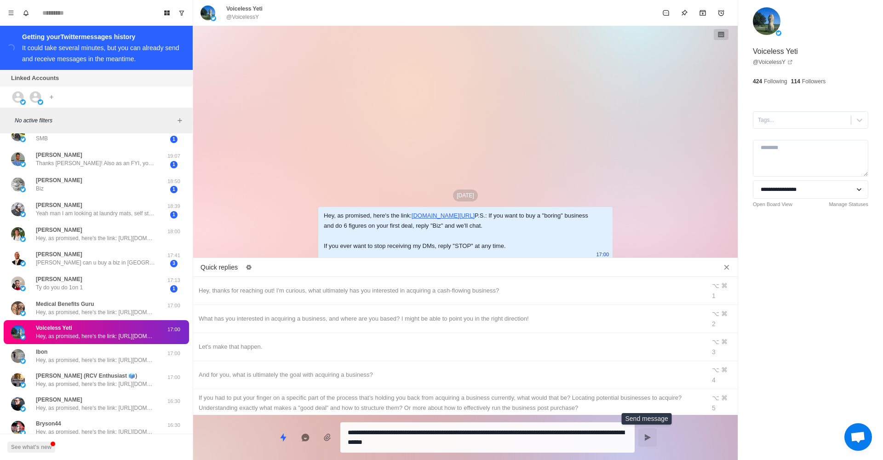
click at [650, 436] on icon "Send message" at bounding box center [647, 437] width 7 height 7
type textarea "*"
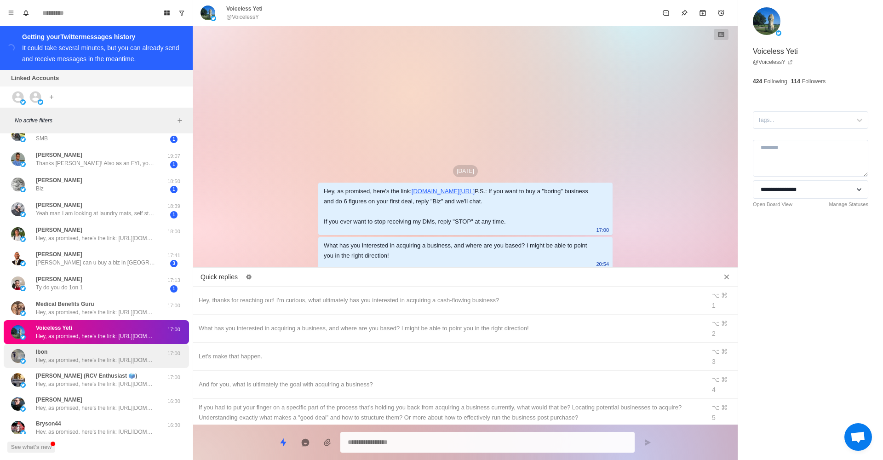
click at [177, 352] on p "17:00" at bounding box center [173, 354] width 23 height 8
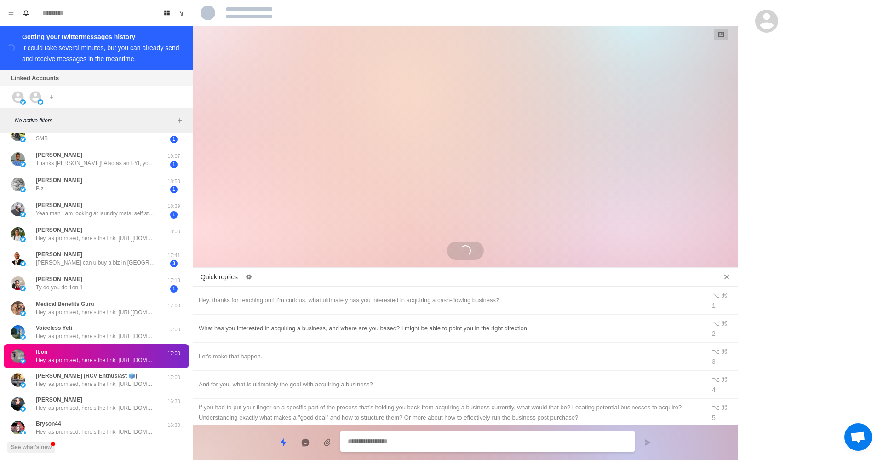
type textarea "*"
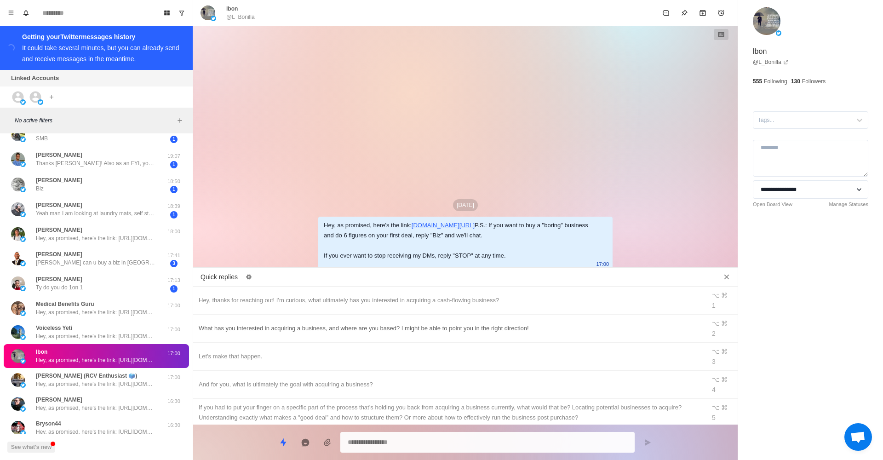
click at [301, 323] on div "What has you interested in acquiring a business, and where are you based? I mig…" at bounding box center [450, 328] width 502 height 10
type textarea "**********"
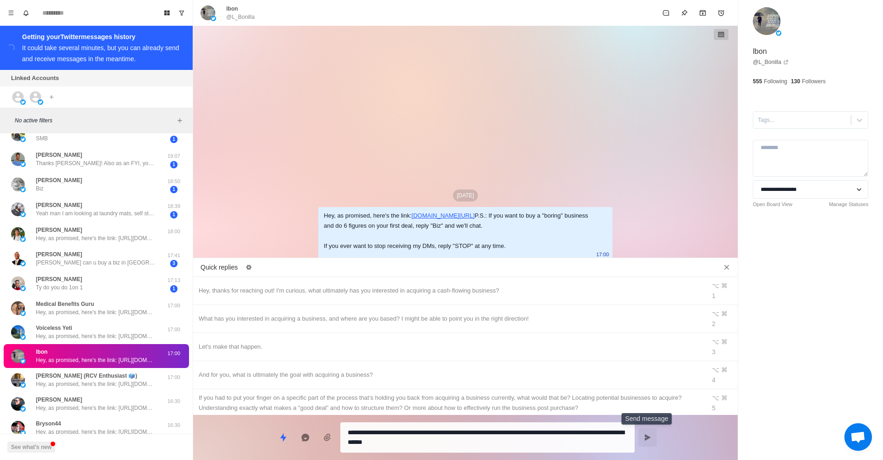
click at [640, 432] on button "Send message" at bounding box center [648, 437] width 18 height 18
type textarea "*"
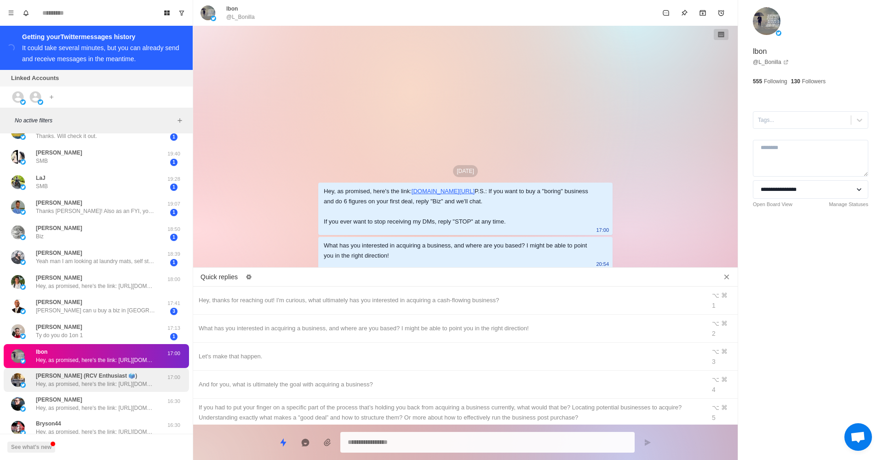
click at [144, 382] on p "Hey, as promised, here's the link: [URL][DOMAIN_NAME] P.S.: If you want to buy …" at bounding box center [96, 384] width 120 height 8
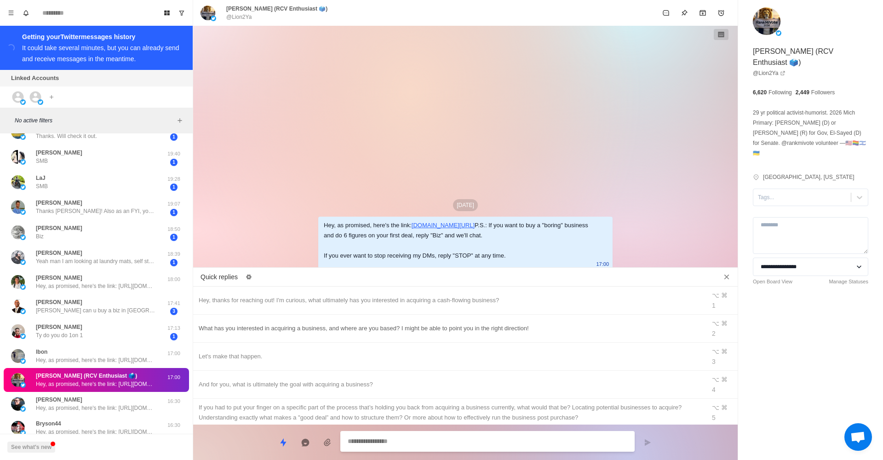
type textarea "*"
click at [280, 323] on div "What has you interested in acquiring a business, and where are you based? I mig…" at bounding box center [450, 328] width 502 height 10
type textarea "**********"
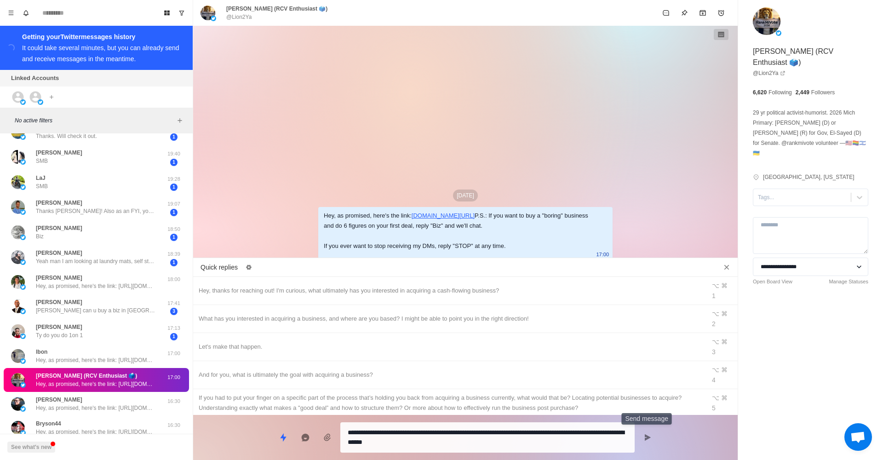
drag, startPoint x: 649, startPoint y: 434, endPoint x: 631, endPoint y: 434, distance: 17.5
click at [649, 434] on icon "Send message" at bounding box center [647, 437] width 7 height 7
type textarea "*"
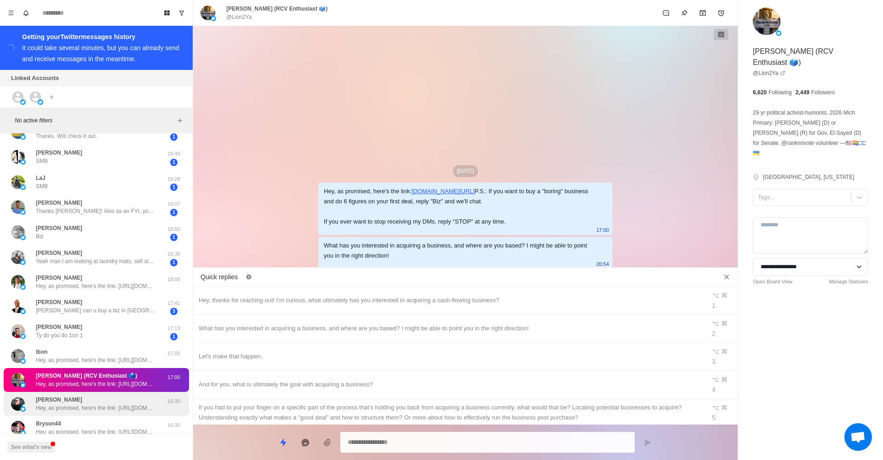
click at [175, 410] on div "16:30" at bounding box center [173, 404] width 23 height 17
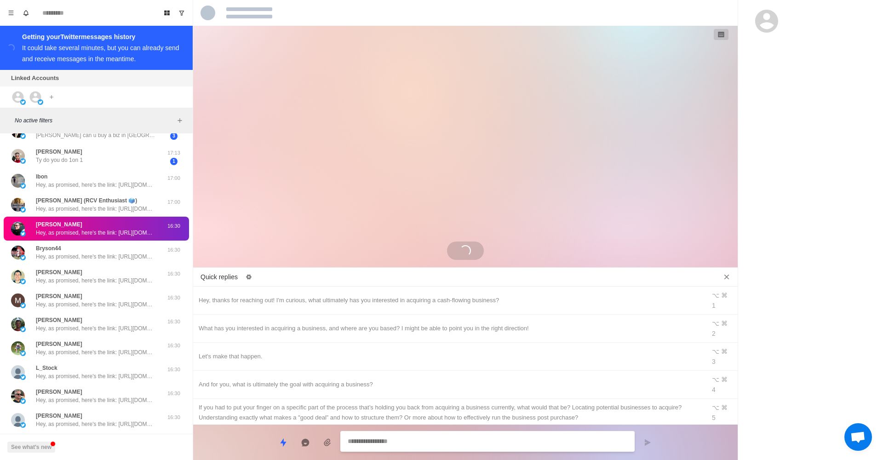
scroll to position [1034, 0]
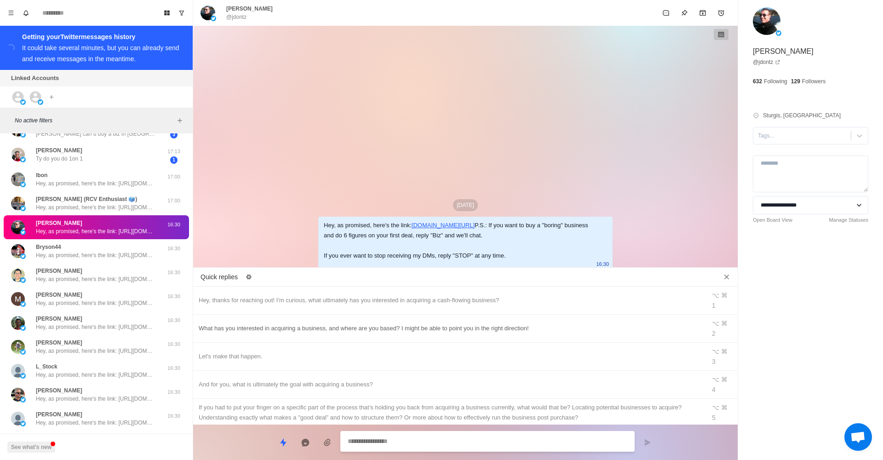
type textarea "*"
drag, startPoint x: 314, startPoint y: 313, endPoint x: 336, endPoint y: 318, distance: 22.7
click at [314, 323] on div "What has you interested in acquiring a business, and where are you based? I mig…" at bounding box center [450, 328] width 502 height 10
type textarea "**********"
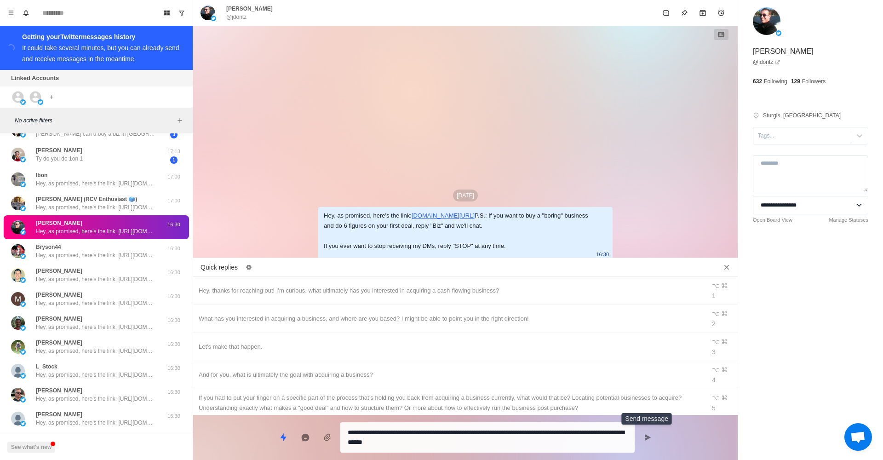
drag, startPoint x: 644, startPoint y: 437, endPoint x: 567, endPoint y: 398, distance: 85.8
click at [643, 437] on button "Send message" at bounding box center [648, 437] width 18 height 18
type textarea "*"
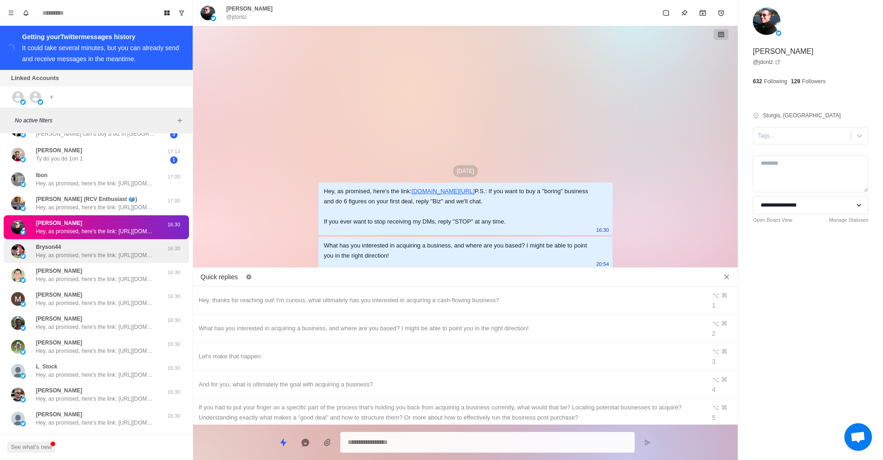
click at [158, 243] on div "Bryson44 Hey, as promised, here's the link: https://drive.google.com/file/d/1hg…" at bounding box center [86, 251] width 151 height 17
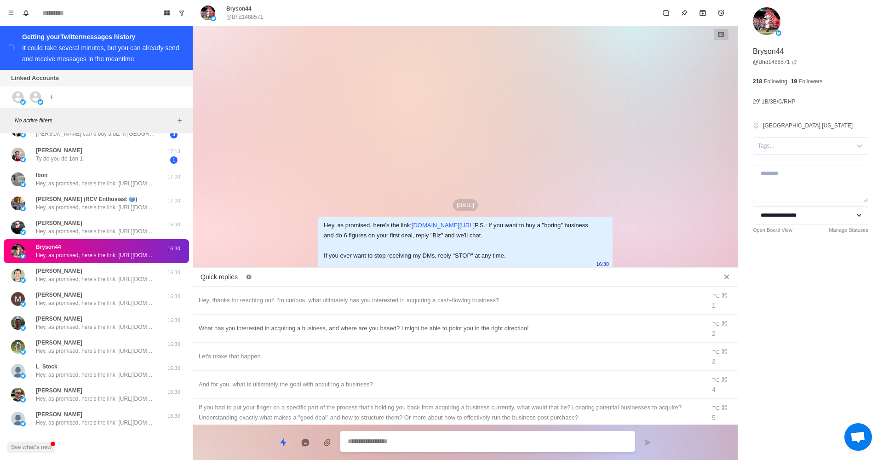
type textarea "*"
drag, startPoint x: 362, startPoint y: 316, endPoint x: 382, endPoint y: 320, distance: 20.3
click at [362, 323] on div "What has you interested in acquiring a business, and where are you based? I mig…" at bounding box center [450, 328] width 502 height 10
type textarea "**********"
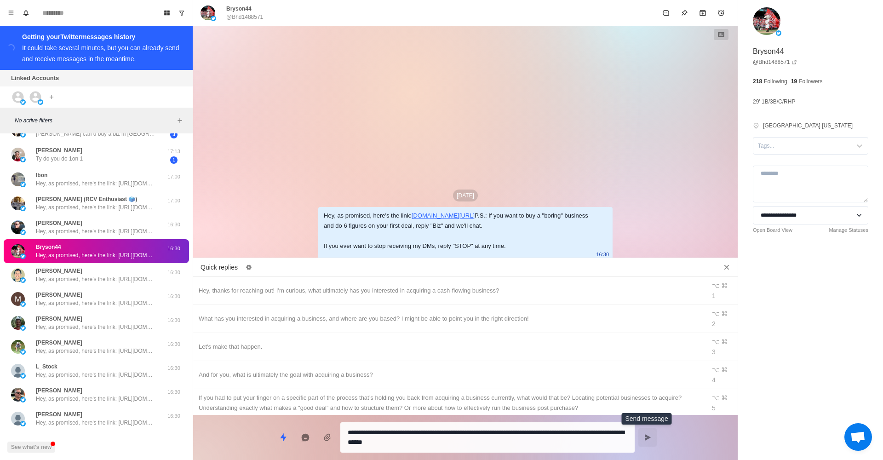
drag, startPoint x: 651, startPoint y: 444, endPoint x: 643, endPoint y: 441, distance: 8.6
click at [651, 444] on button "Send message" at bounding box center [648, 437] width 18 height 18
type textarea "*"
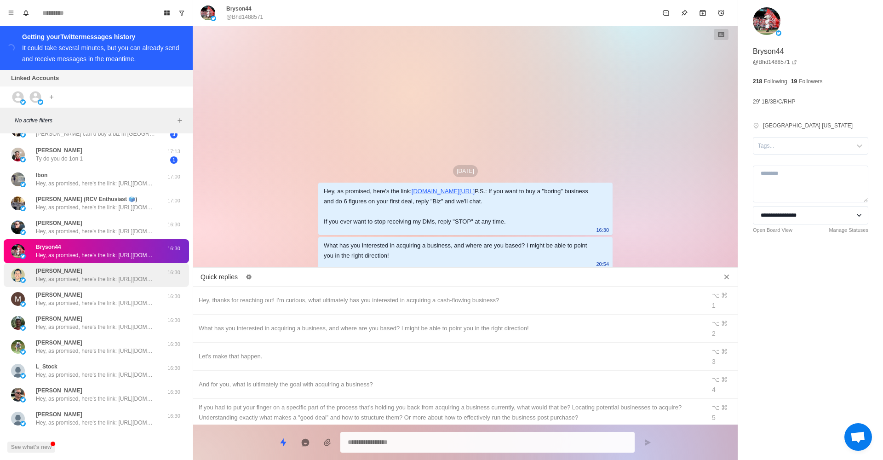
click at [167, 274] on p "16:30" at bounding box center [173, 273] width 23 height 8
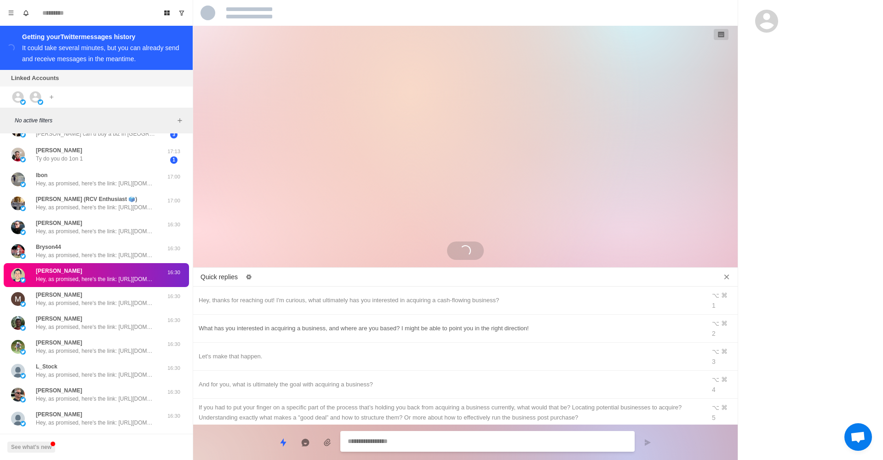
type textarea "*"
click at [388, 323] on div "What has you interested in acquiring a business, and where are you based? I mig…" at bounding box center [450, 328] width 502 height 10
type textarea "**********"
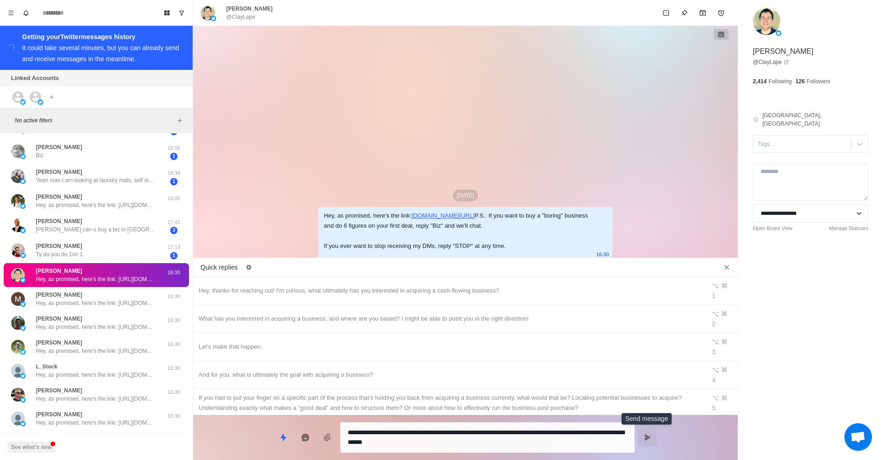
click at [652, 443] on button "Send message" at bounding box center [648, 437] width 18 height 18
type textarea "*"
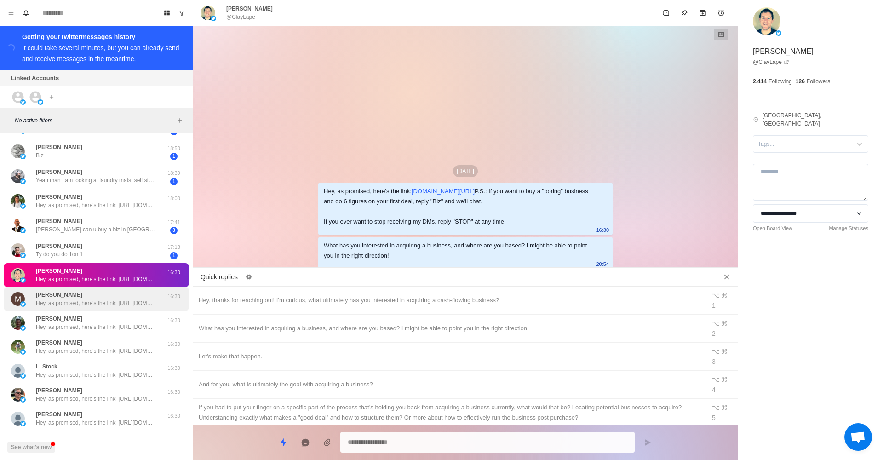
click at [177, 305] on div "16:30" at bounding box center [173, 299] width 23 height 17
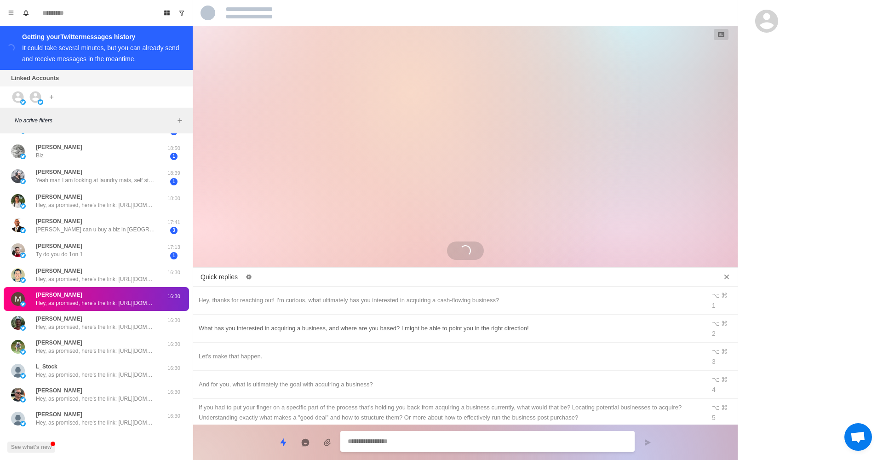
scroll to position [330, 0]
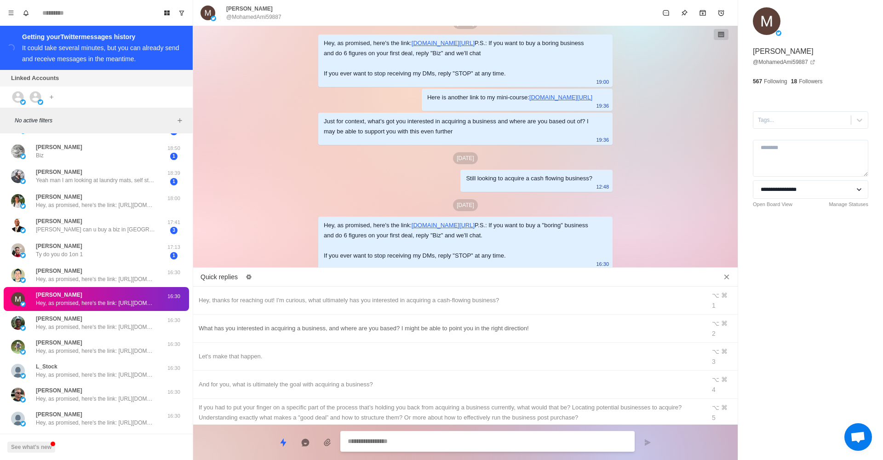
type textarea "*"
click at [444, 323] on div "What has you interested in acquiring a business, and where are you based? I mig…" at bounding box center [450, 328] width 502 height 10
type textarea "**********"
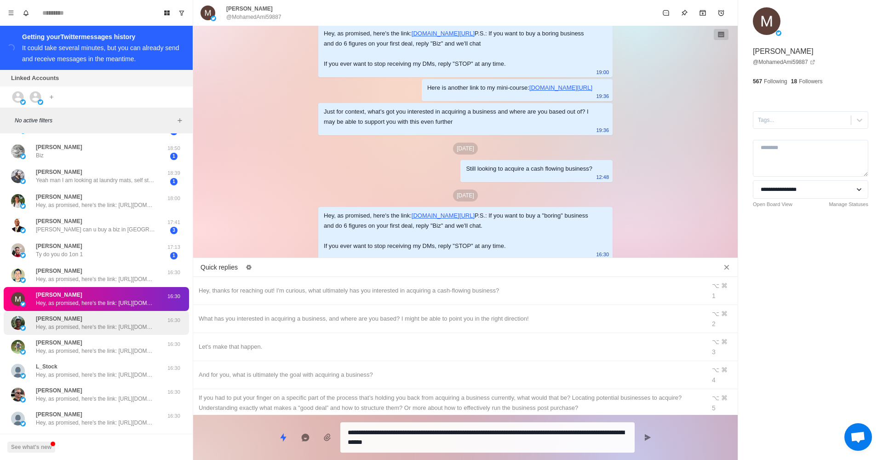
scroll to position [340, 0]
click at [137, 330] on div "Berkley Mullen Hey, as promised, here's the link: https://drive.google.com/file…" at bounding box center [96, 323] width 185 height 24
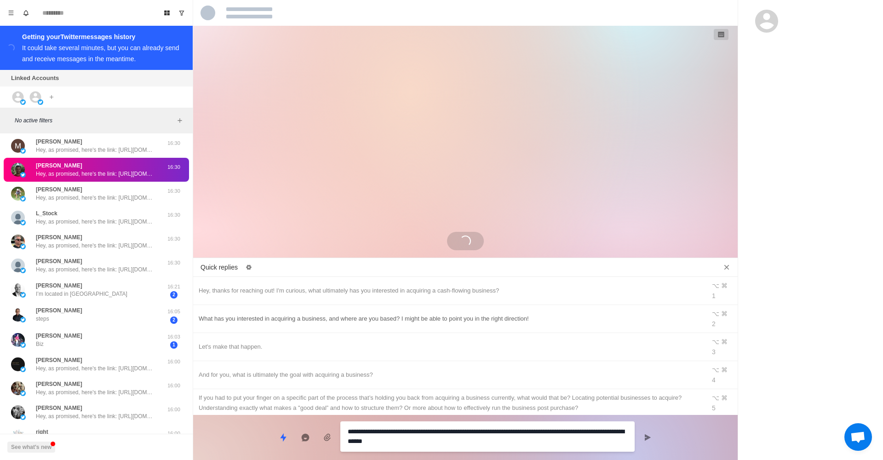
scroll to position [1187, 0]
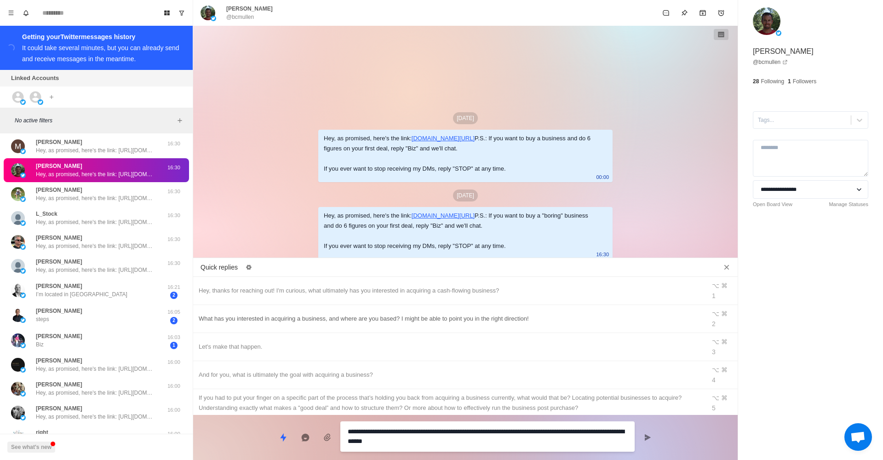
click at [246, 314] on div "What has you interested in acquiring a business, and where are you based? I mig…" at bounding box center [450, 319] width 502 height 10
click at [637, 434] on div "**********" at bounding box center [465, 434] width 545 height 38
click at [647, 434] on icon "Send message" at bounding box center [647, 437] width 7 height 7
type textarea "*"
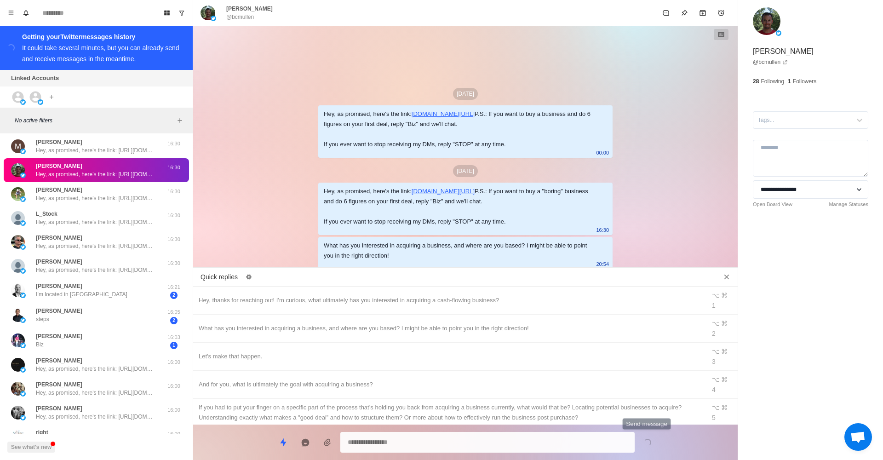
scroll to position [1, 0]
click at [112, 196] on p "Hey, as promised, here's the link: [URL][DOMAIN_NAME] P.S.: If you want to buy …" at bounding box center [96, 198] width 120 height 8
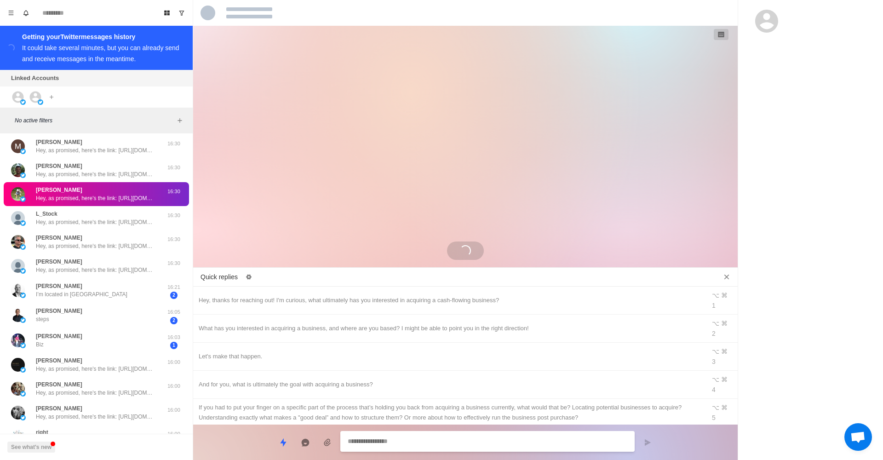
scroll to position [0, 0]
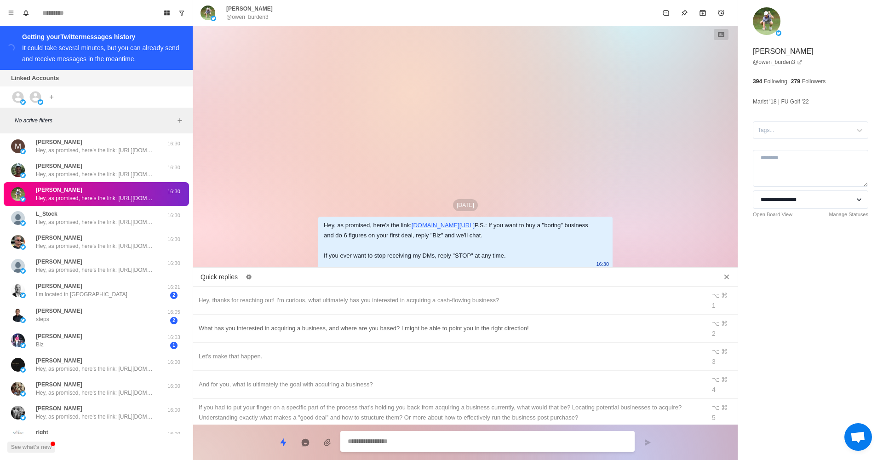
type textarea "*"
click at [413, 323] on div "What has you interested in acquiring a business, and where are you based? I mig…" at bounding box center [450, 328] width 502 height 10
type textarea "**********"
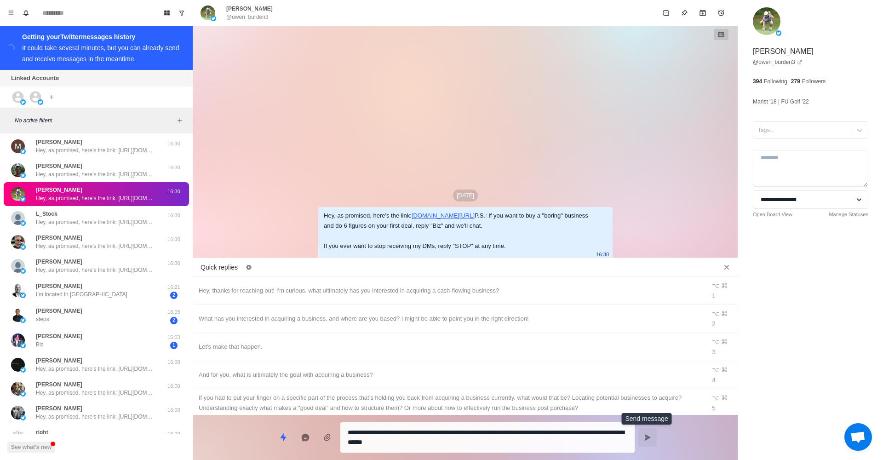
click at [644, 432] on button "Send message" at bounding box center [648, 437] width 18 height 18
type textarea "*"
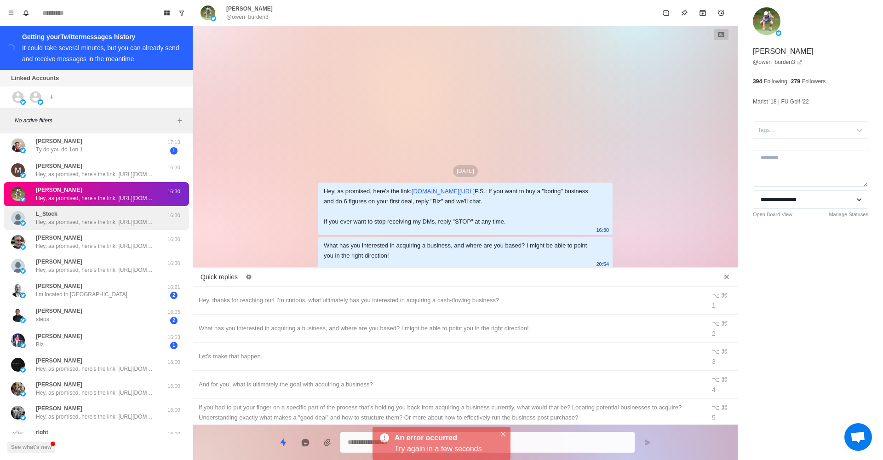
click at [153, 223] on p "Hey, as promised, here's the link: [URL][DOMAIN_NAME] P.S.: If you want to buy …" at bounding box center [96, 222] width 120 height 8
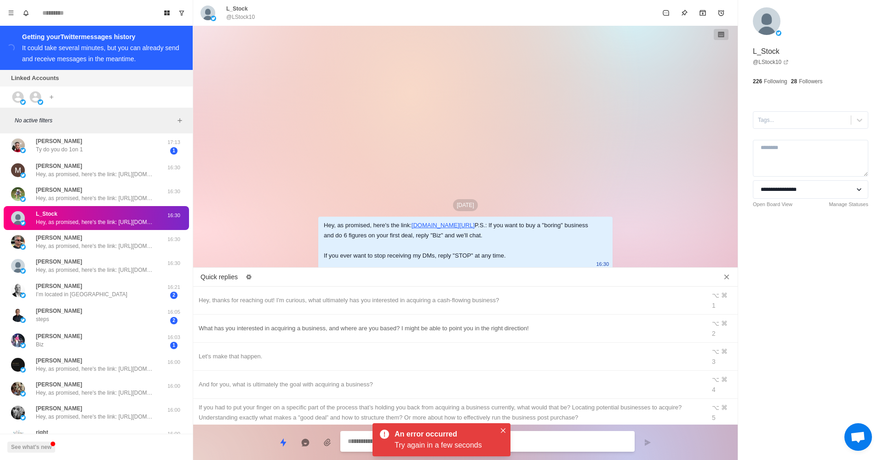
type textarea "*"
click at [443, 323] on div "What has you interested in acquiring a business, and where are you based? I mig…" at bounding box center [450, 328] width 502 height 10
type textarea "**********"
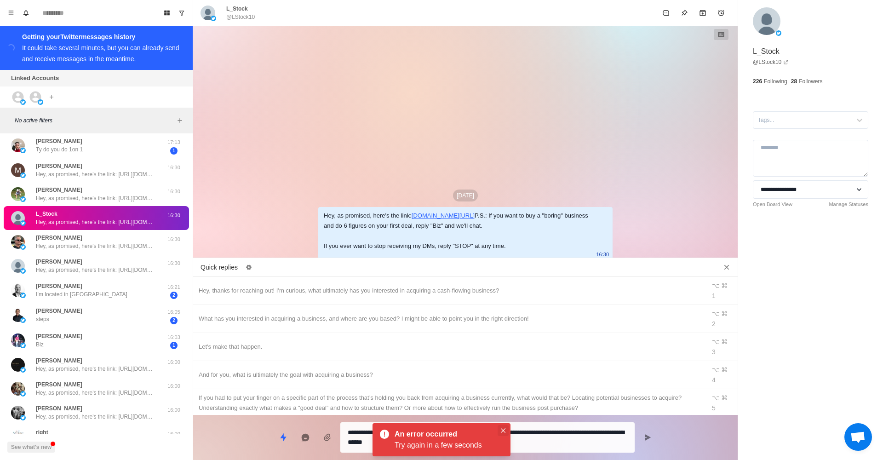
click at [507, 434] on button "Close" at bounding box center [503, 430] width 11 height 11
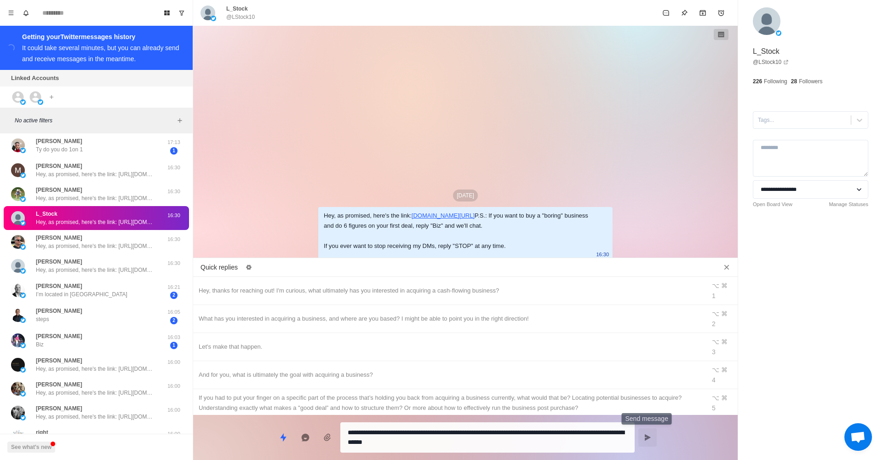
click at [651, 438] on icon "Send message" at bounding box center [647, 437] width 7 height 7
type textarea "*"
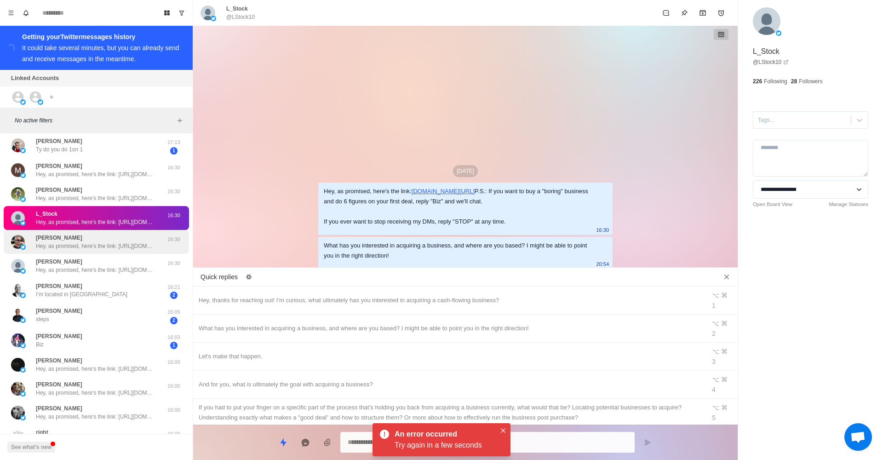
click at [169, 242] on div "16:30" at bounding box center [173, 242] width 23 height 17
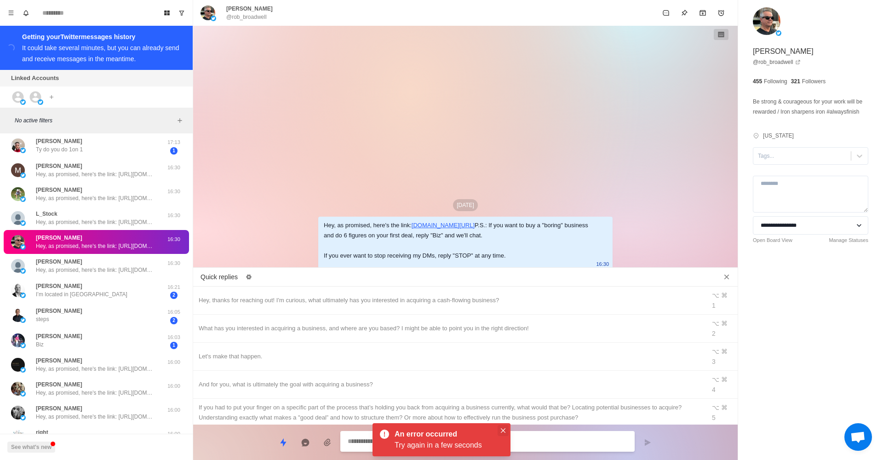
type textarea "*"
click at [505, 429] on icon "Close" at bounding box center [503, 430] width 5 height 5
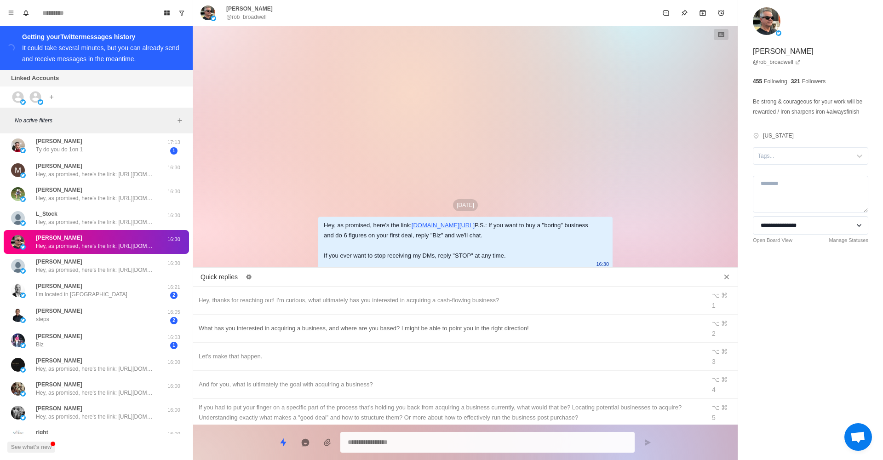
click at [450, 323] on div "What has you interested in acquiring a business, and where are you based? I mig…" at bounding box center [450, 328] width 502 height 10
type textarea "**********"
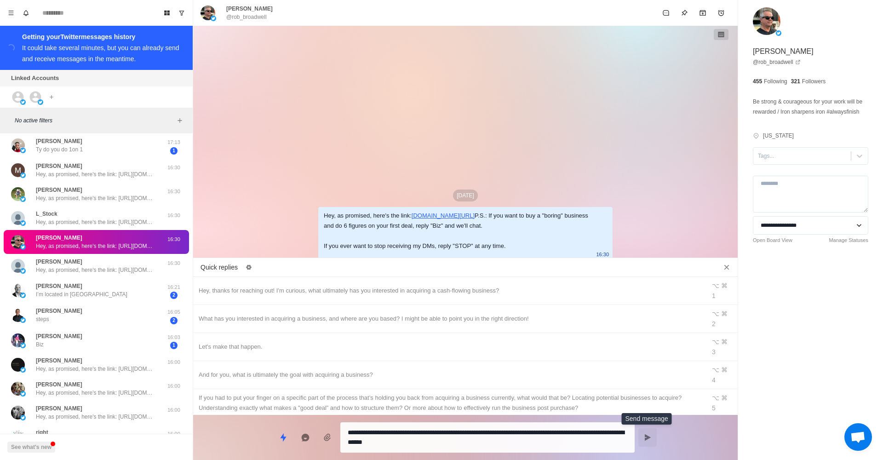
click at [646, 433] on button "Send message" at bounding box center [648, 437] width 18 height 18
type textarea "*"
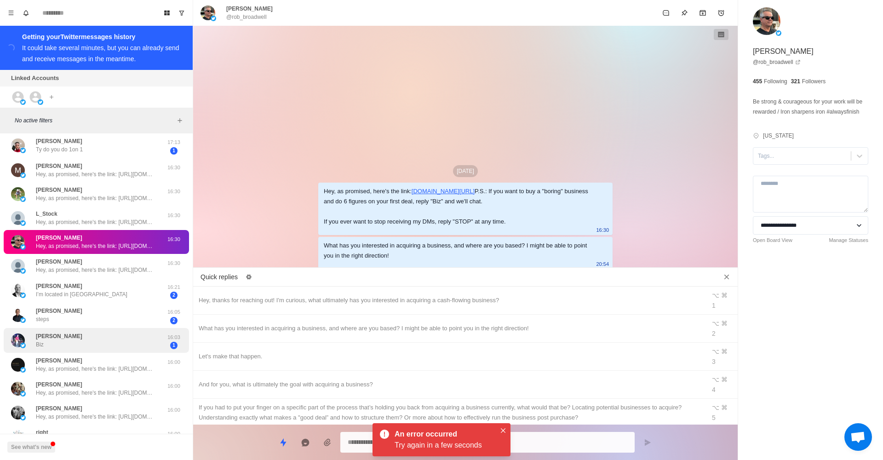
click at [126, 348] on div "Bill McCrory Biz 16:03 1" at bounding box center [96, 340] width 185 height 25
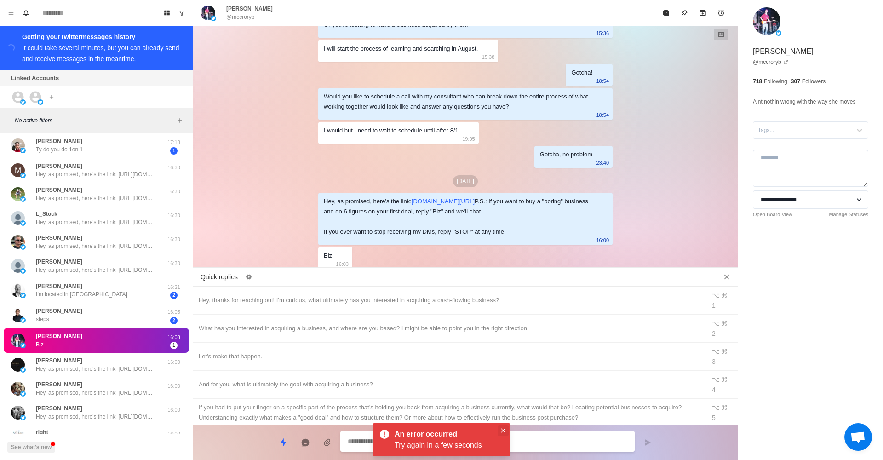
type textarea "*"
click at [504, 431] on icon "Close" at bounding box center [503, 430] width 5 height 5
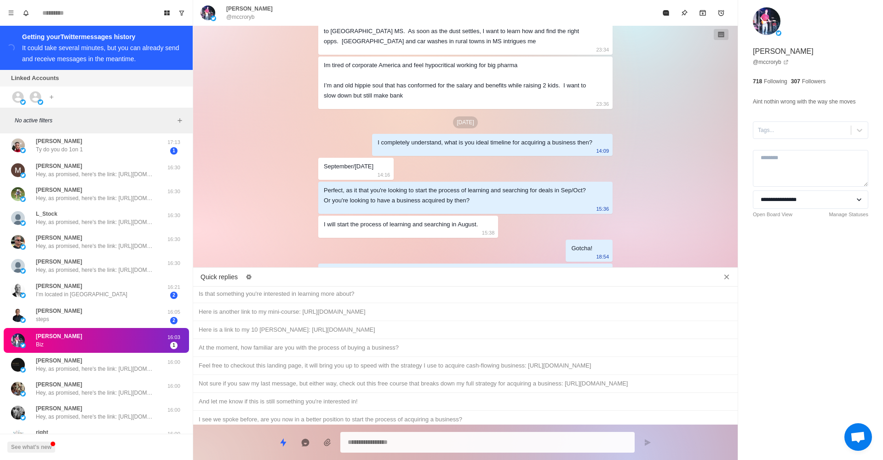
scroll to position [443, 0]
drag, startPoint x: 358, startPoint y: 382, endPoint x: 423, endPoint y: 408, distance: 69.4
click at [358, 415] on div "I see we spoke before, are you now in a better position to start the process of…" at bounding box center [466, 420] width 534 height 10
type textarea "**********"
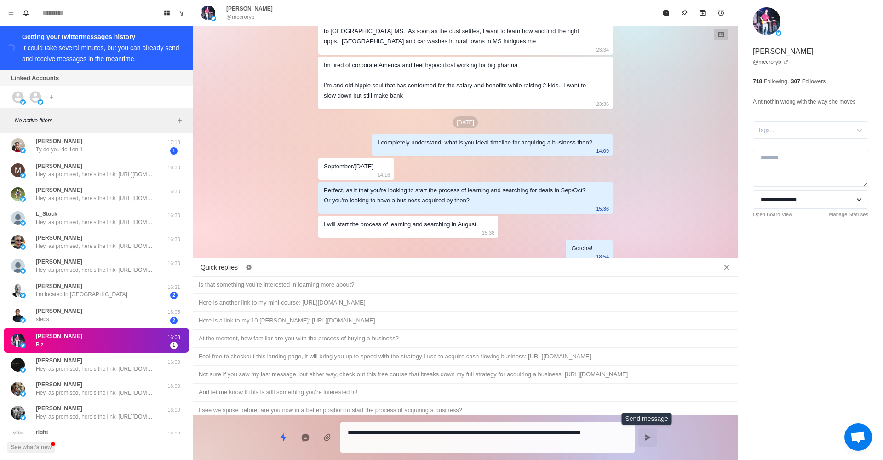
click at [642, 440] on button "Send message" at bounding box center [648, 437] width 18 height 18
type textarea "*"
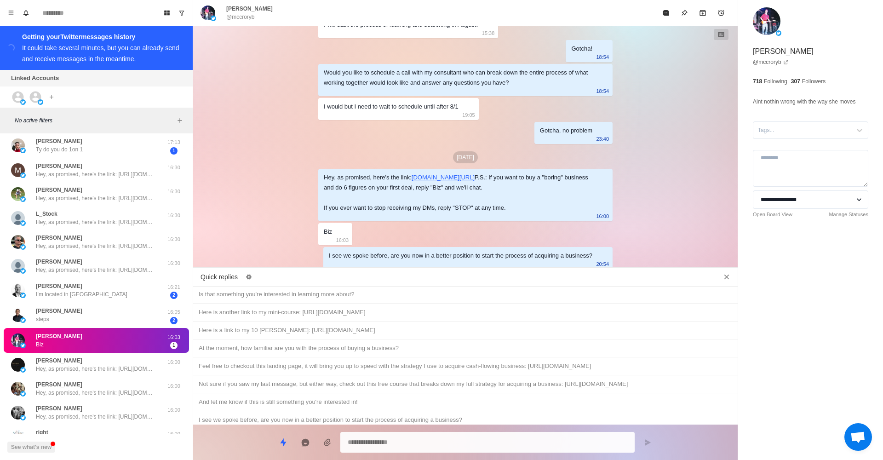
scroll to position [895, 0]
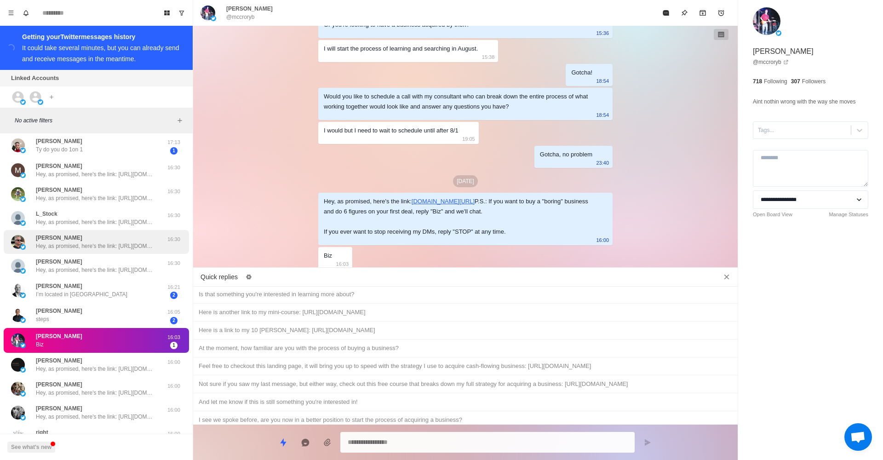
click at [102, 230] on div "Rob Broadwell Hey, as promised, here's the link: https://drive.google.com/file/…" at bounding box center [96, 242] width 185 height 24
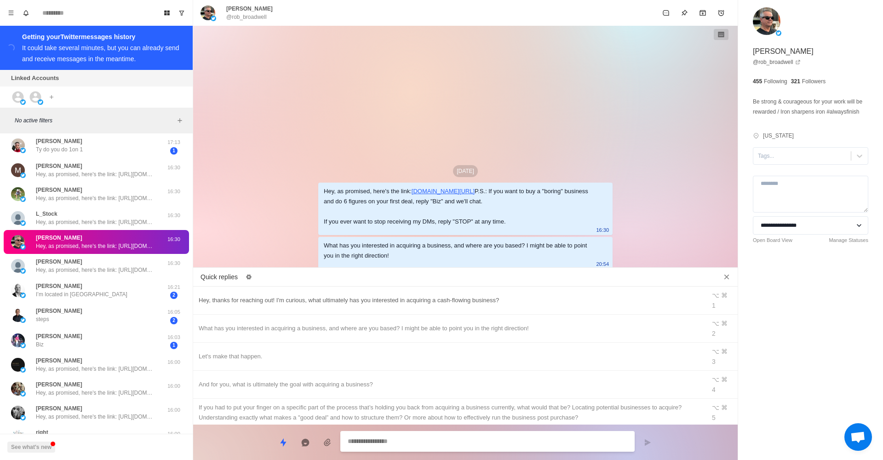
scroll to position [-1, 0]
type textarea "*"
click at [281, 297] on div "Hey, thanks for reaching out! I'm curious, what ultimately has you interested i…" at bounding box center [450, 300] width 502 height 10
type textarea "**********"
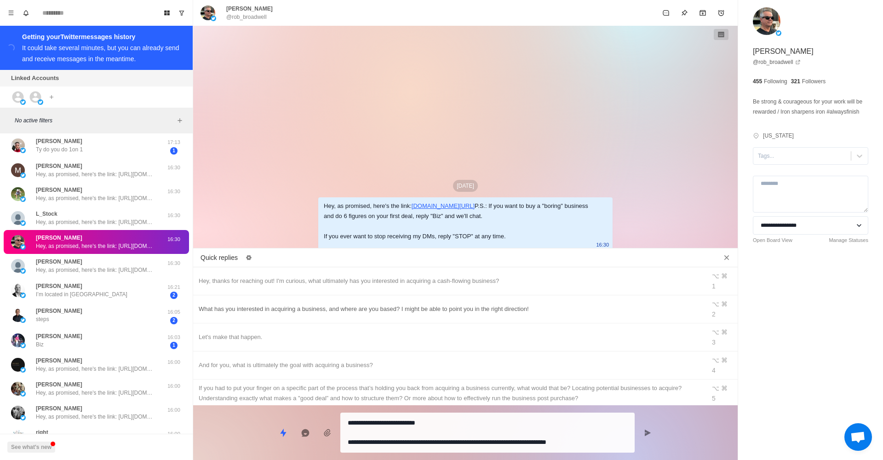
type textarea "*"
click at [254, 300] on div "What has you interested in acquiring a business, and where are you based? I mig…" at bounding box center [465, 309] width 545 height 28
type textarea "**********"
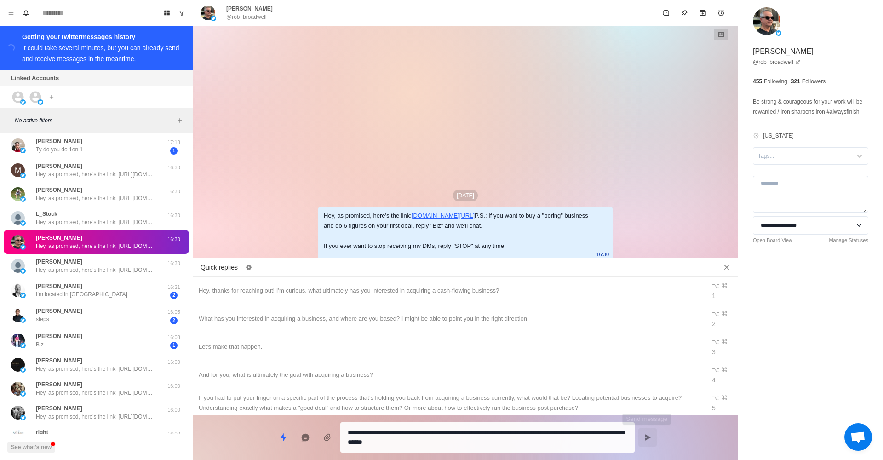
click at [641, 432] on button "Send message" at bounding box center [648, 437] width 18 height 18
type textarea "*"
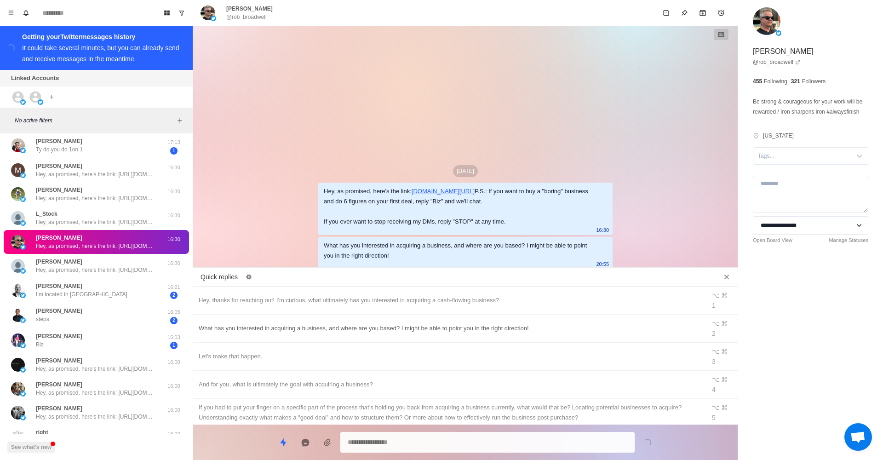
type textarea "*"
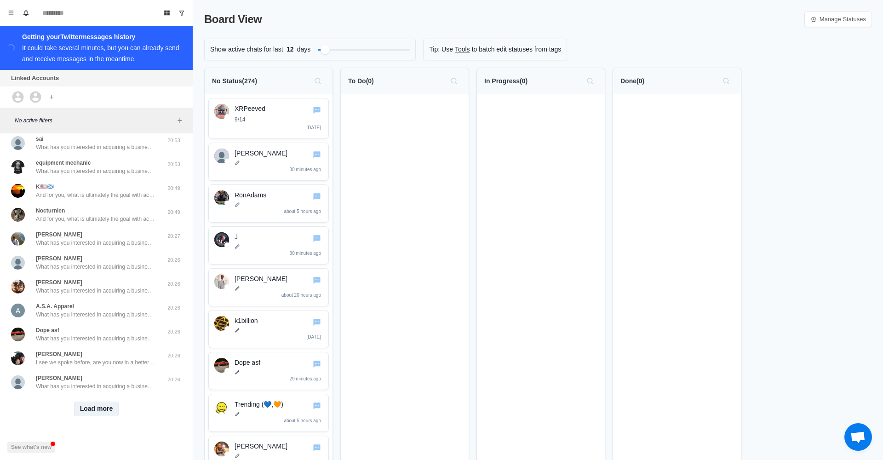
scroll to position [222, 0]
click at [107, 405] on button "Load more" at bounding box center [96, 409] width 45 height 15
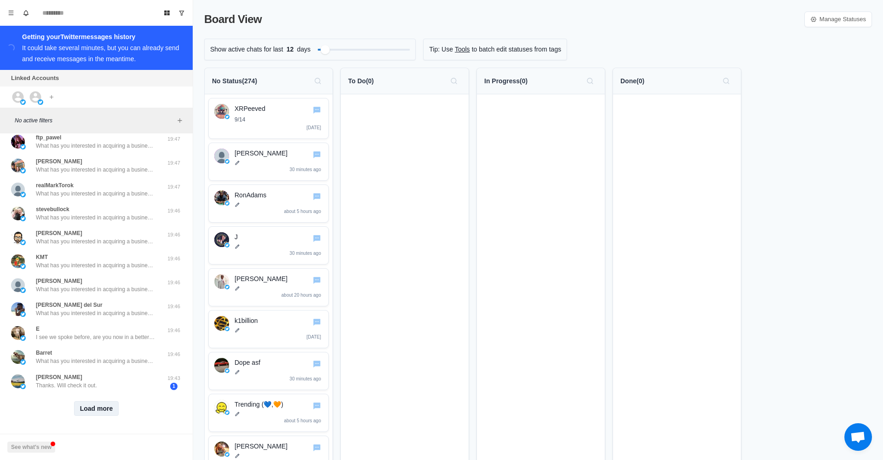
scroll to position [703, 0]
click at [98, 409] on button "Load more" at bounding box center [96, 408] width 45 height 15
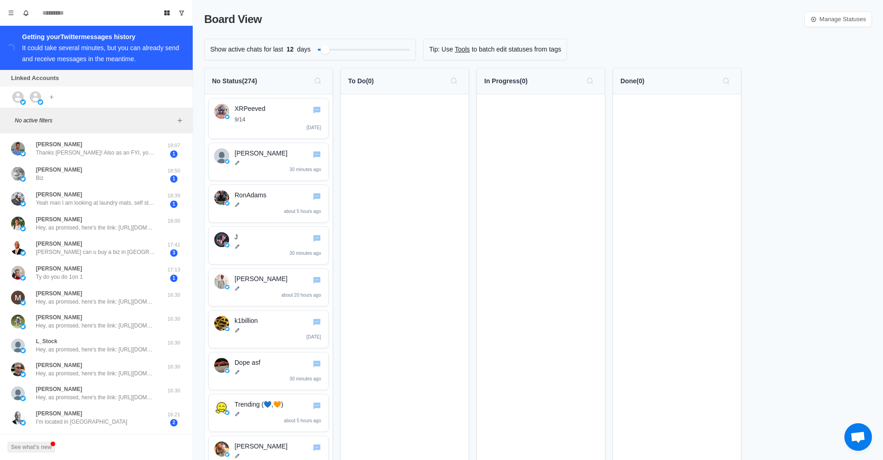
scroll to position [969, 0]
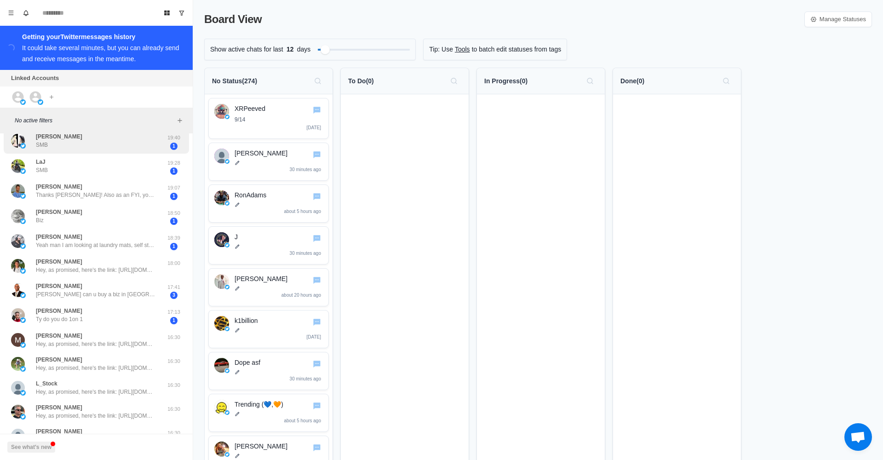
click at [104, 148] on div "[PERSON_NAME]" at bounding box center [86, 141] width 151 height 18
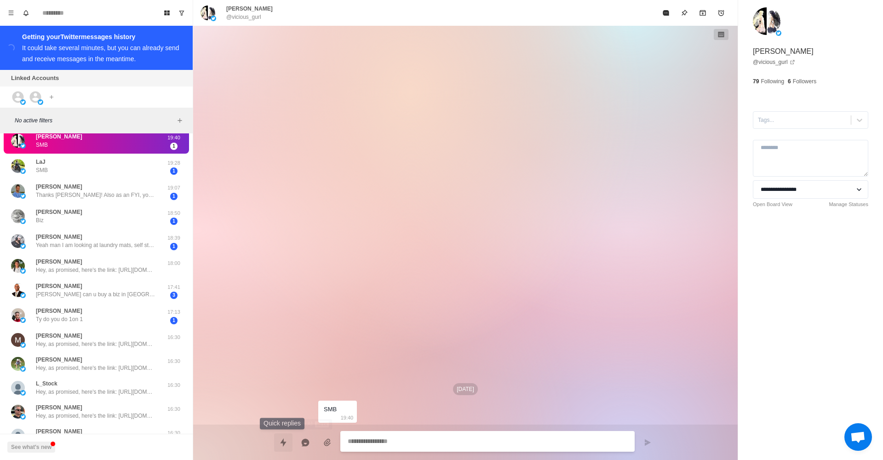
click at [286, 442] on icon "Quick replies" at bounding box center [283, 442] width 6 height 8
type textarea "*"
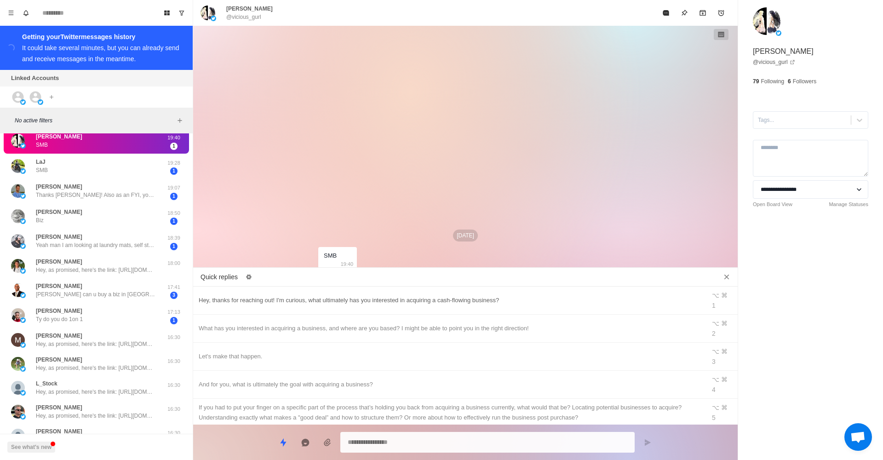
click at [396, 295] on div "Hey, thanks for reaching out! I'm curious, what ultimately has you interested i…" at bounding box center [450, 300] width 502 height 10
type textarea "**********"
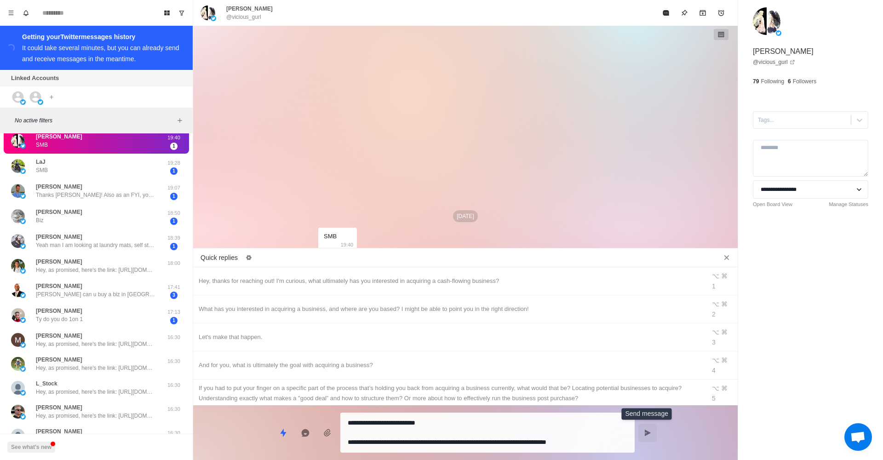
click at [655, 440] on button "Send message" at bounding box center [648, 433] width 18 height 18
type textarea "*"
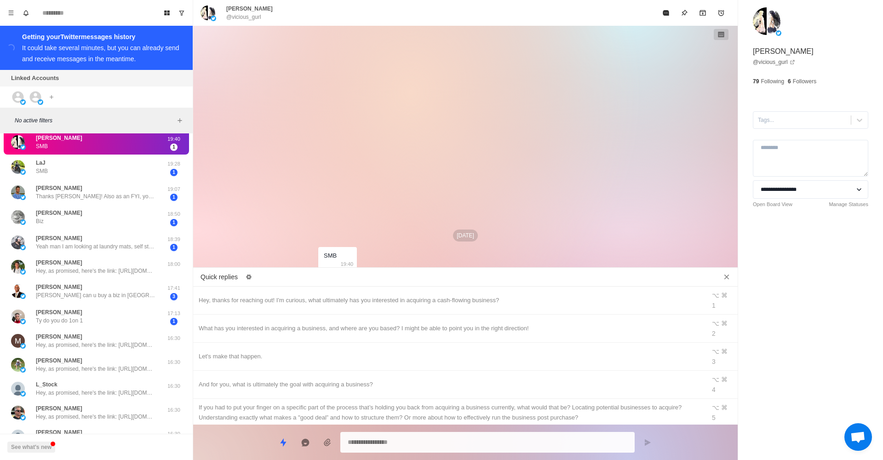
type textarea "*"
